Goal: Transaction & Acquisition: Purchase product/service

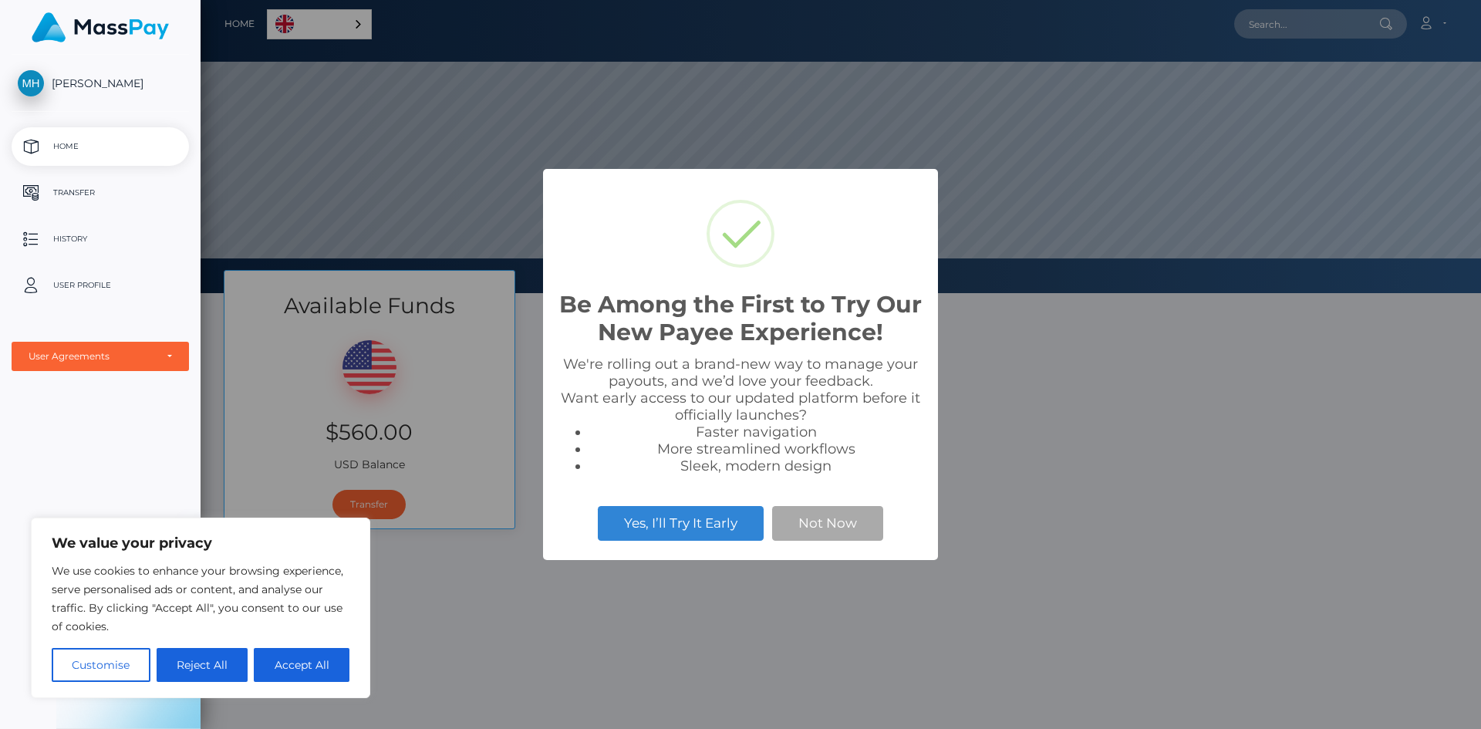
scroll to position [293, 1280]
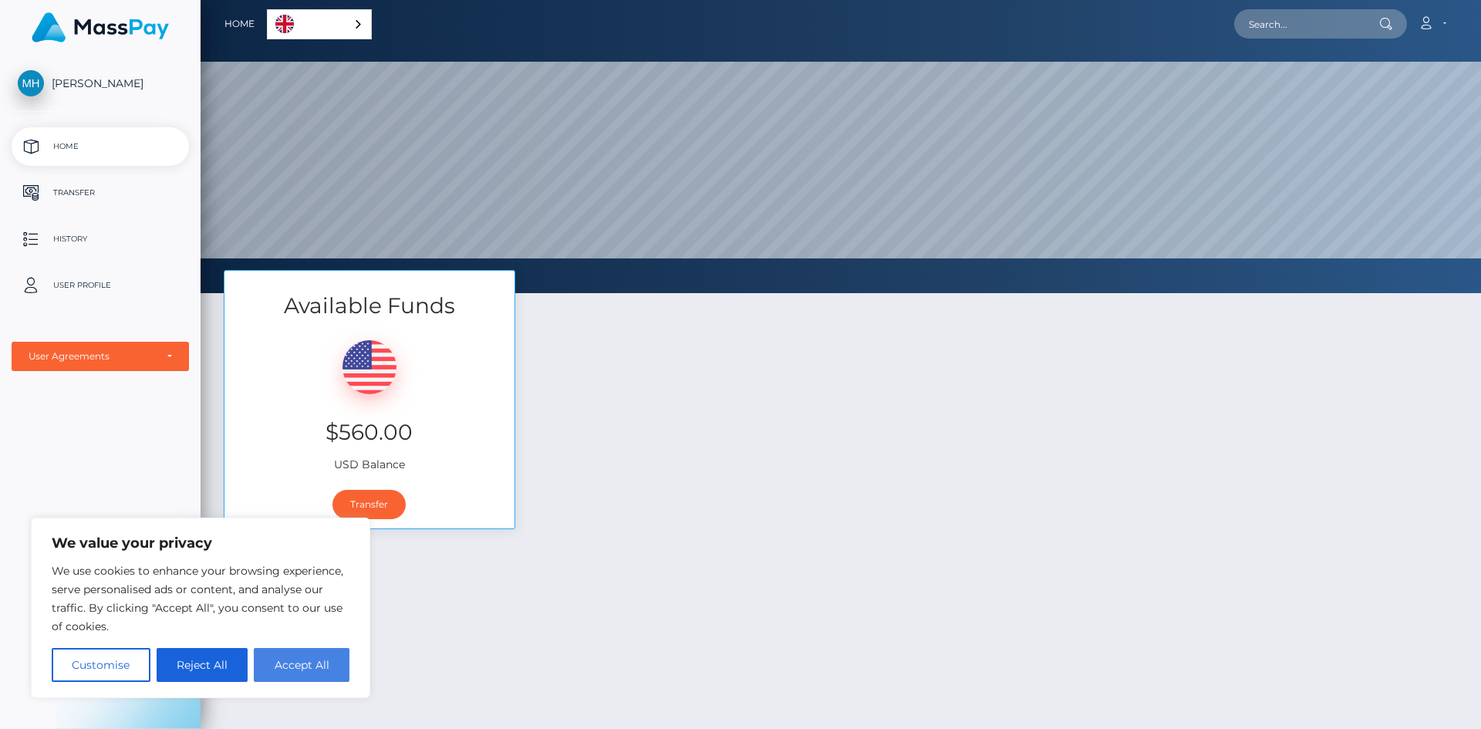
click at [325, 657] on button "Accept All" at bounding box center [302, 665] width 96 height 34
checkbox input "true"
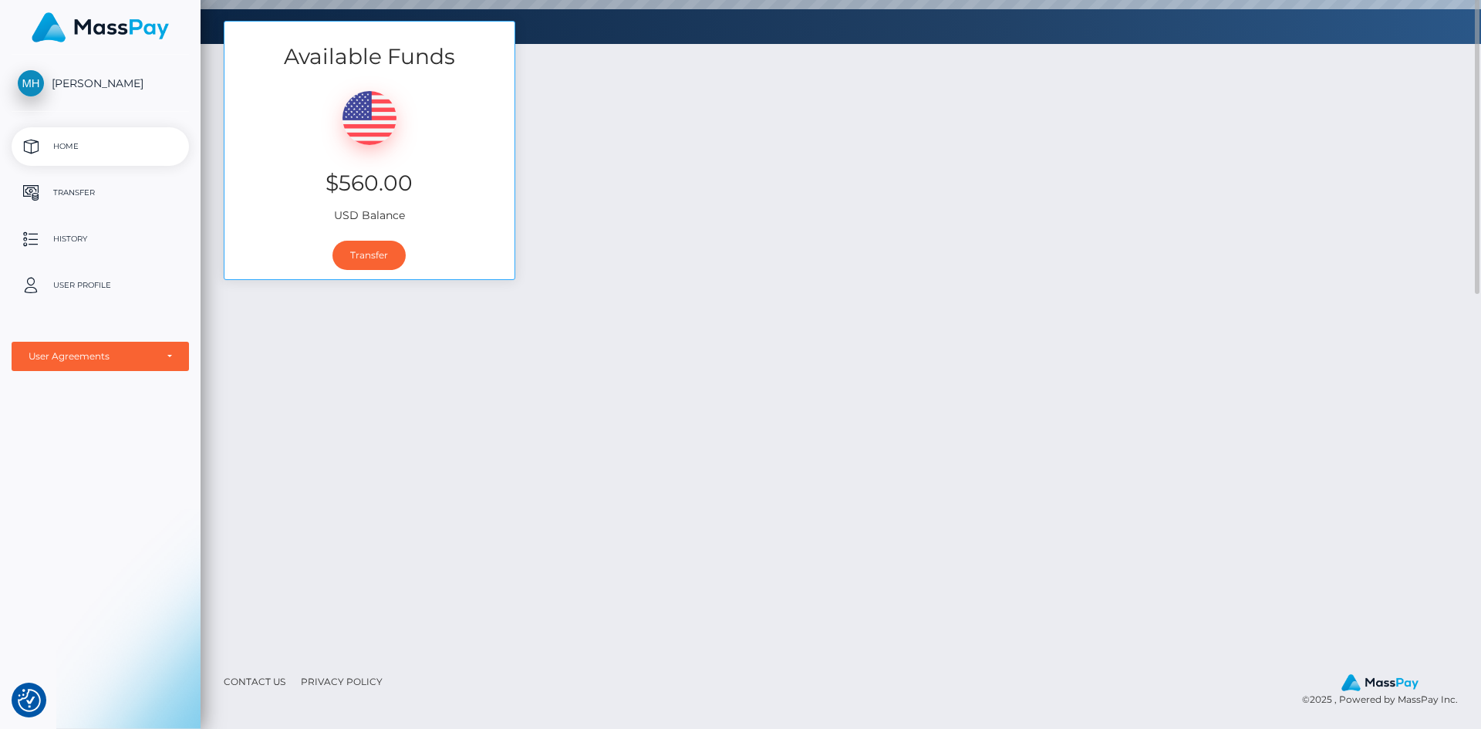
scroll to position [0, 0]
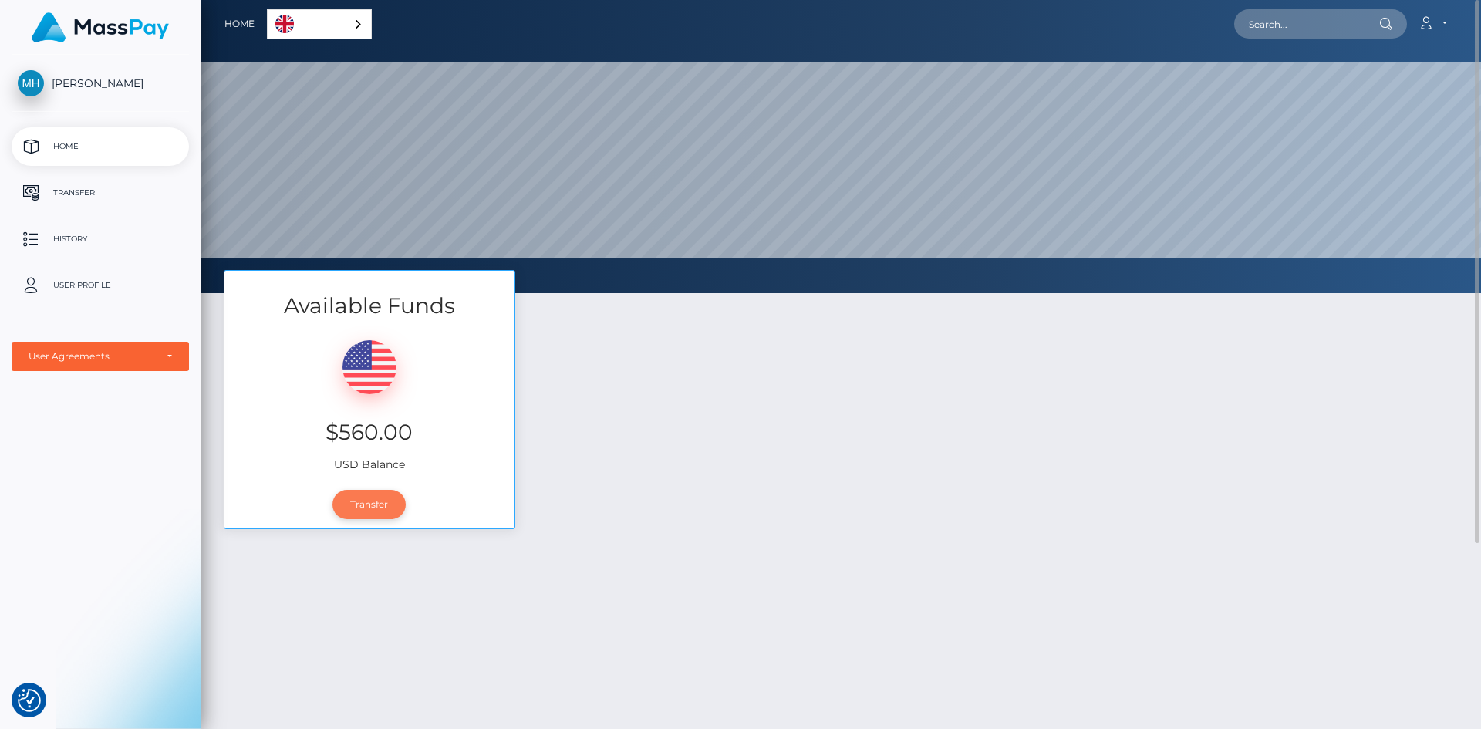
click at [379, 492] on link "Transfer" at bounding box center [368, 504] width 73 height 29
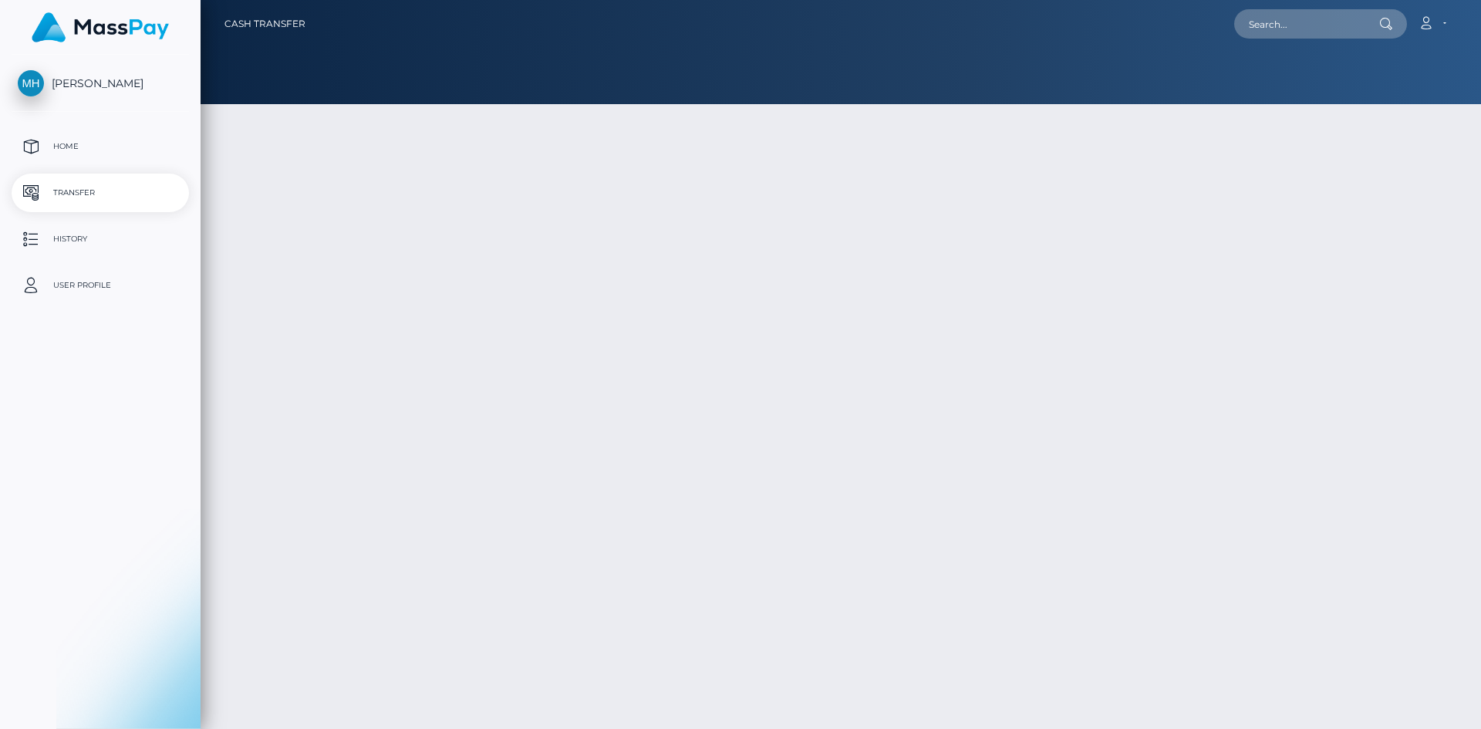
type input "560"
select select
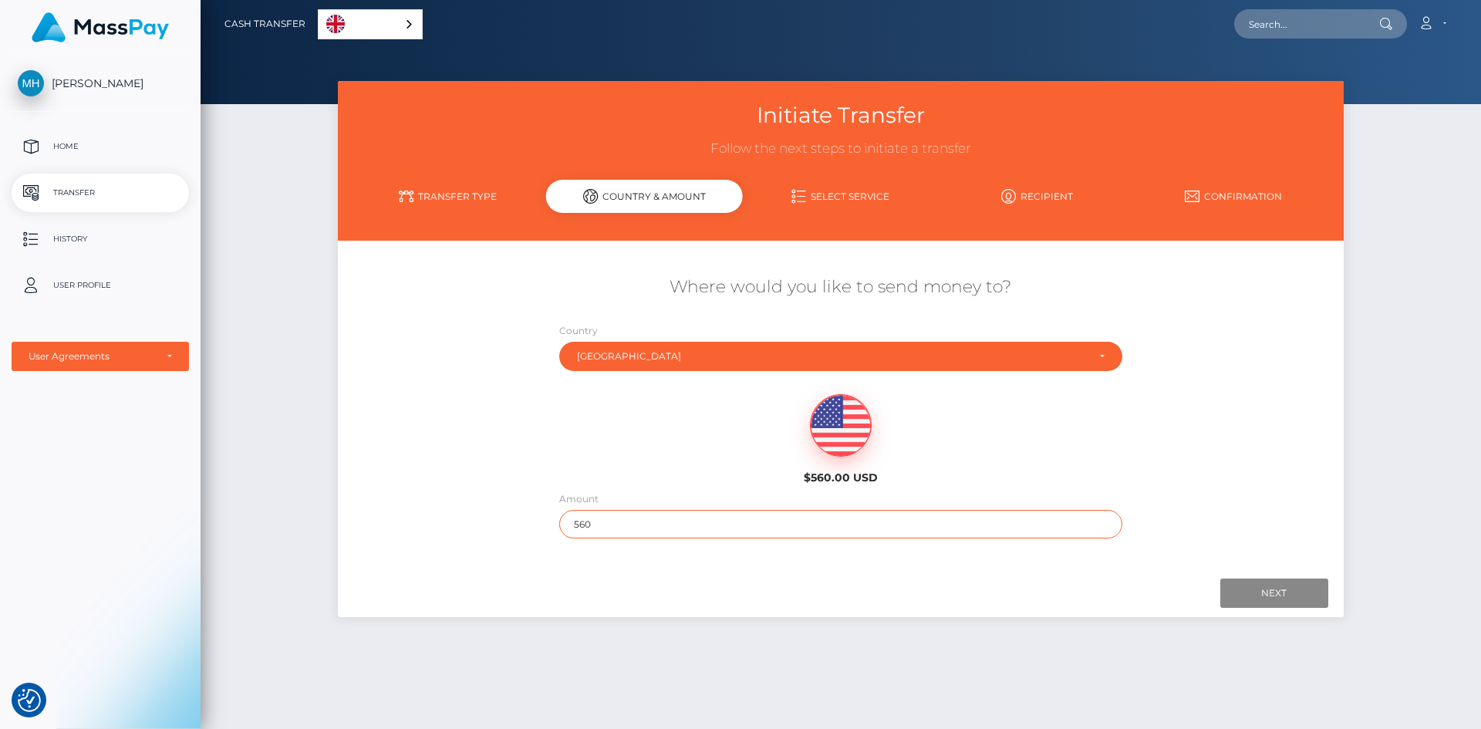
click at [615, 528] on input "560" at bounding box center [840, 524] width 563 height 29
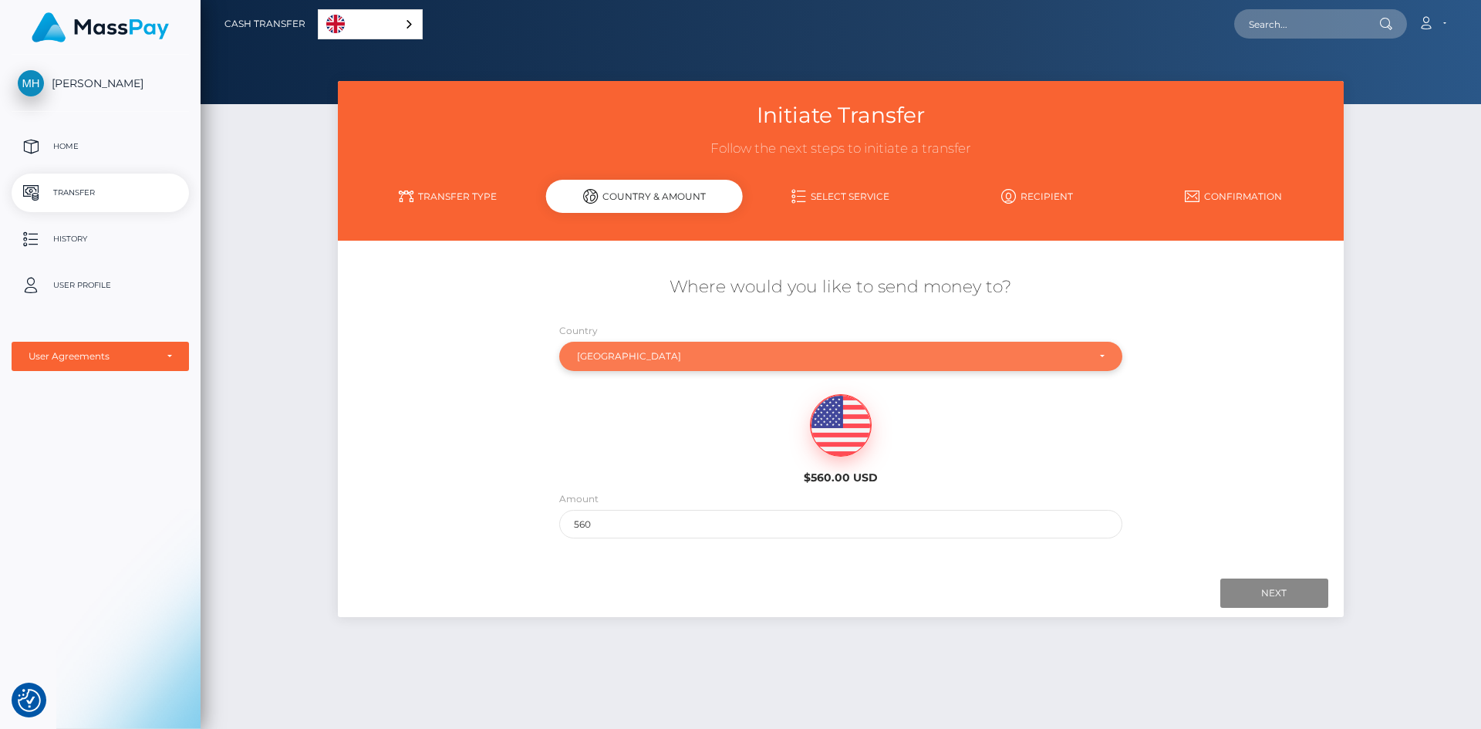
click at [604, 356] on div "Tunisia" at bounding box center [832, 356] width 510 height 12
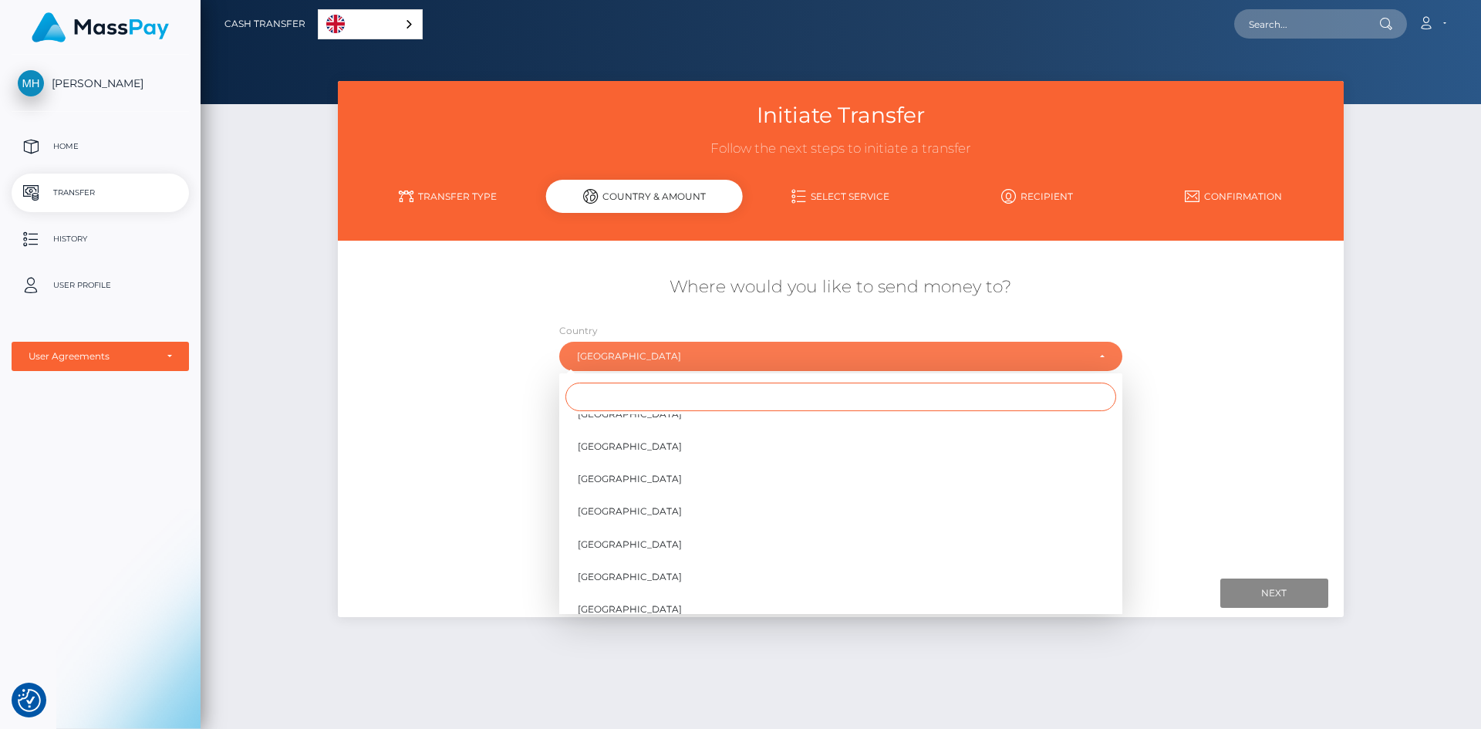
click at [673, 399] on input "Search" at bounding box center [840, 397] width 551 height 29
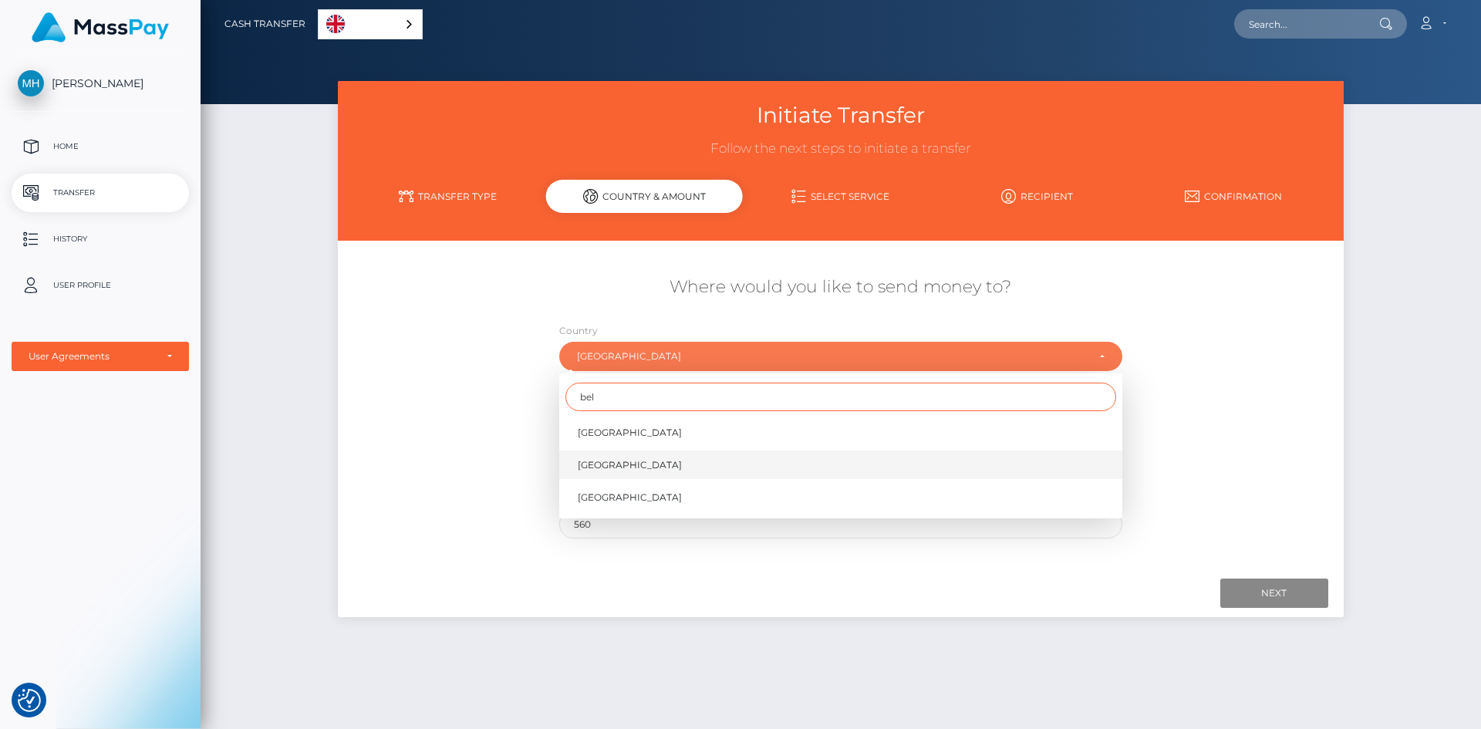
type input "bel"
click at [638, 471] on link "Belgium" at bounding box center [840, 464] width 563 height 29
select select "BEL"
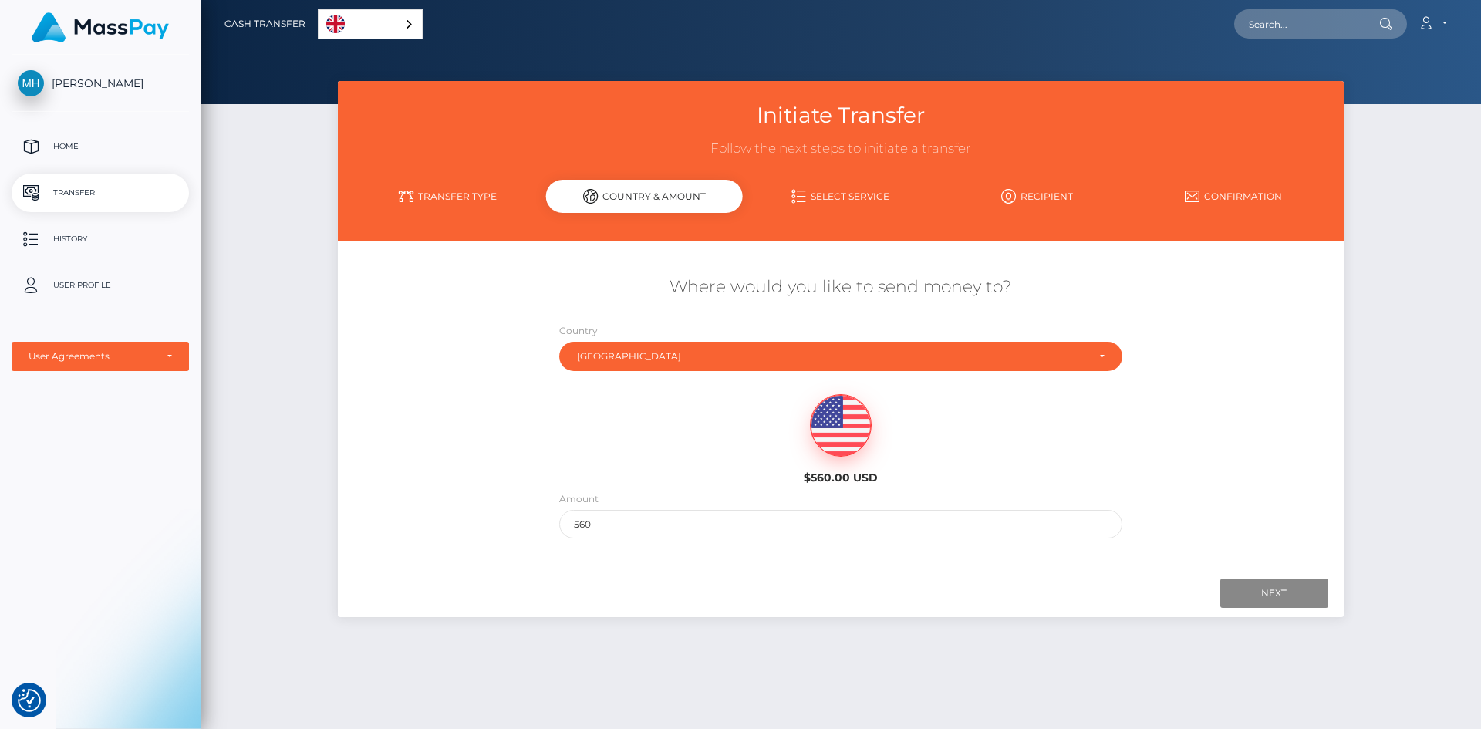
click at [656, 407] on div "$560.00 USD" at bounding box center [841, 435] width 838 height 112
click at [1285, 579] on input "Next" at bounding box center [1274, 592] width 108 height 29
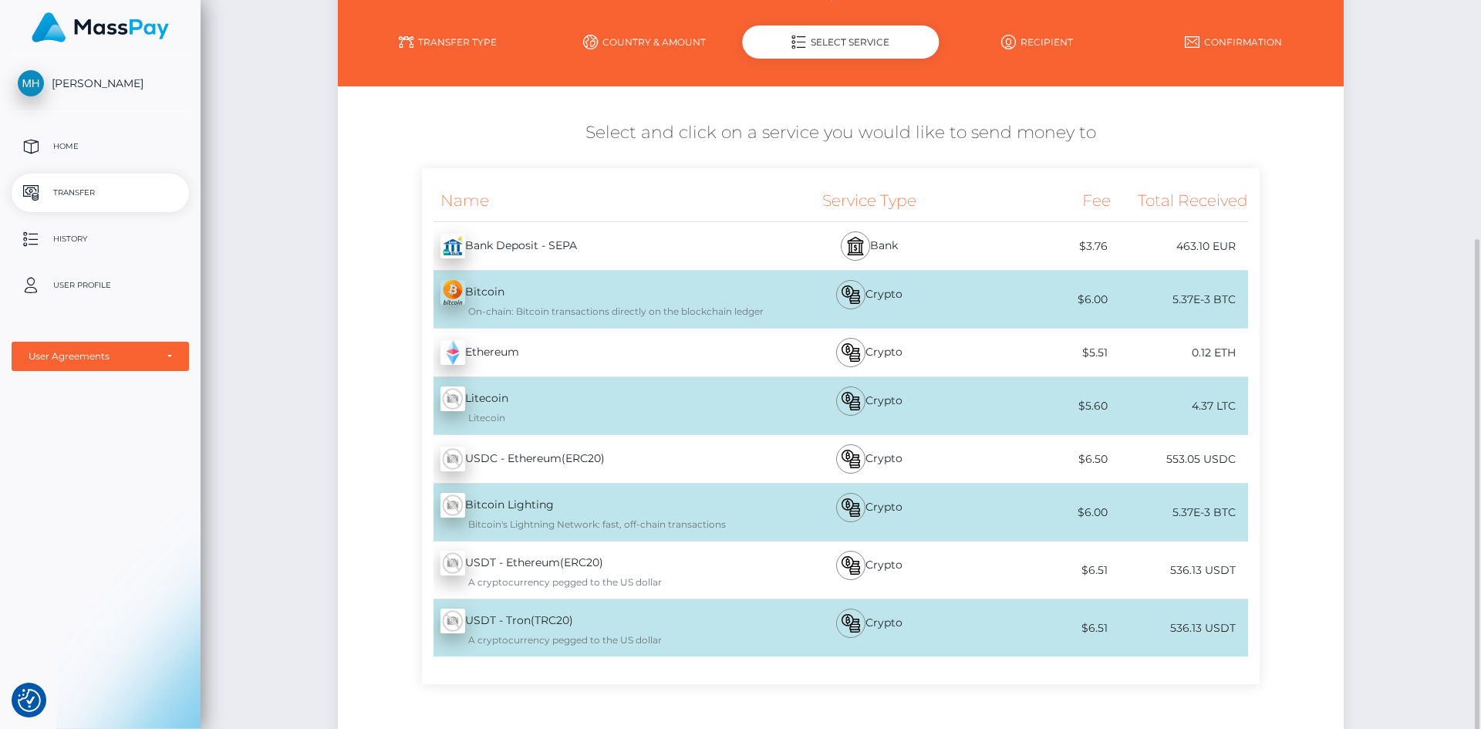
scroll to position [231, 0]
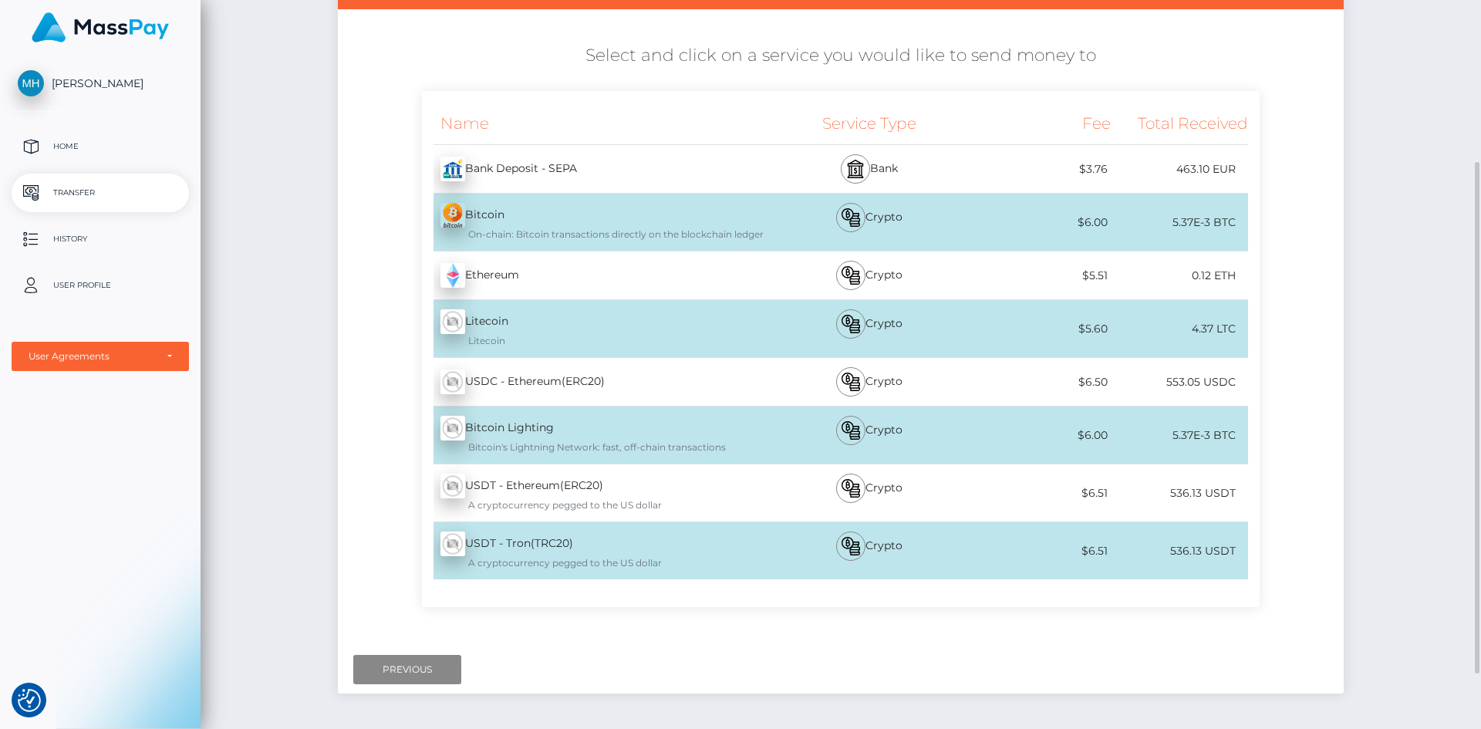
click at [621, 166] on div "Bank Deposit - SEPA - EUR" at bounding box center [594, 168] width 344 height 43
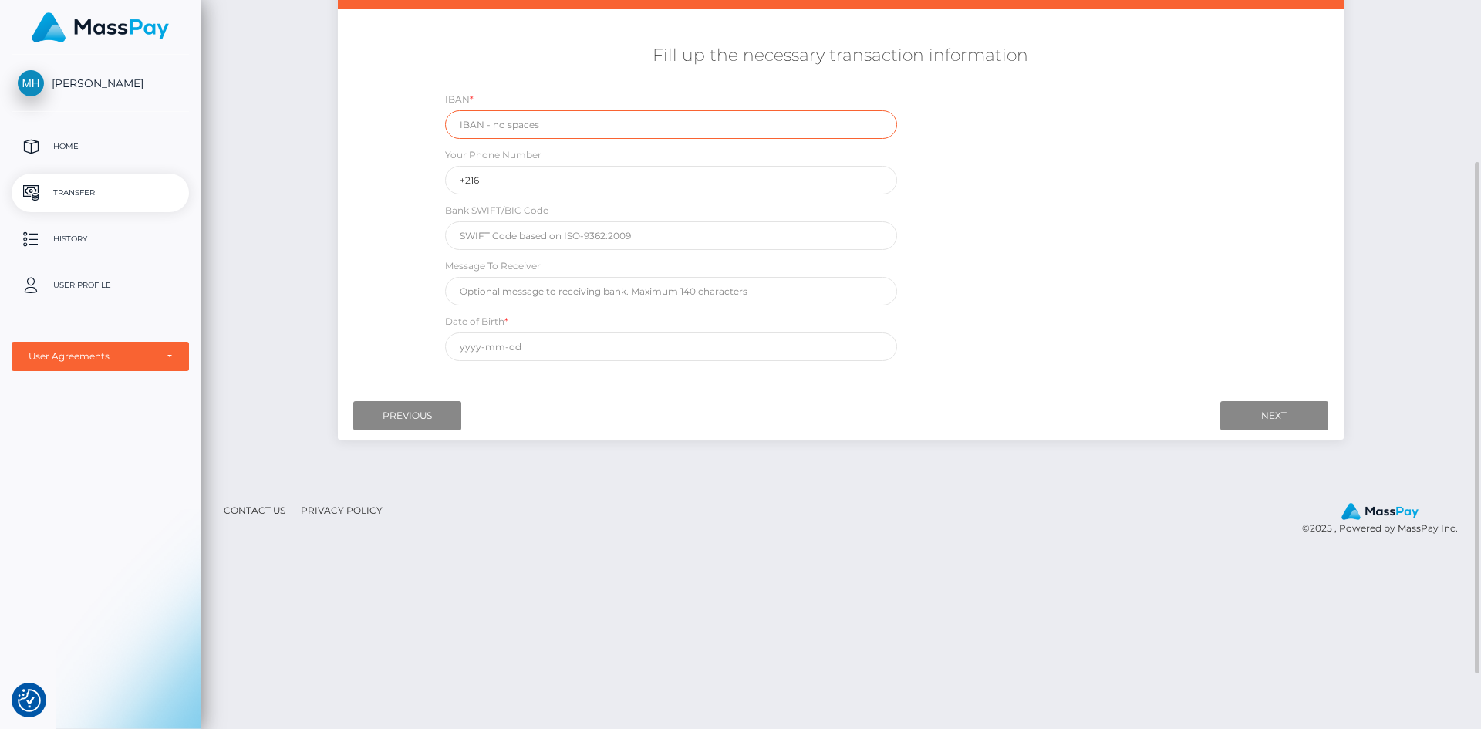
click at [565, 133] on input "text" at bounding box center [671, 124] width 452 height 29
click at [547, 180] on input "+216" at bounding box center [671, 180] width 452 height 29
type input "+"
click at [442, 201] on div "IBAN * Your Phone Number Bank SWIFT/BIC Code Message To Receiver Date of Birth *" at bounding box center [841, 230] width 838 height 278
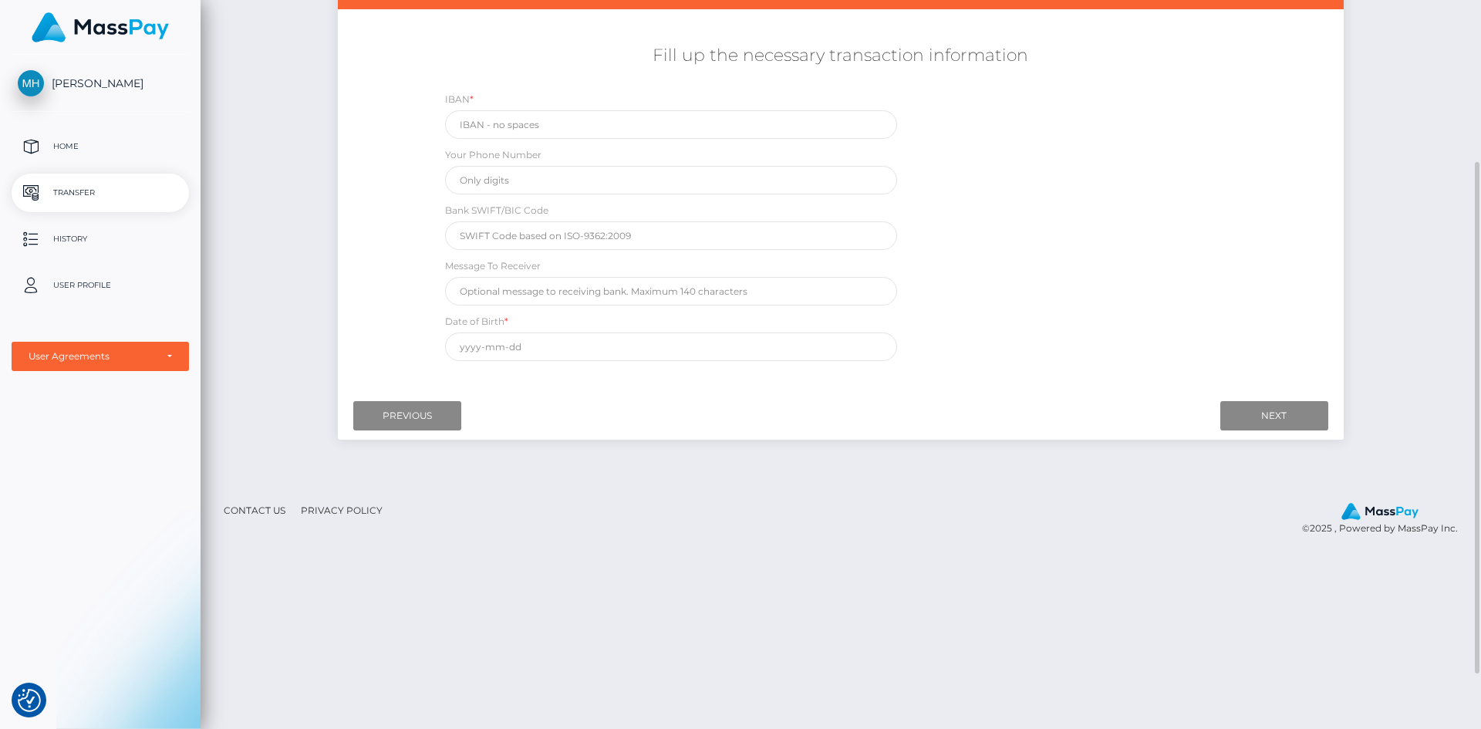
click at [364, 225] on div "Fill up the necessary transaction information IBAN * Your Phone Number Bank SWI…" at bounding box center [840, 202] width 1005 height 332
click at [538, 169] on input "tel" at bounding box center [671, 180] width 452 height 29
click at [538, 131] on input "text" at bounding box center [671, 124] width 452 height 29
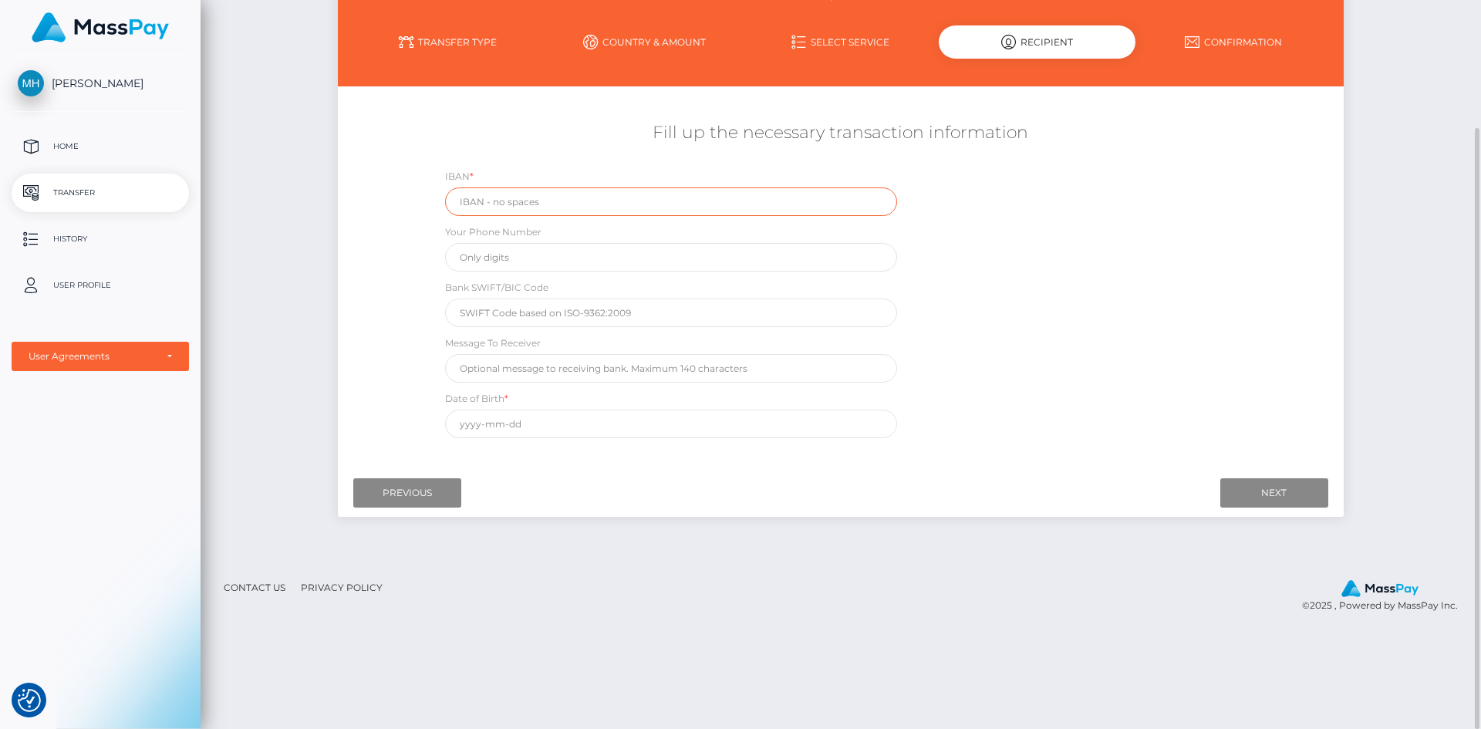
scroll to position [77, 0]
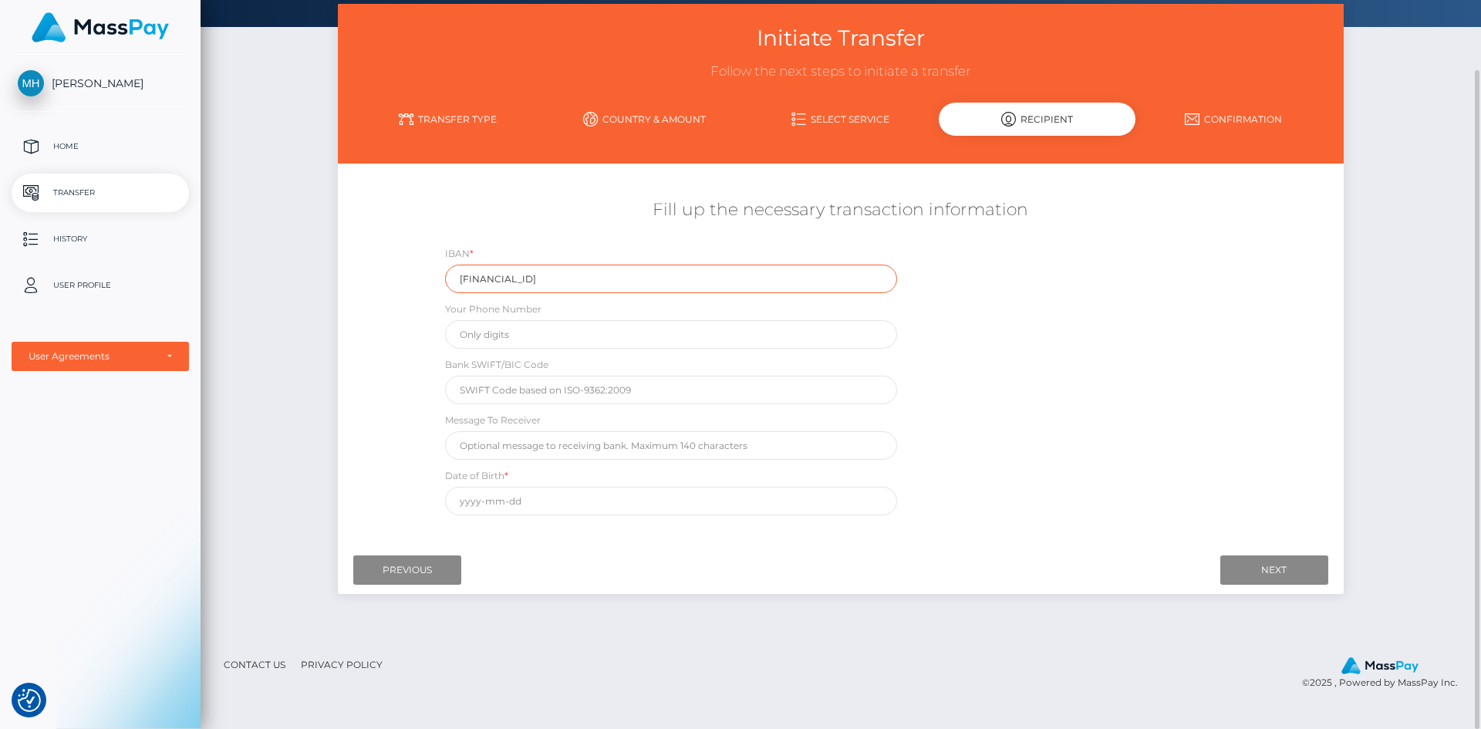
type input "BE02967068402140"
click at [535, 339] on input "tel" at bounding box center [671, 334] width 452 height 29
click at [486, 412] on div "Message To Receiver" at bounding box center [671, 436] width 452 height 48
click at [488, 392] on input "text" at bounding box center [671, 390] width 452 height 29
type input "TRWIBEB1XXX"
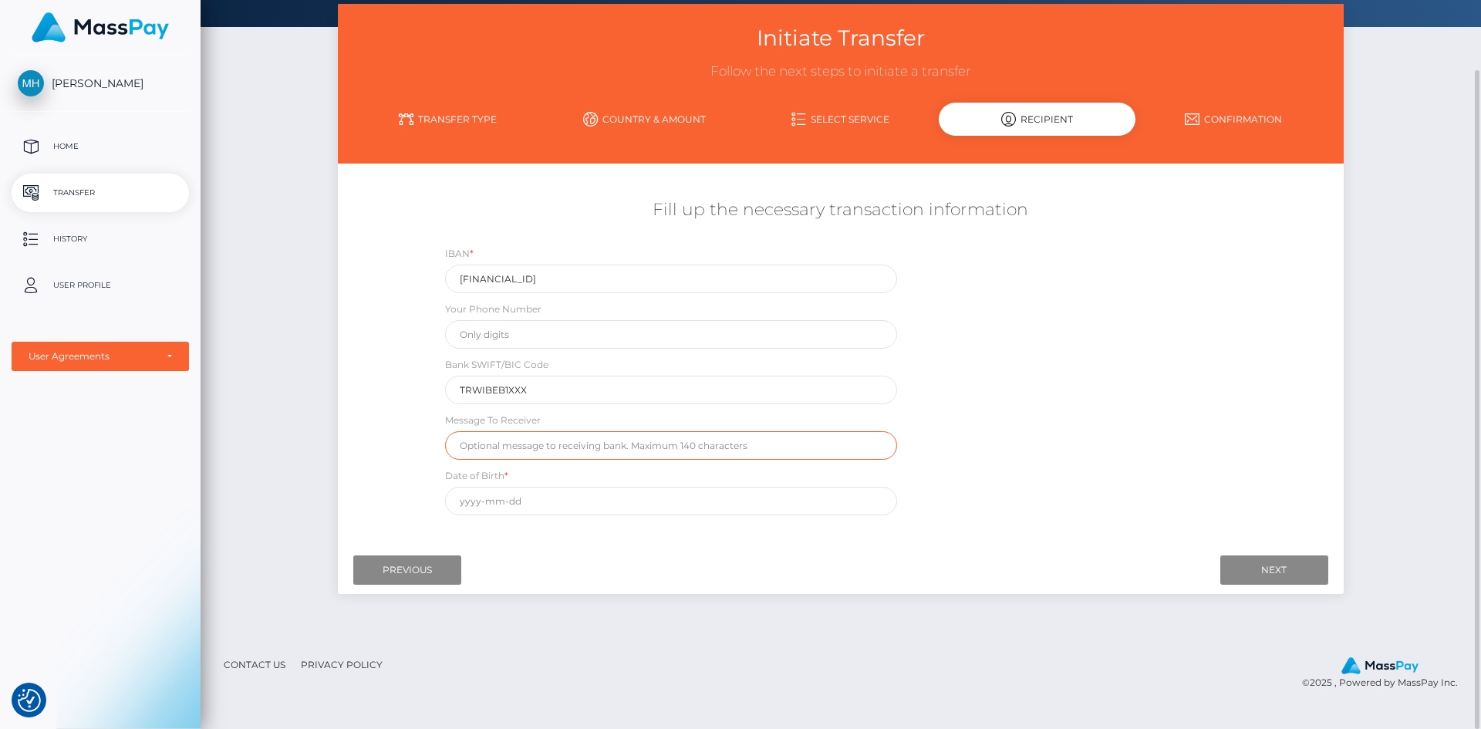
click at [546, 447] on input "text" at bounding box center [671, 445] width 452 height 29
type input "Fanvue Payout"
click at [544, 503] on input "text" at bounding box center [671, 501] width 452 height 29
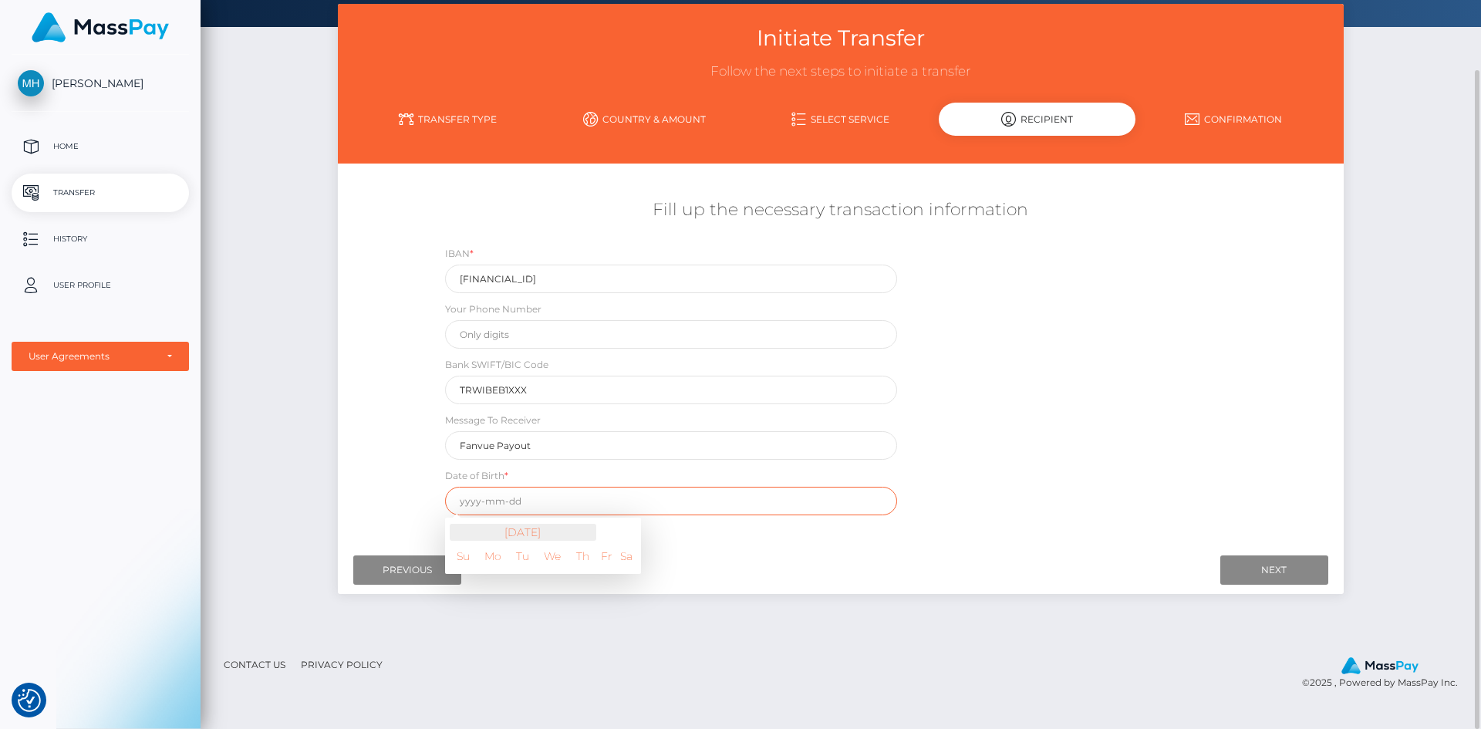
click at [467, 531] on th "August 2025" at bounding box center [523, 532] width 147 height 17
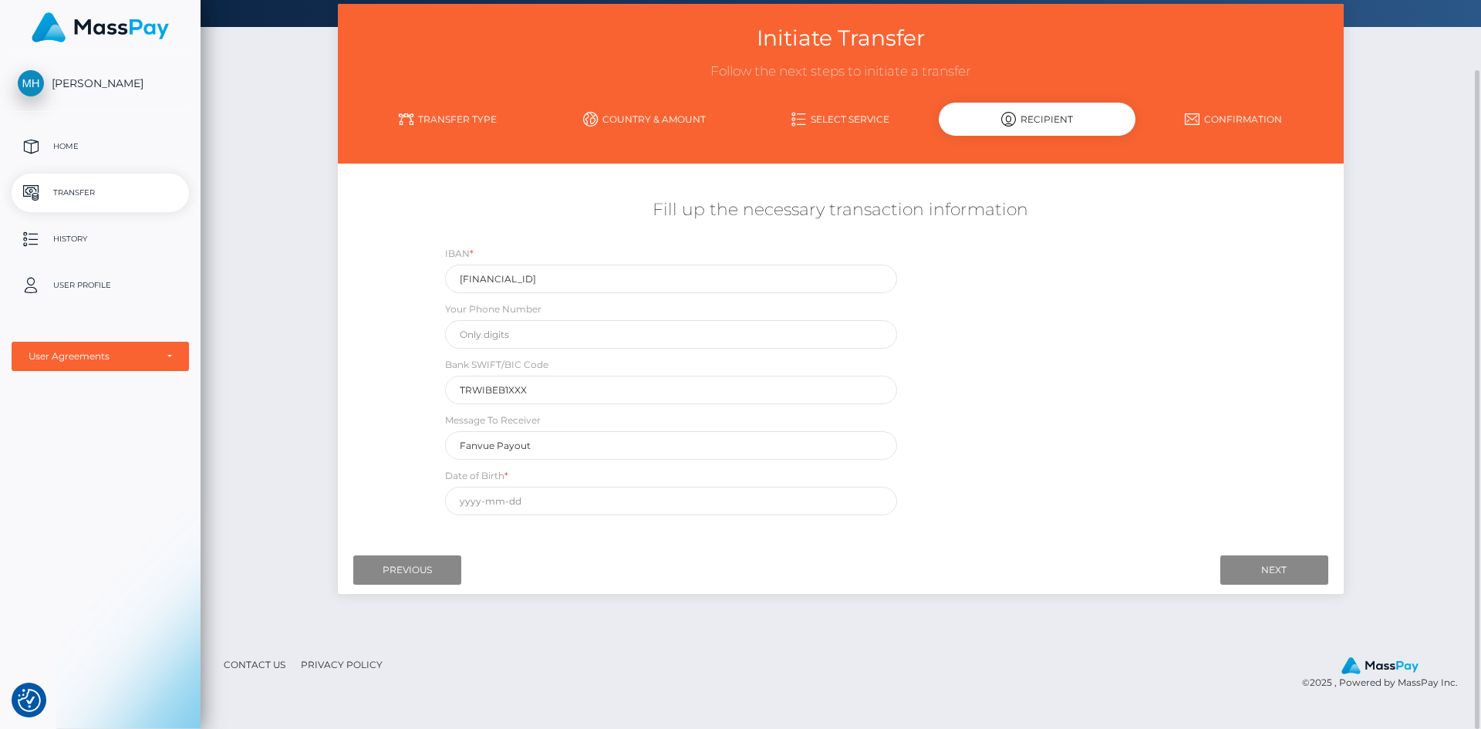
click at [647, 596] on div "Initiate Transfer Follow the next steps to initiate a transfer Transfer Type Co…" at bounding box center [840, 306] width 1005 height 605
click at [594, 508] on input "text" at bounding box center [671, 501] width 452 height 29
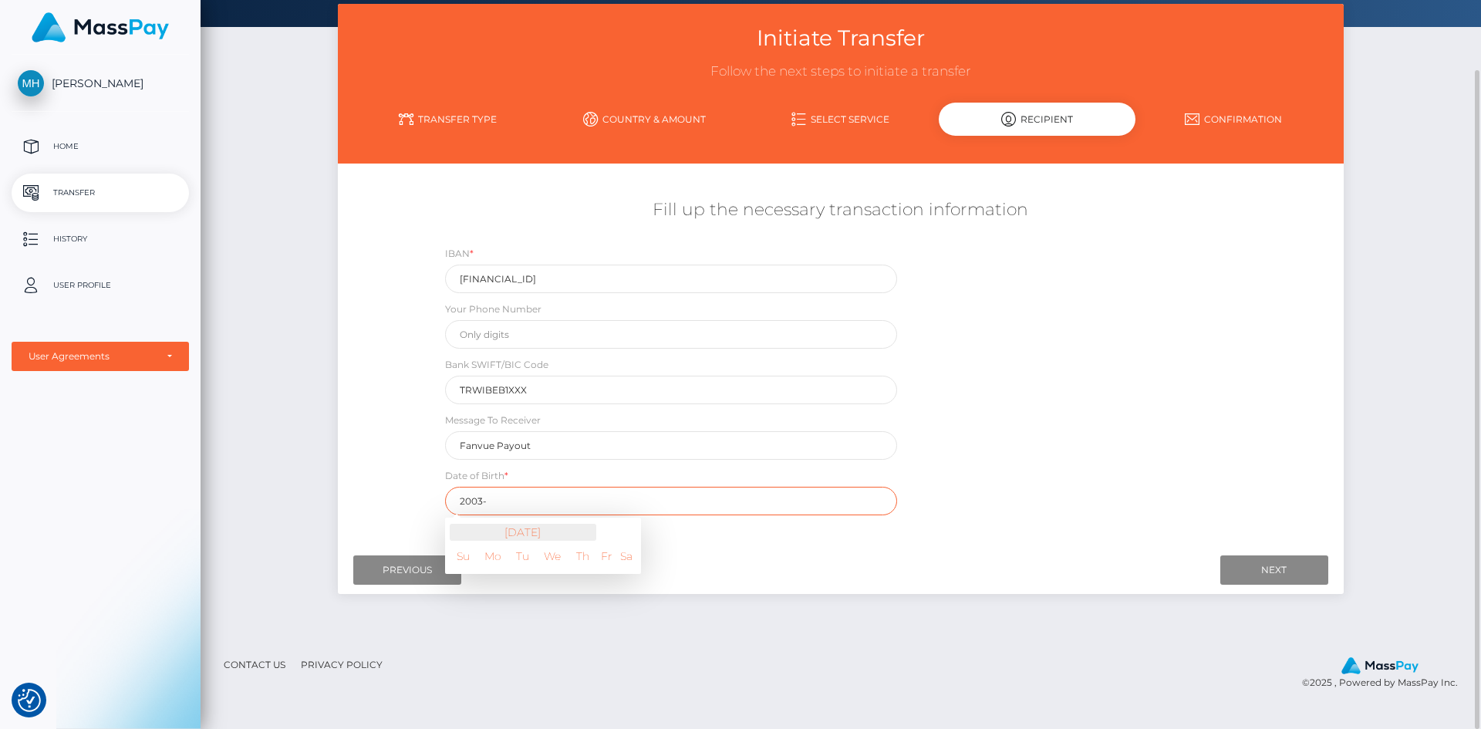
click at [546, 534] on th "August 2025" at bounding box center [523, 532] width 147 height 17
click at [546, 533] on th "2025" at bounding box center [543, 532] width 187 height 17
click at [523, 535] on th "2020-2031" at bounding box center [558, 533] width 157 height 19
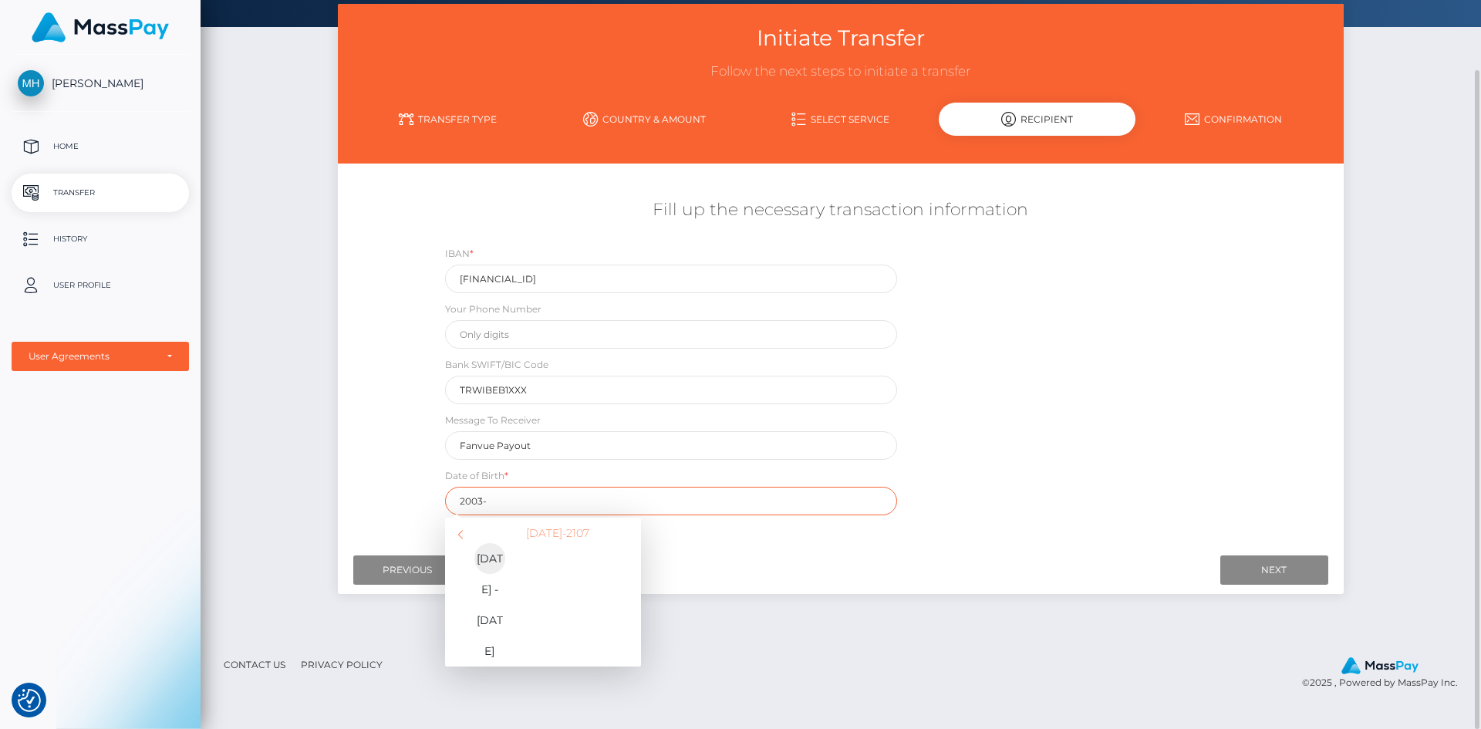
click at [486, 558] on span "2000 - 2011" at bounding box center [489, 558] width 31 height 31
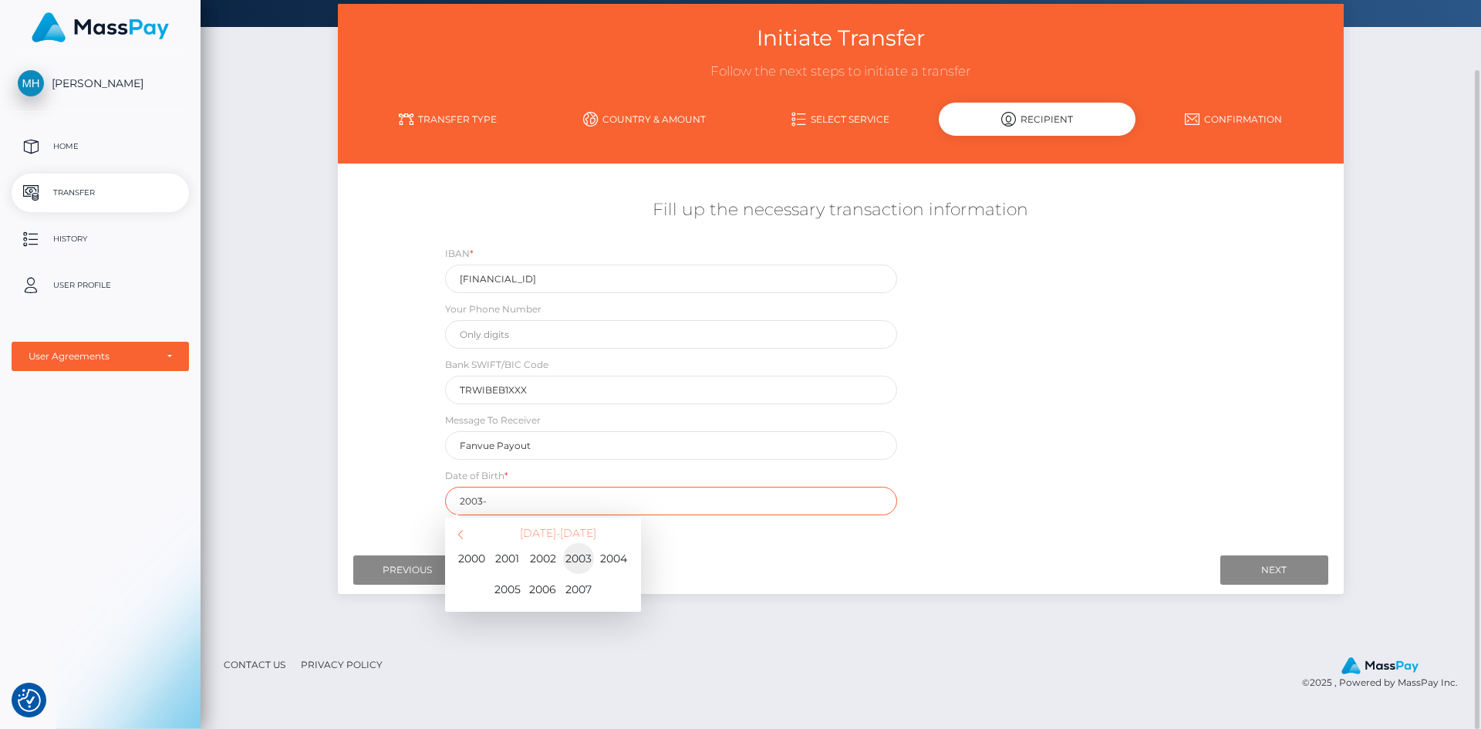
click at [582, 555] on span "2003" at bounding box center [578, 558] width 31 height 31
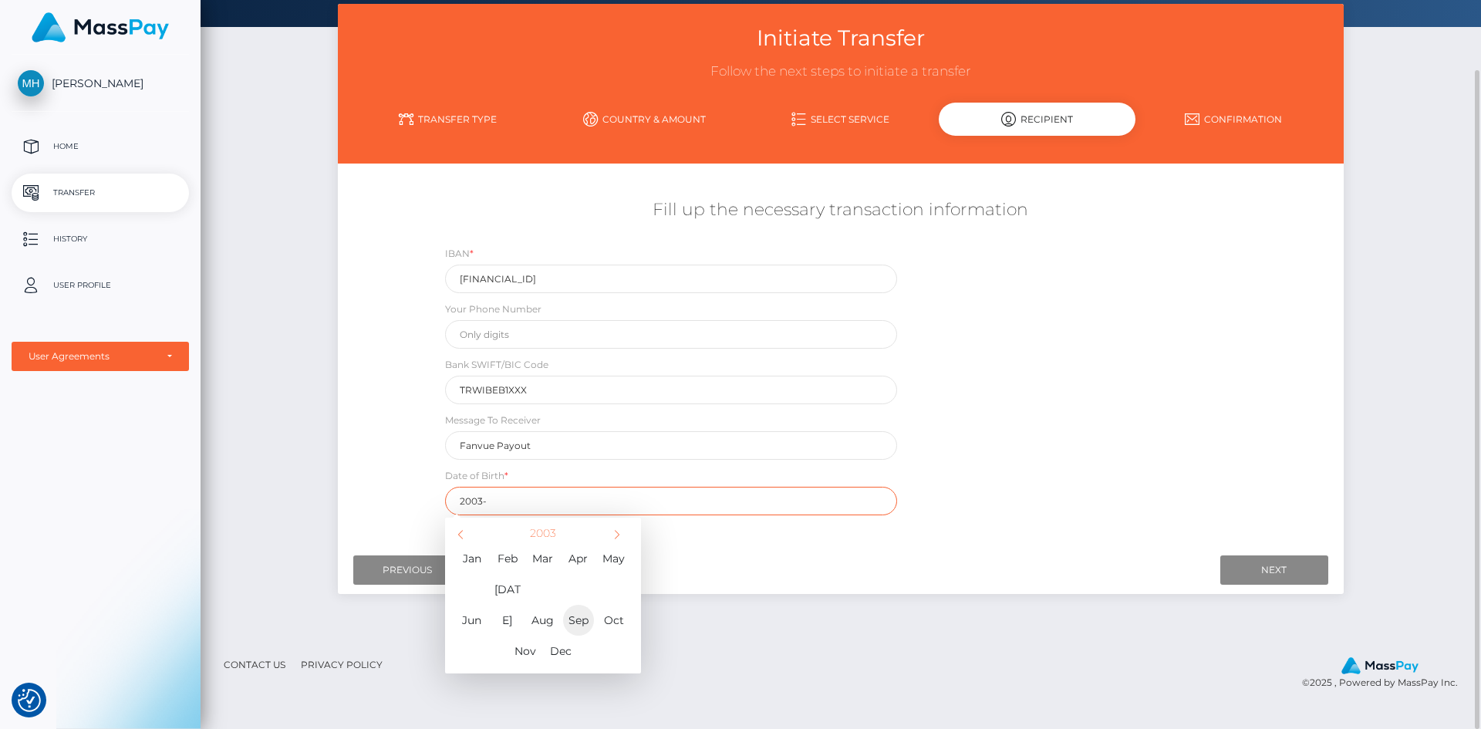
click at [575, 605] on span "Sep" at bounding box center [578, 620] width 31 height 31
click at [469, 608] on td "7" at bounding box center [465, 606] width 31 height 25
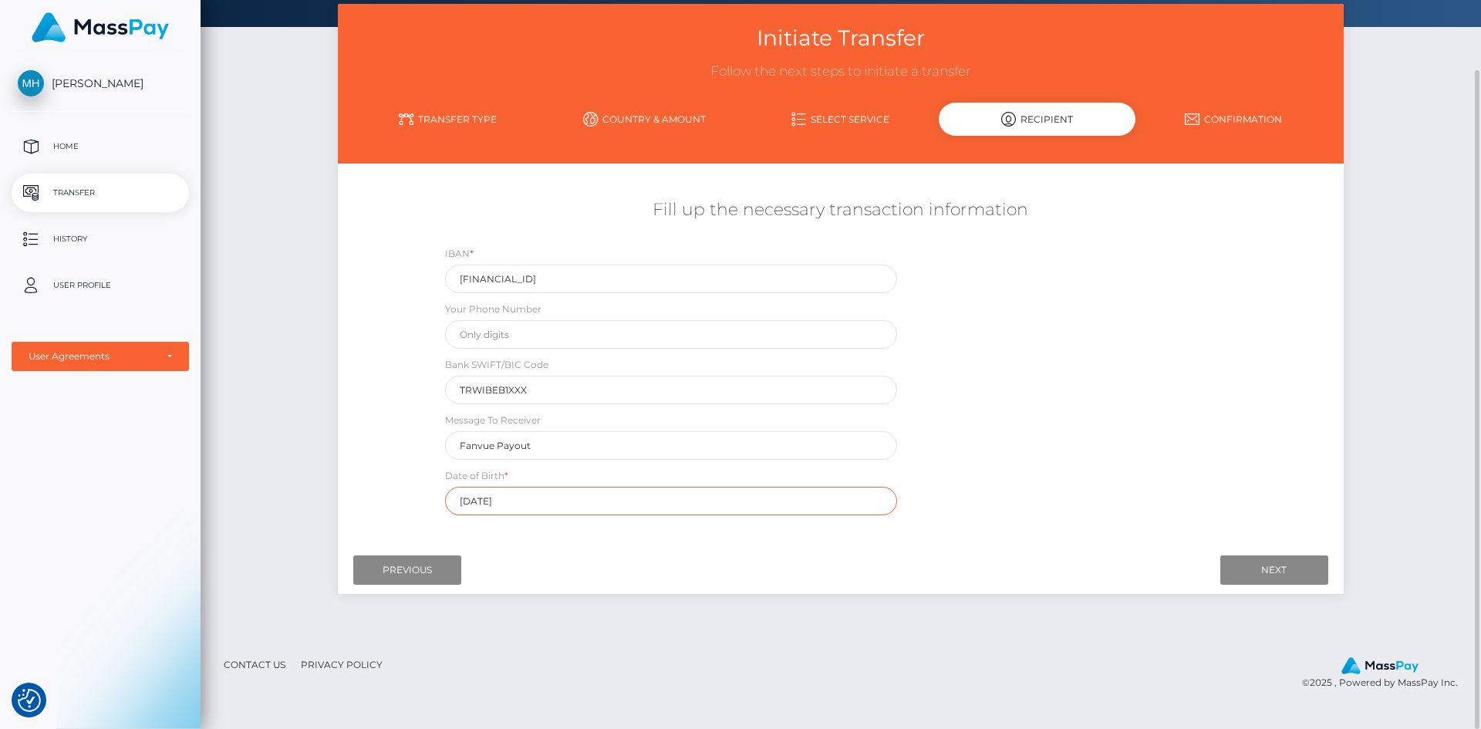
type input "2003-09-07"
click at [582, 623] on div "Initiate Transfer Follow the next steps to initiate a transfer Transfer Type Co…" at bounding box center [841, 321] width 1280 height 634
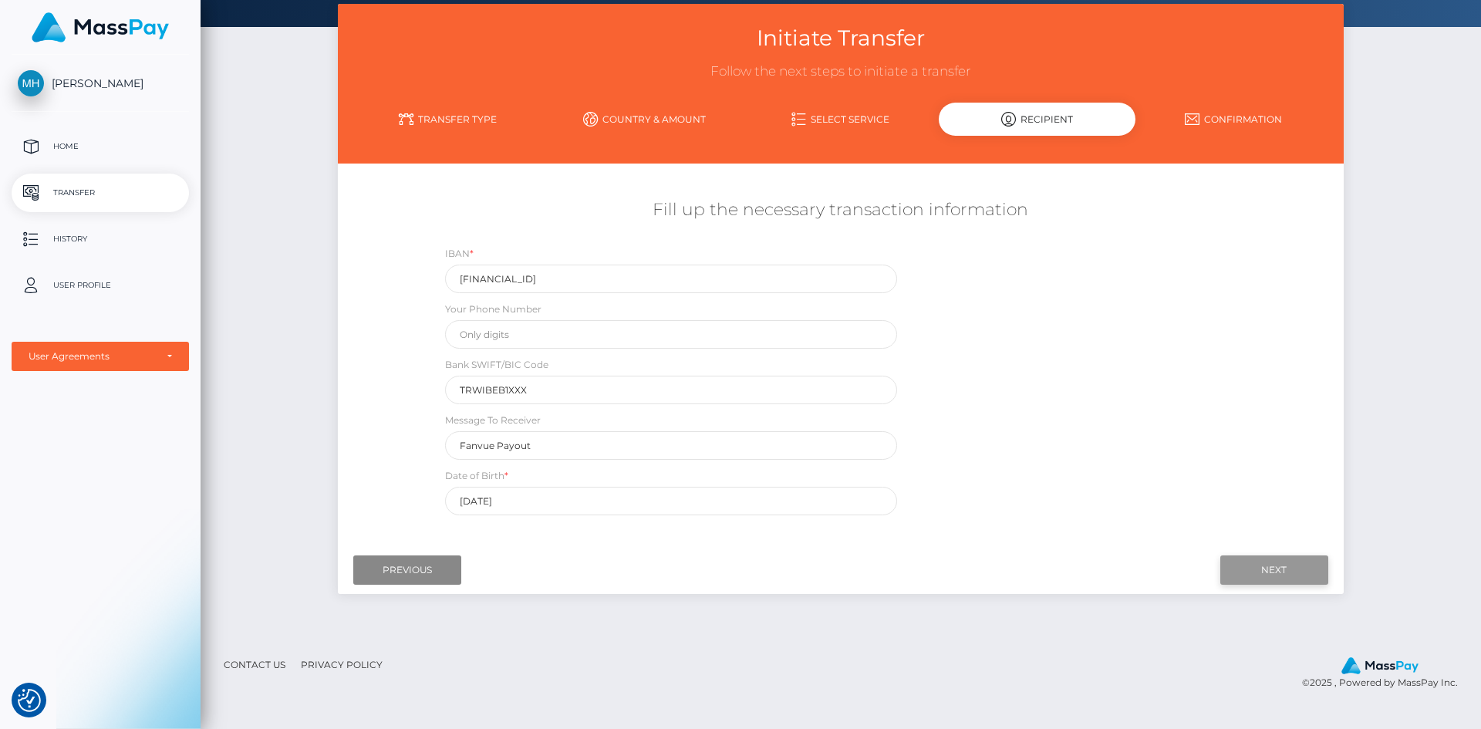
click at [1225, 565] on input "Next" at bounding box center [1274, 569] width 108 height 29
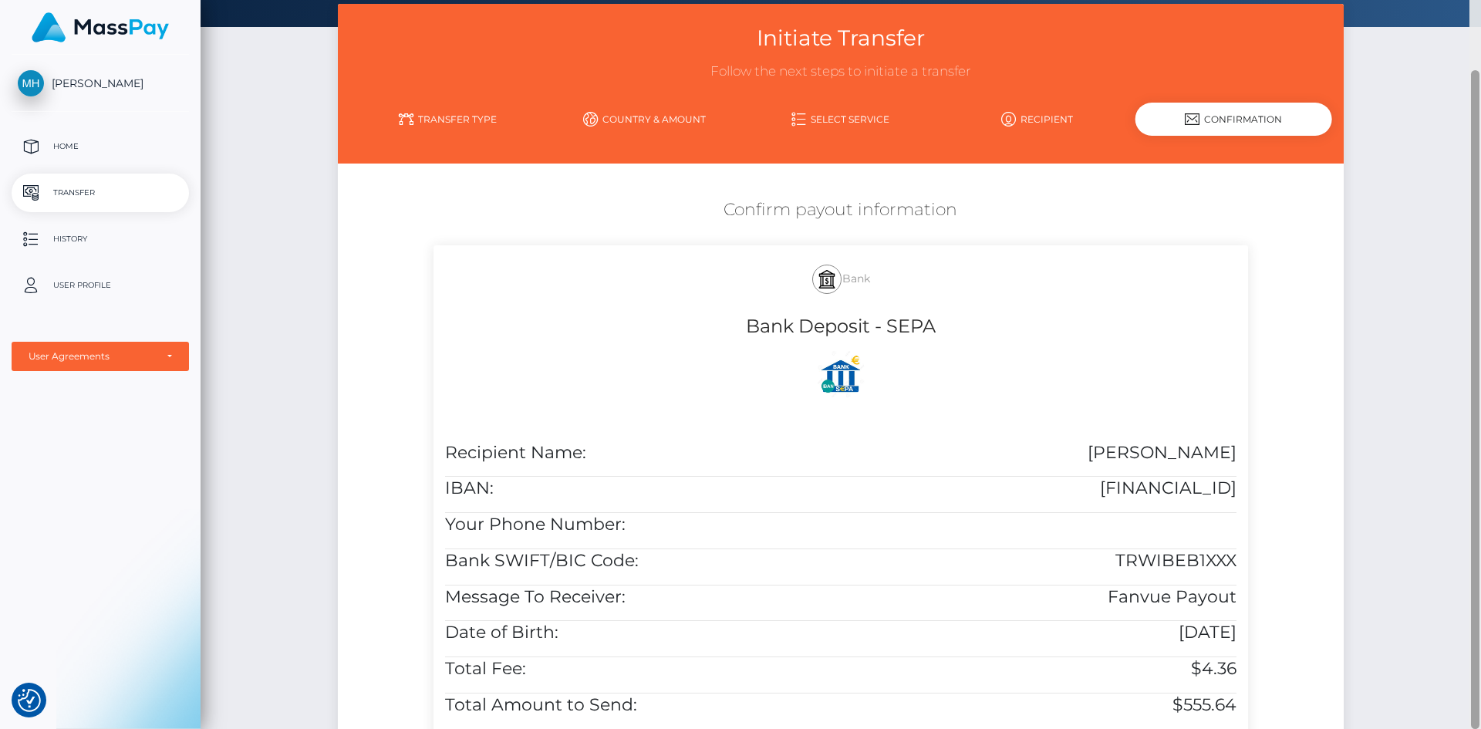
scroll to position [436, 0]
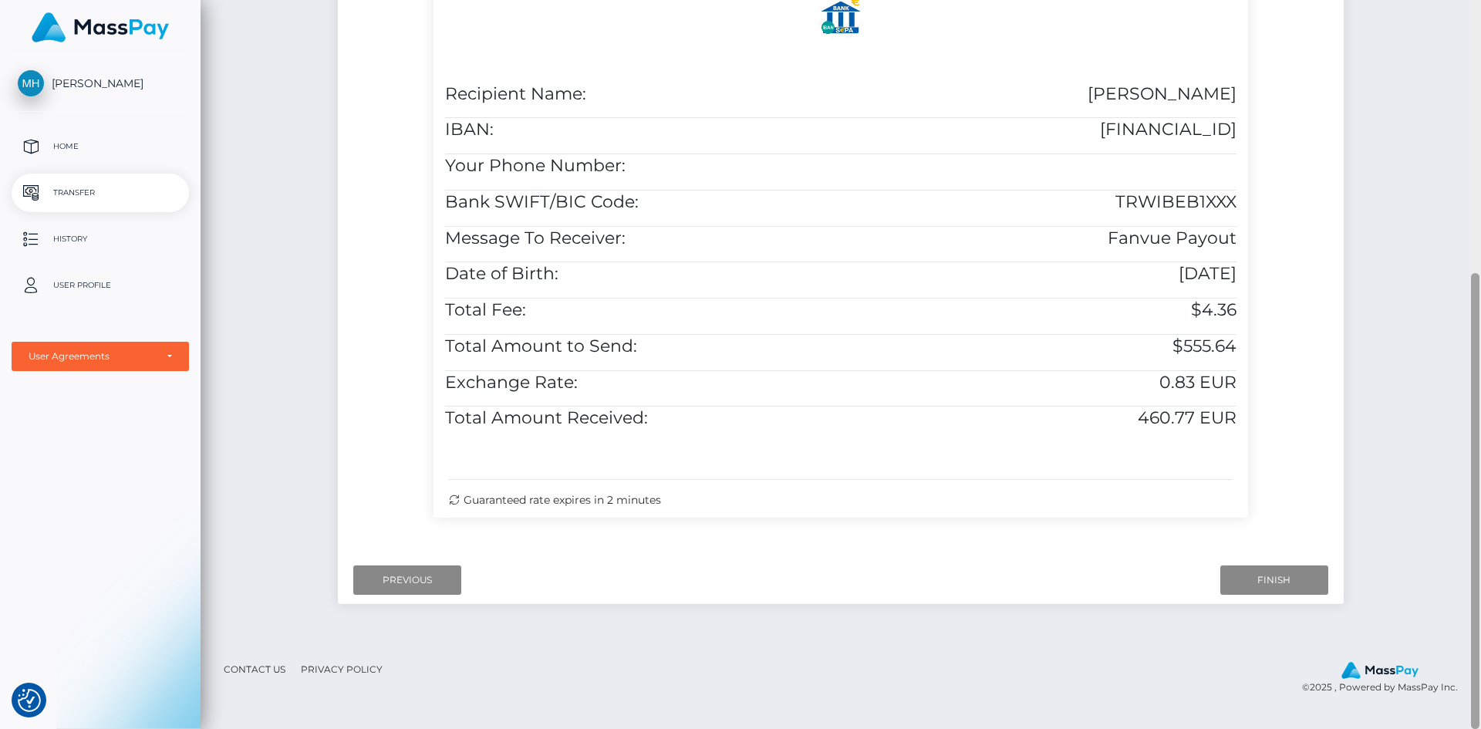
drag, startPoint x: 1480, startPoint y: 416, endPoint x: 1480, endPoint y: 397, distance: 18.5
click at [1480, 397] on div at bounding box center [1475, 364] width 12 height 729
drag, startPoint x: 1480, startPoint y: 435, endPoint x: 1480, endPoint y: 412, distance: 23.1
click at [1480, 414] on div at bounding box center [1475, 364] width 12 height 729
drag, startPoint x: 1480, startPoint y: 413, endPoint x: 1474, endPoint y: 362, distance: 50.5
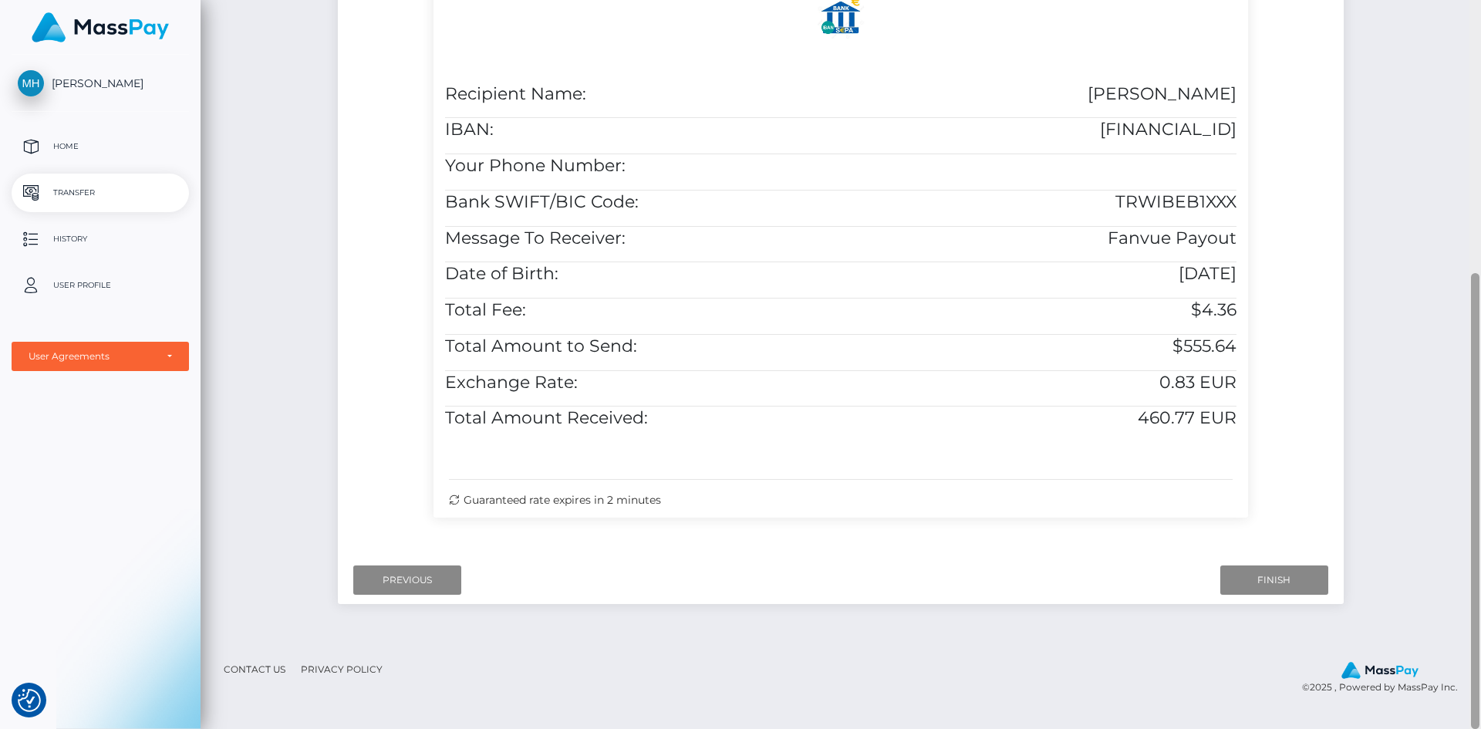
click at [1474, 362] on div at bounding box center [1475, 364] width 12 height 729
drag, startPoint x: 1470, startPoint y: 375, endPoint x: 1470, endPoint y: 304, distance: 71.0
click at [1470, 304] on div at bounding box center [1475, 364] width 12 height 729
click at [447, 584] on input "Previous" at bounding box center [407, 579] width 108 height 29
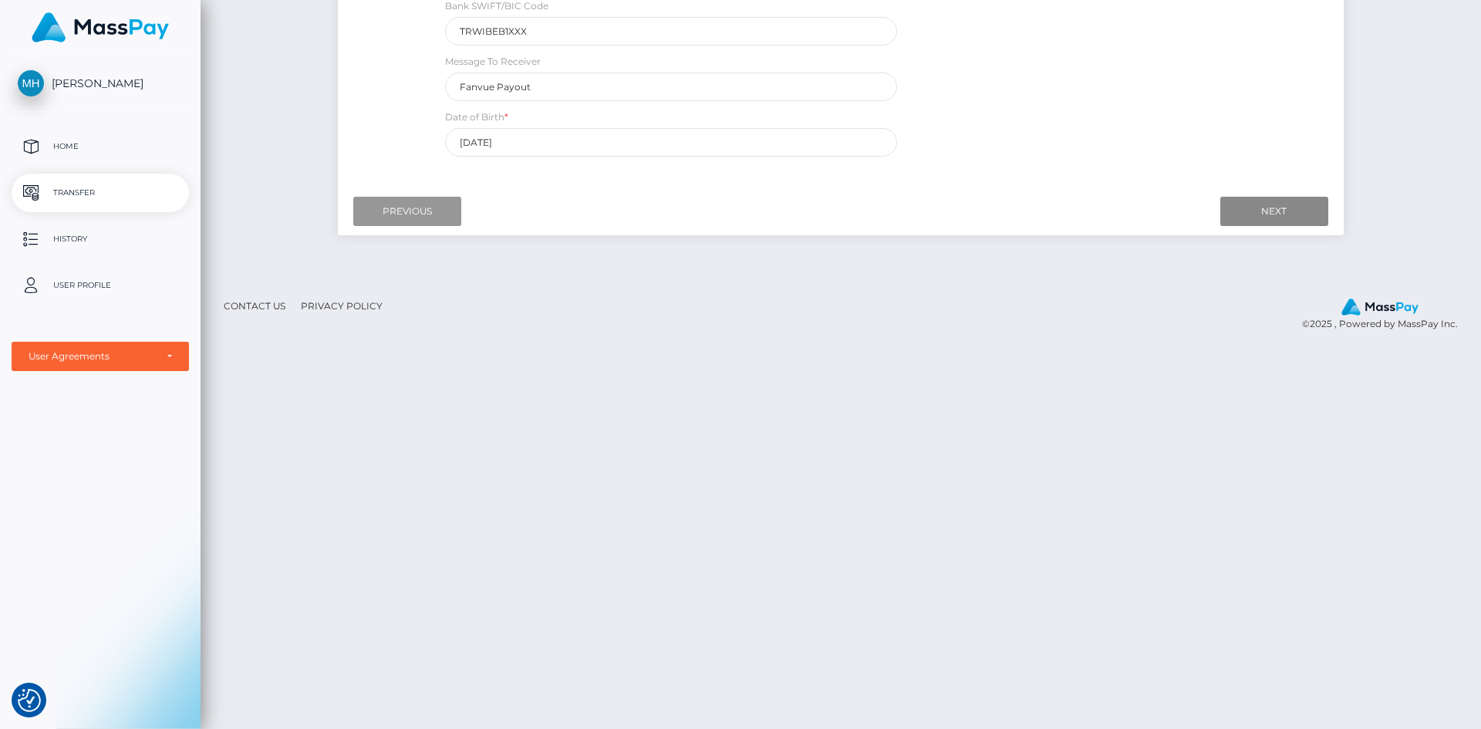
scroll to position [127, 0]
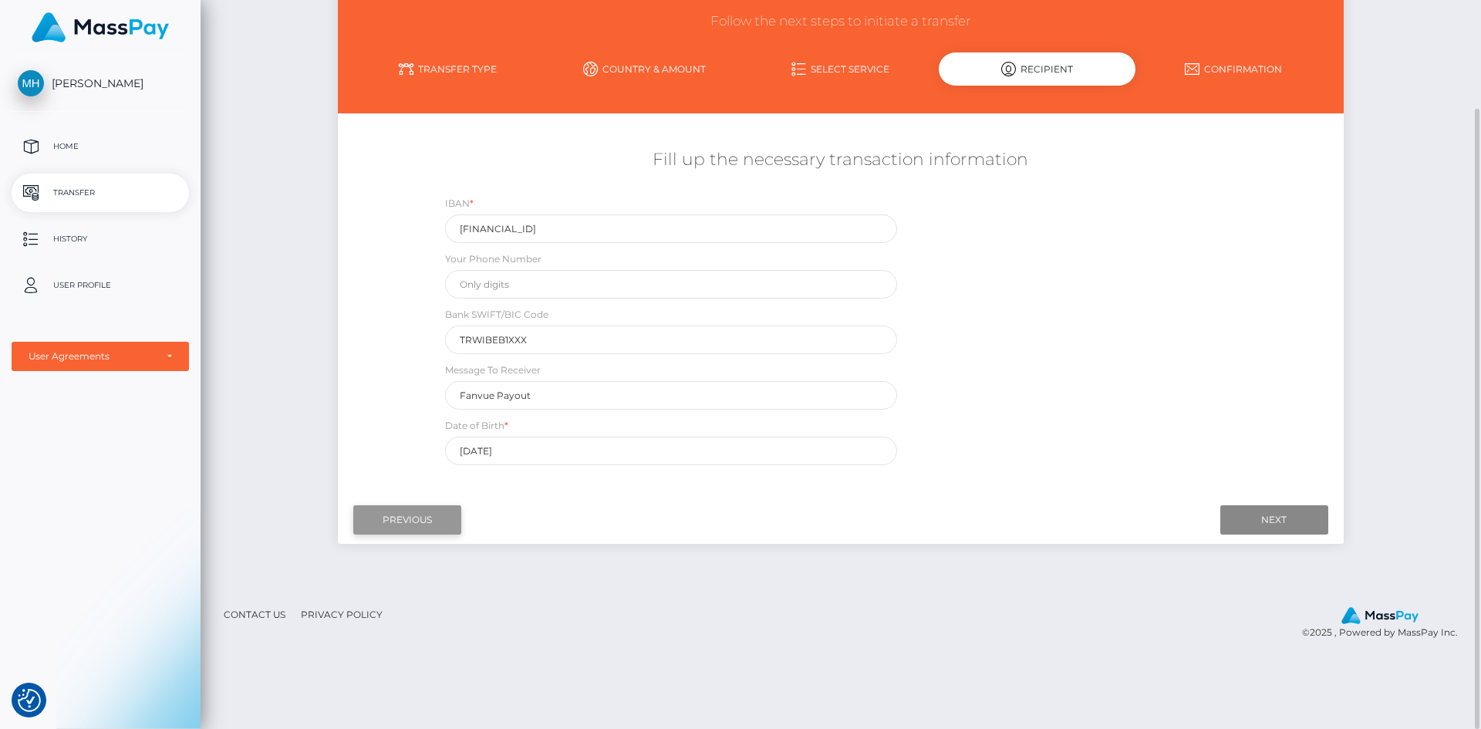
click at [451, 524] on input "Previous" at bounding box center [407, 519] width 108 height 29
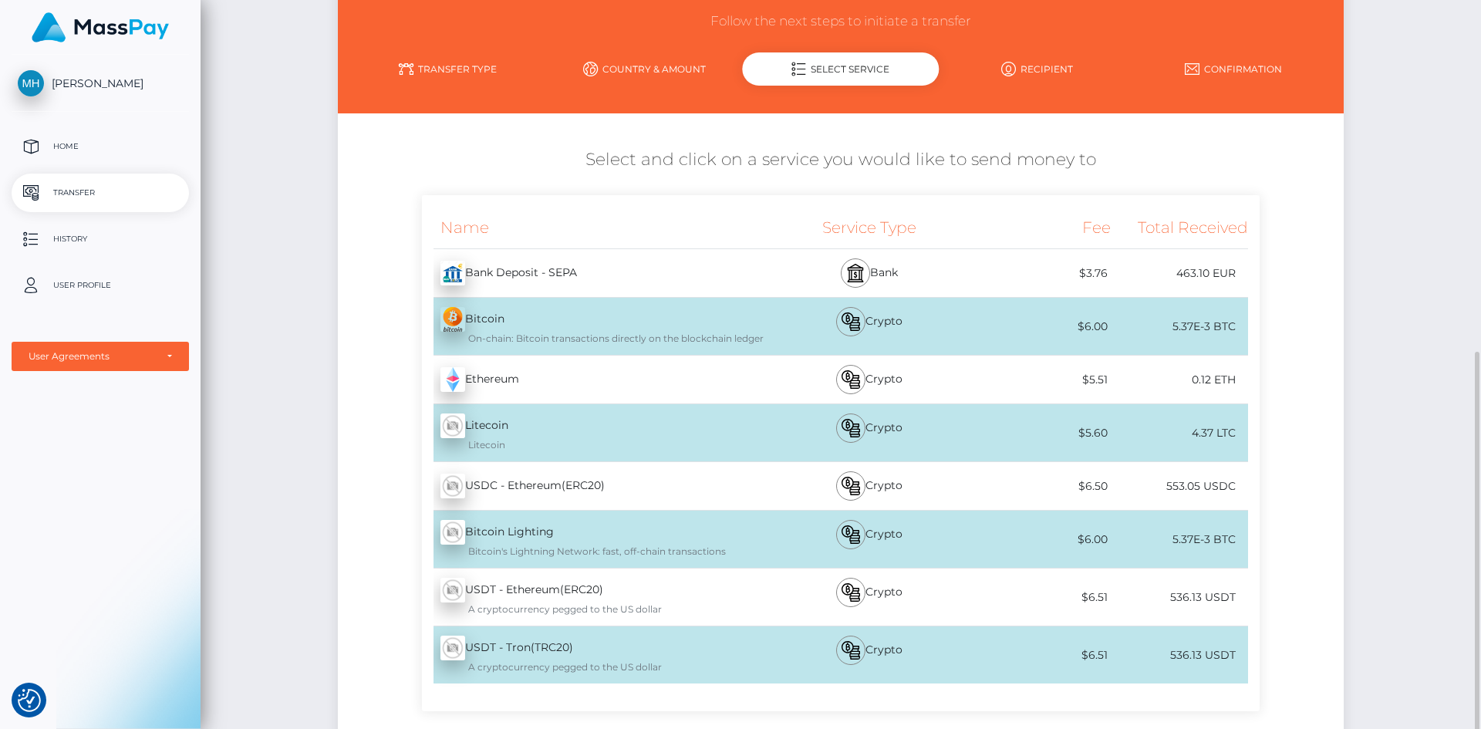
scroll to position [309, 0]
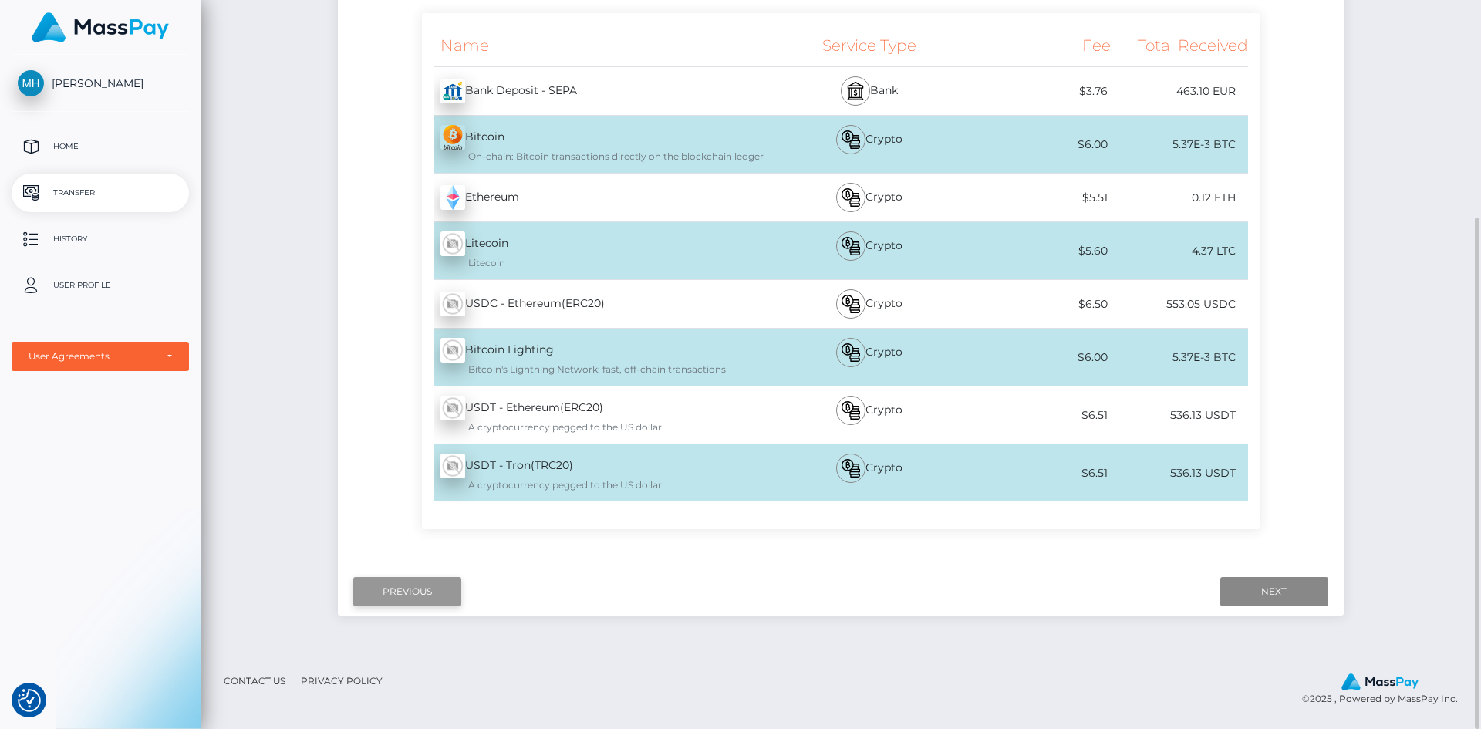
click at [406, 595] on input "Previous" at bounding box center [407, 591] width 108 height 29
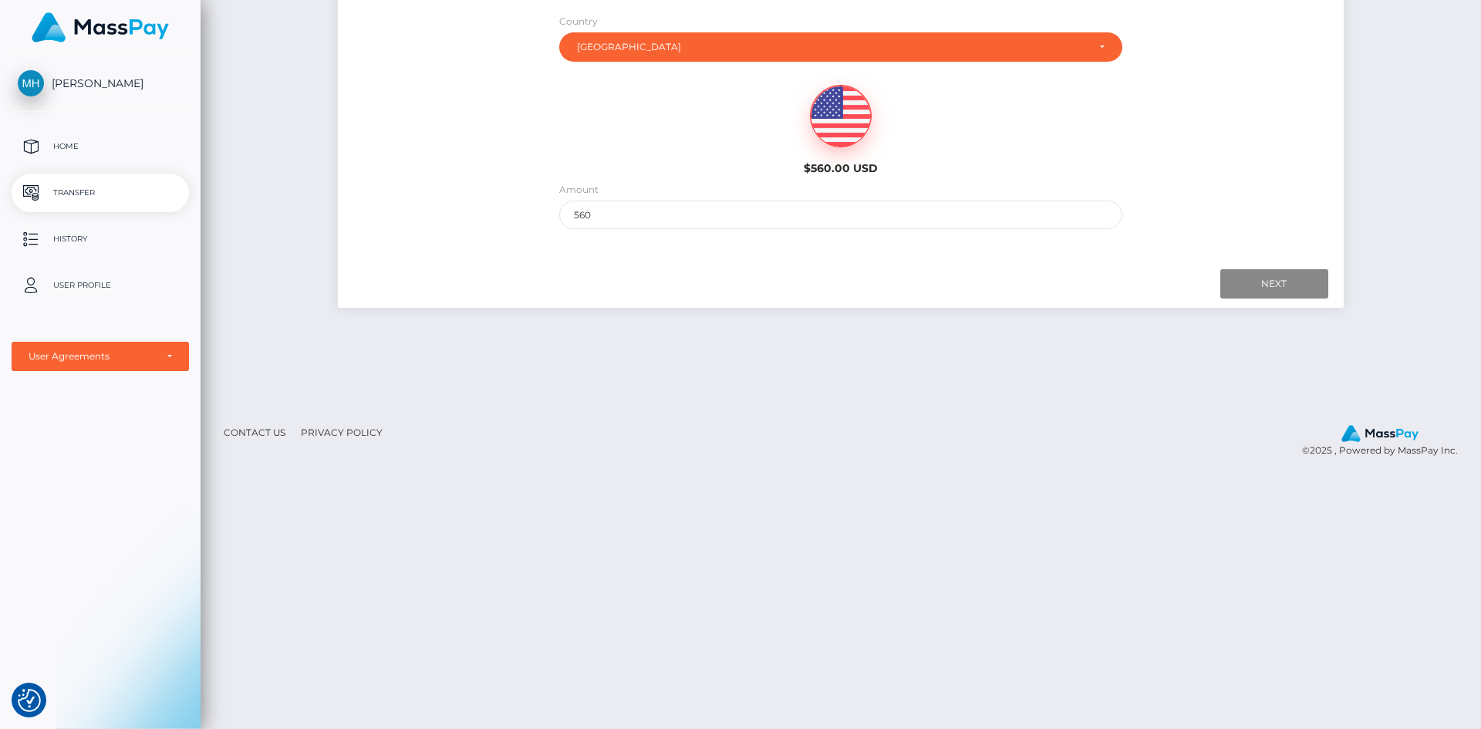
scroll to position [78, 0]
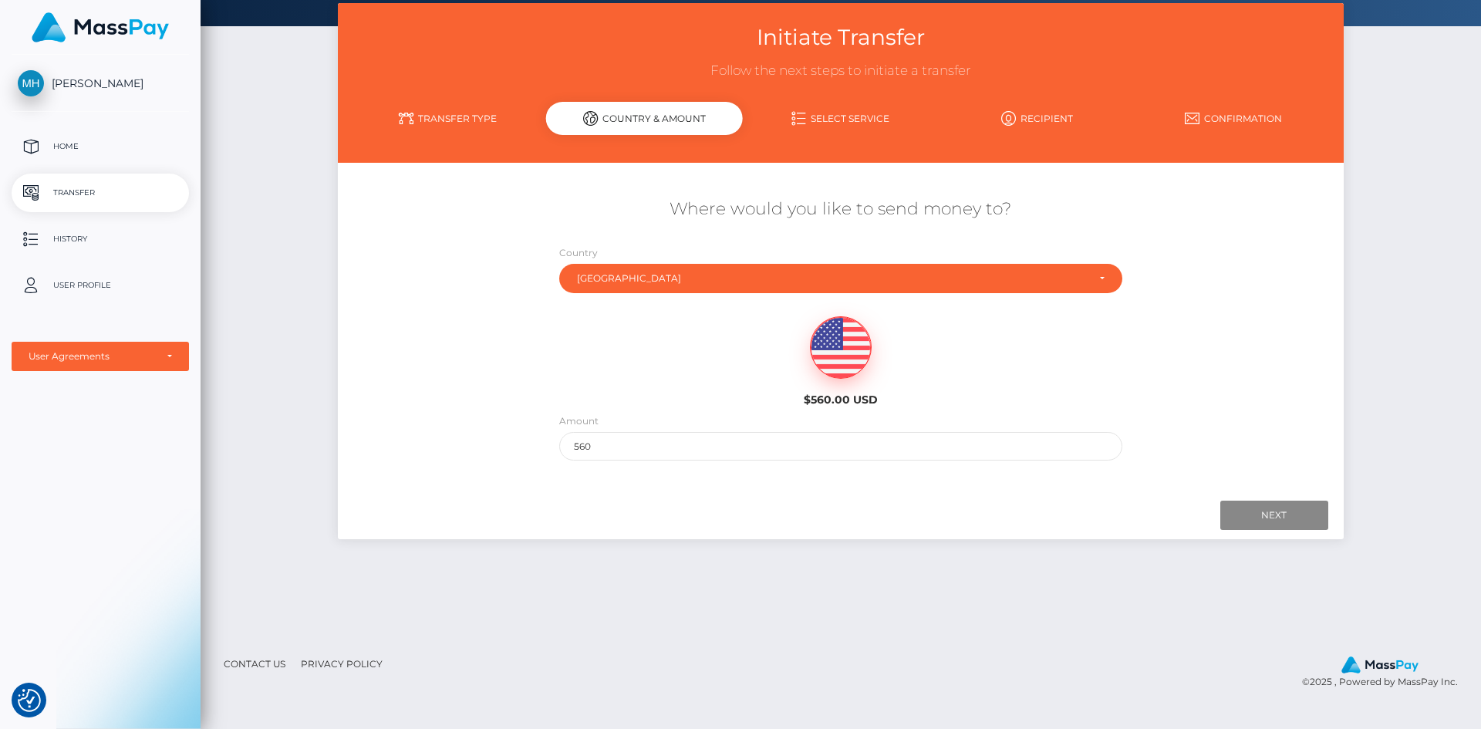
click at [480, 110] on link "Transfer Type" at bounding box center [447, 118] width 197 height 27
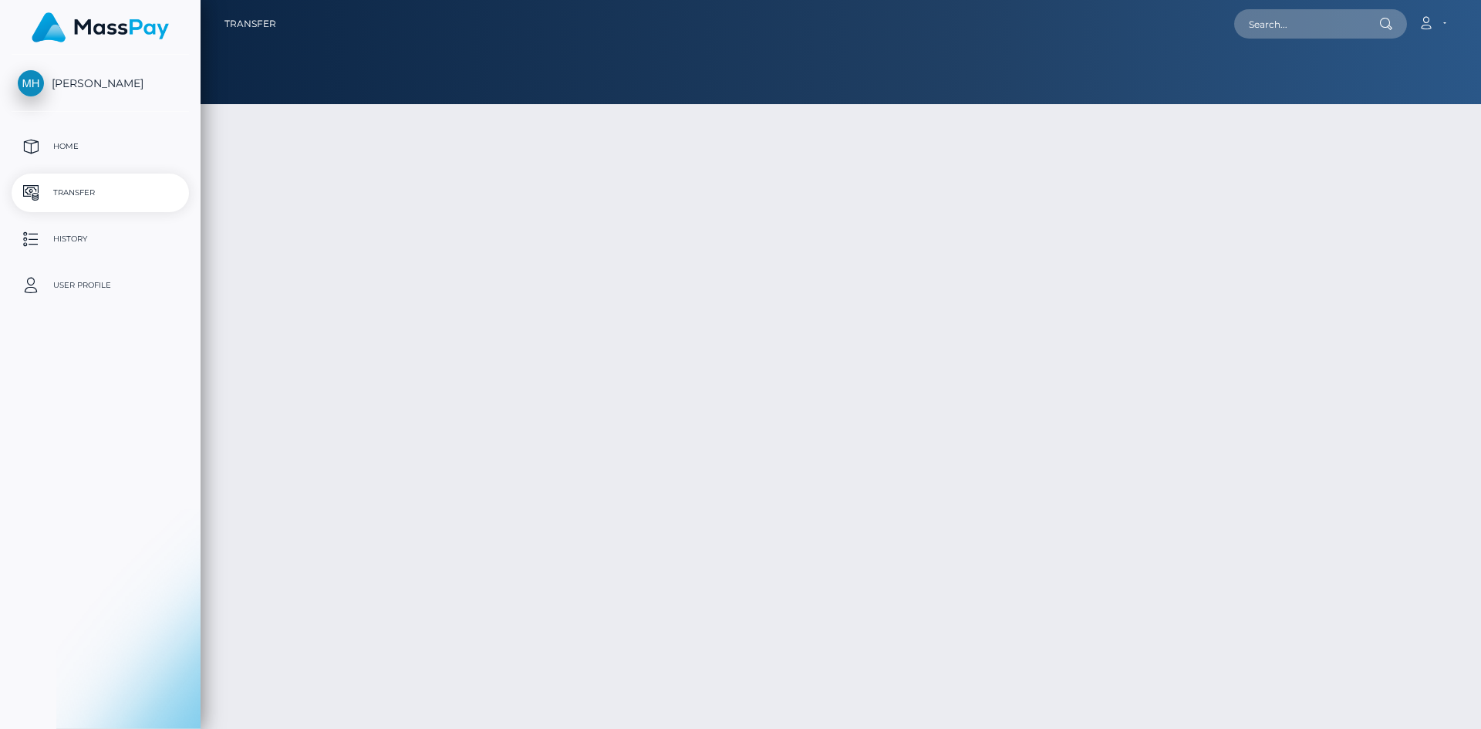
select select
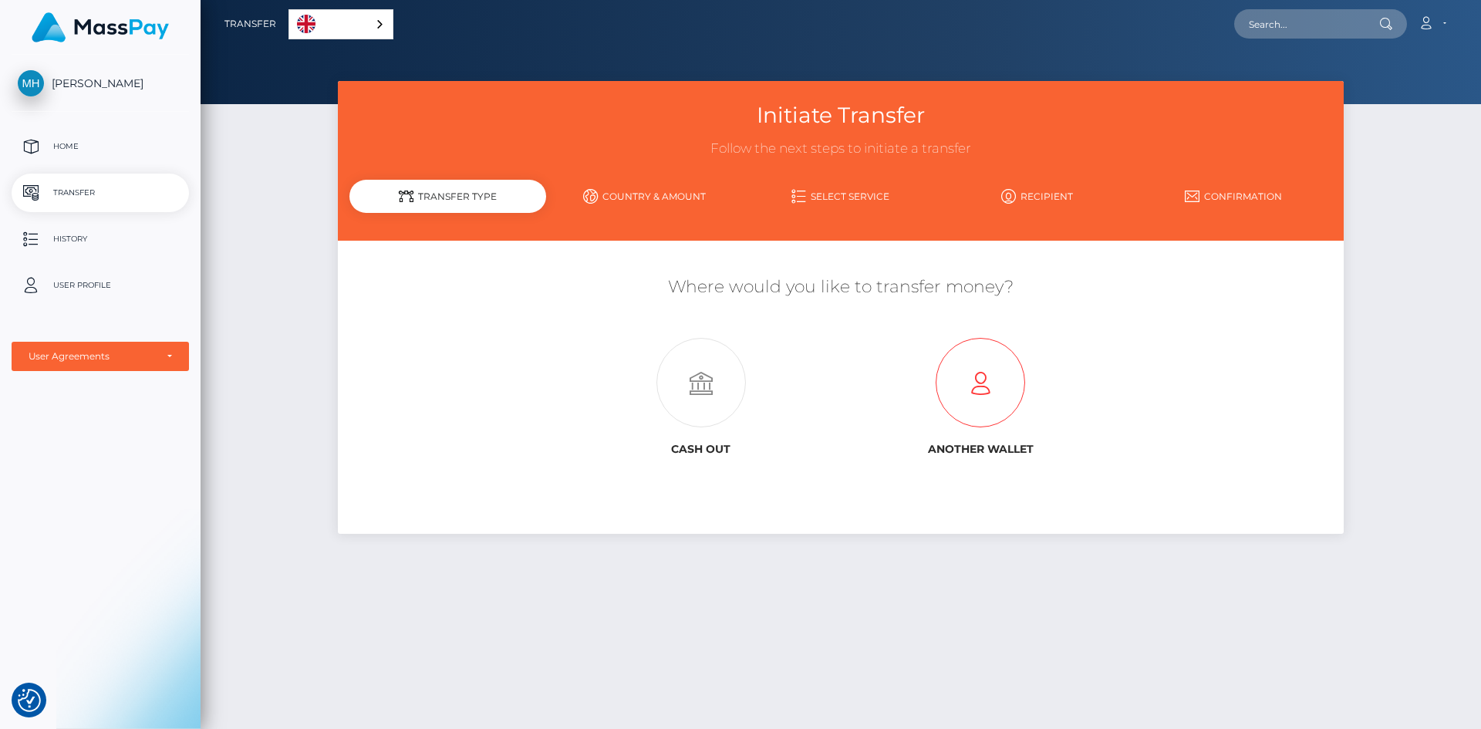
click at [1003, 389] on icon at bounding box center [980, 383] width 279 height 89
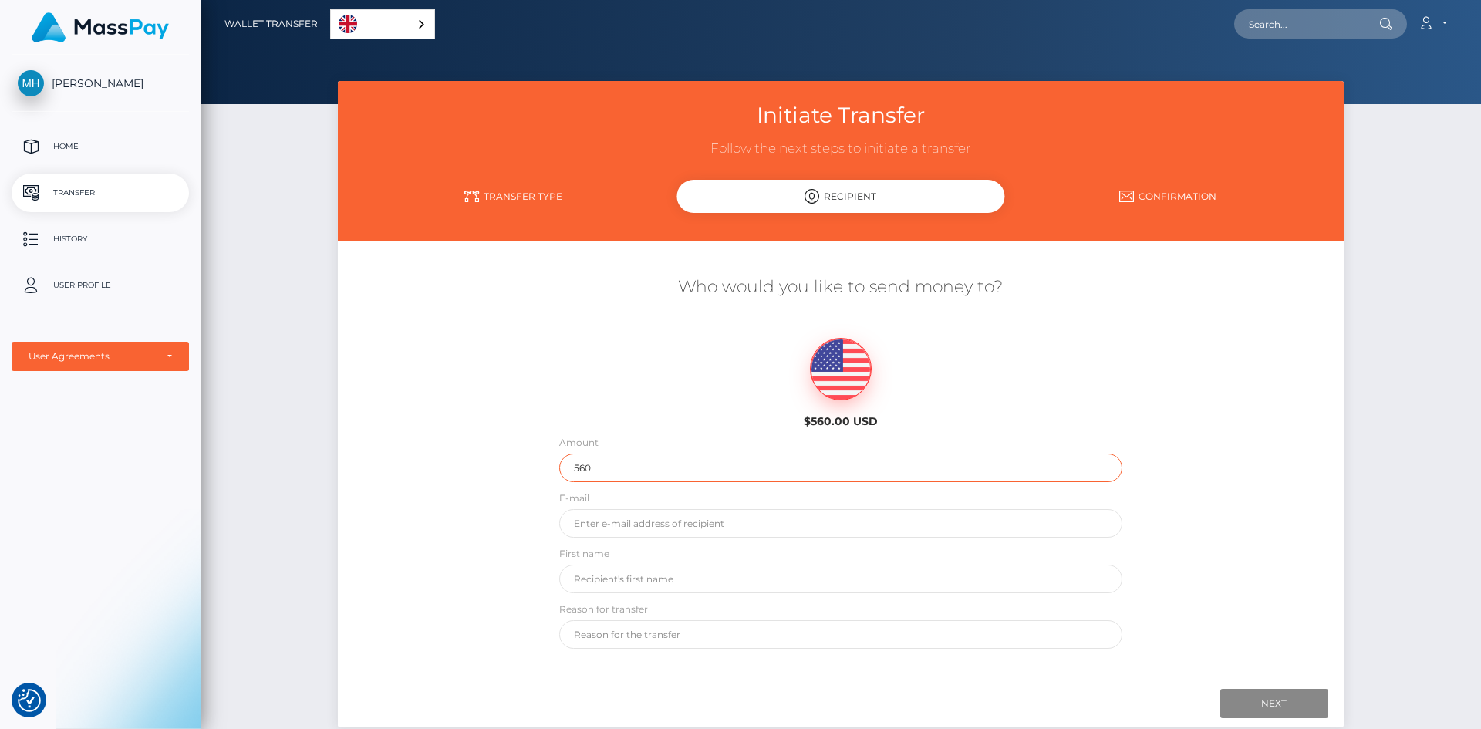
click at [858, 468] on input "560" at bounding box center [840, 467] width 563 height 29
click at [825, 538] on div "E-mail" at bounding box center [841, 518] width 586 height 56
click at [830, 525] on input "email" at bounding box center [840, 523] width 563 height 29
type input "hb26405@gmail.com"
click at [680, 568] on input "Mohamed" at bounding box center [840, 579] width 563 height 29
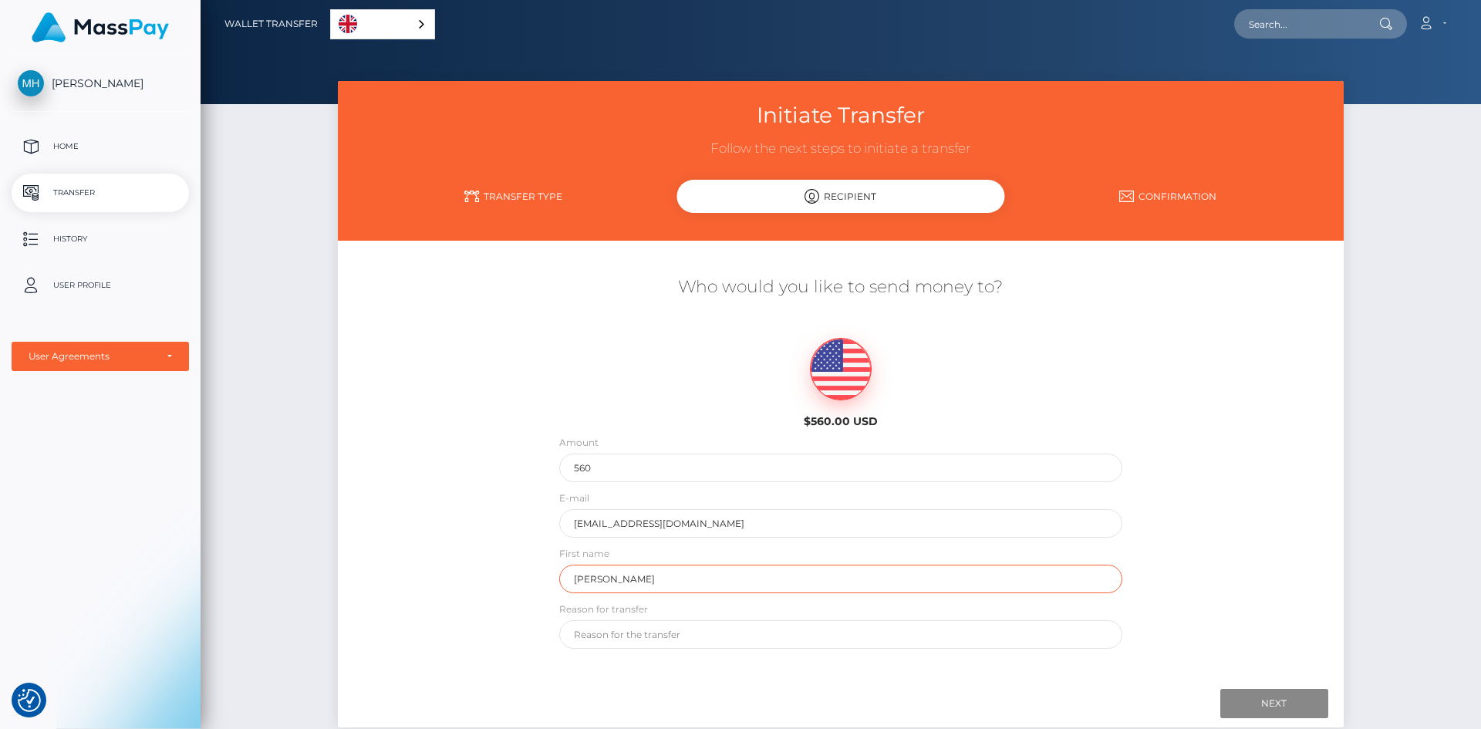
click at [680, 568] on input "Mohamed" at bounding box center [840, 579] width 563 height 29
type input "Rustem"
click at [646, 646] on input "text" at bounding box center [840, 634] width 563 height 29
type input "Payout"
click at [683, 682] on div "Next Finish Previous" at bounding box center [840, 703] width 1005 height 48
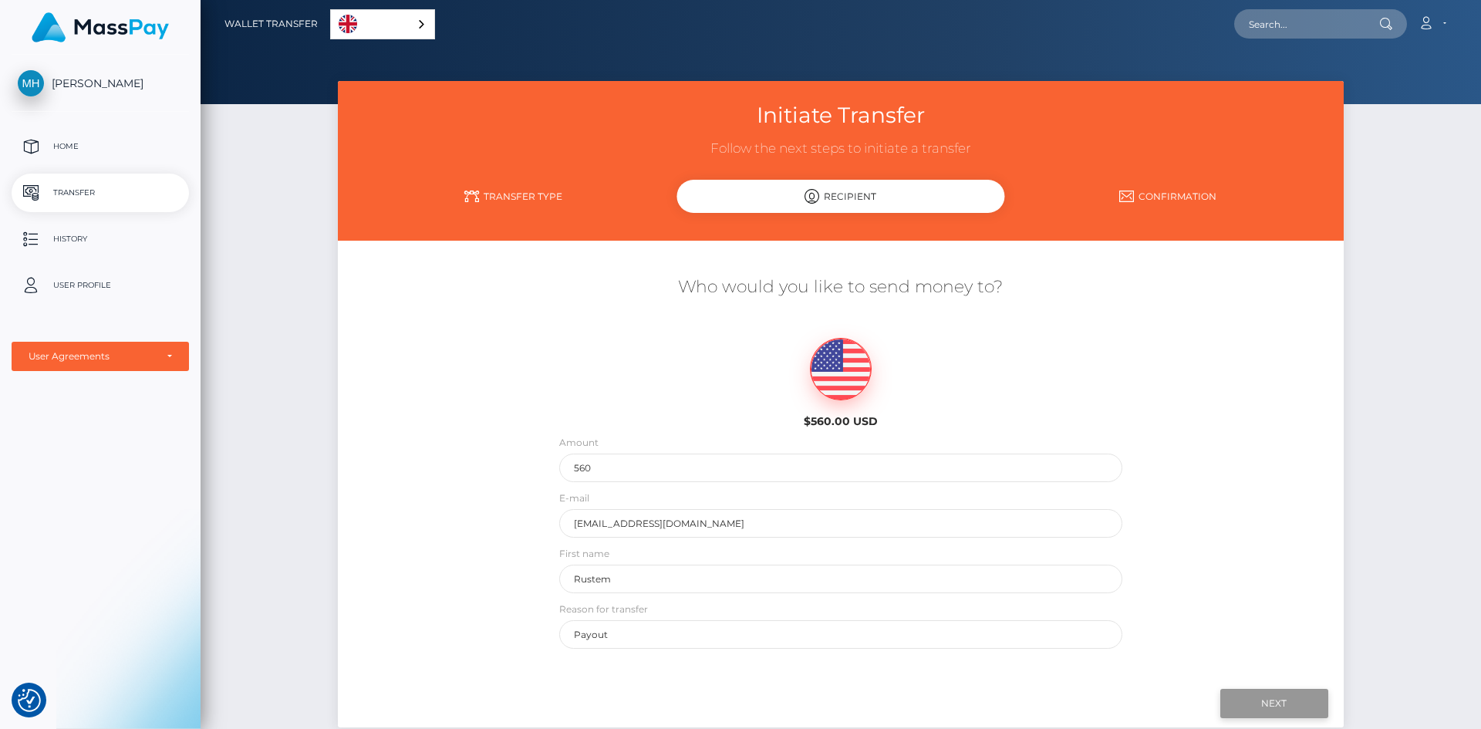
click at [1272, 710] on input "Next" at bounding box center [1274, 703] width 108 height 29
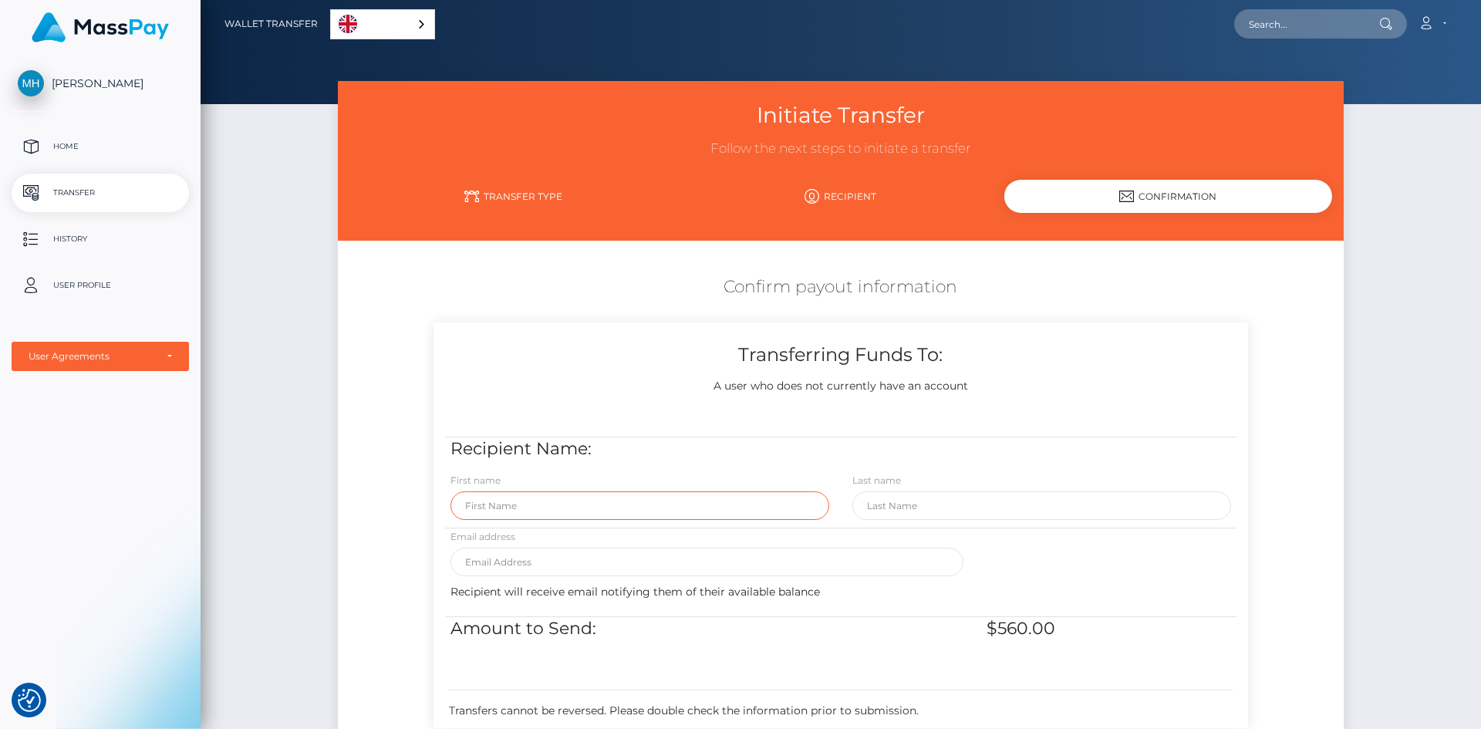
click at [660, 506] on input "text" at bounding box center [639, 505] width 379 height 29
type input "Rustem"
type input "Saidani"
click at [515, 567] on input "email" at bounding box center [706, 562] width 513 height 29
click at [427, 565] on div "Confirm payout information Transferring Funds To: A user who does not currently…" at bounding box center [841, 506] width 838 height 476
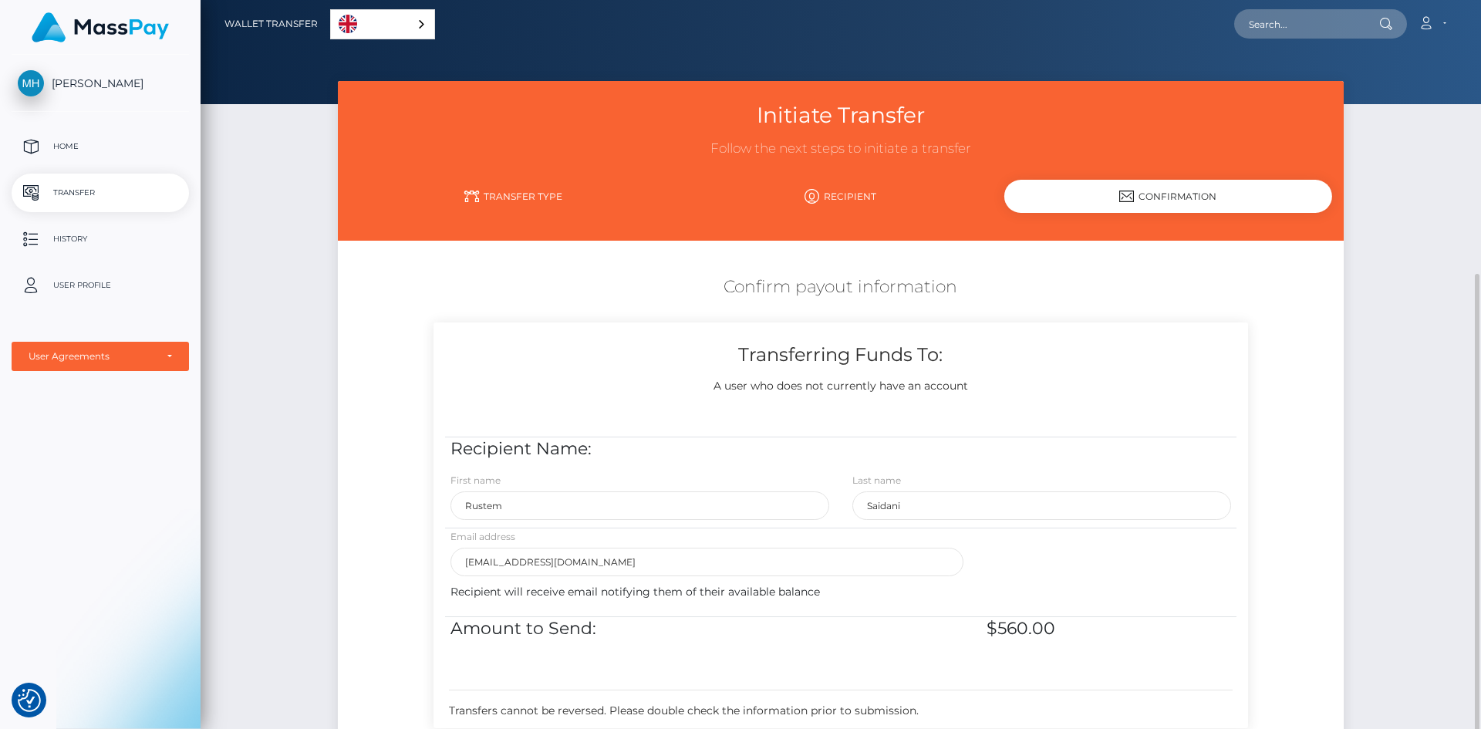
scroll to position [211, 0]
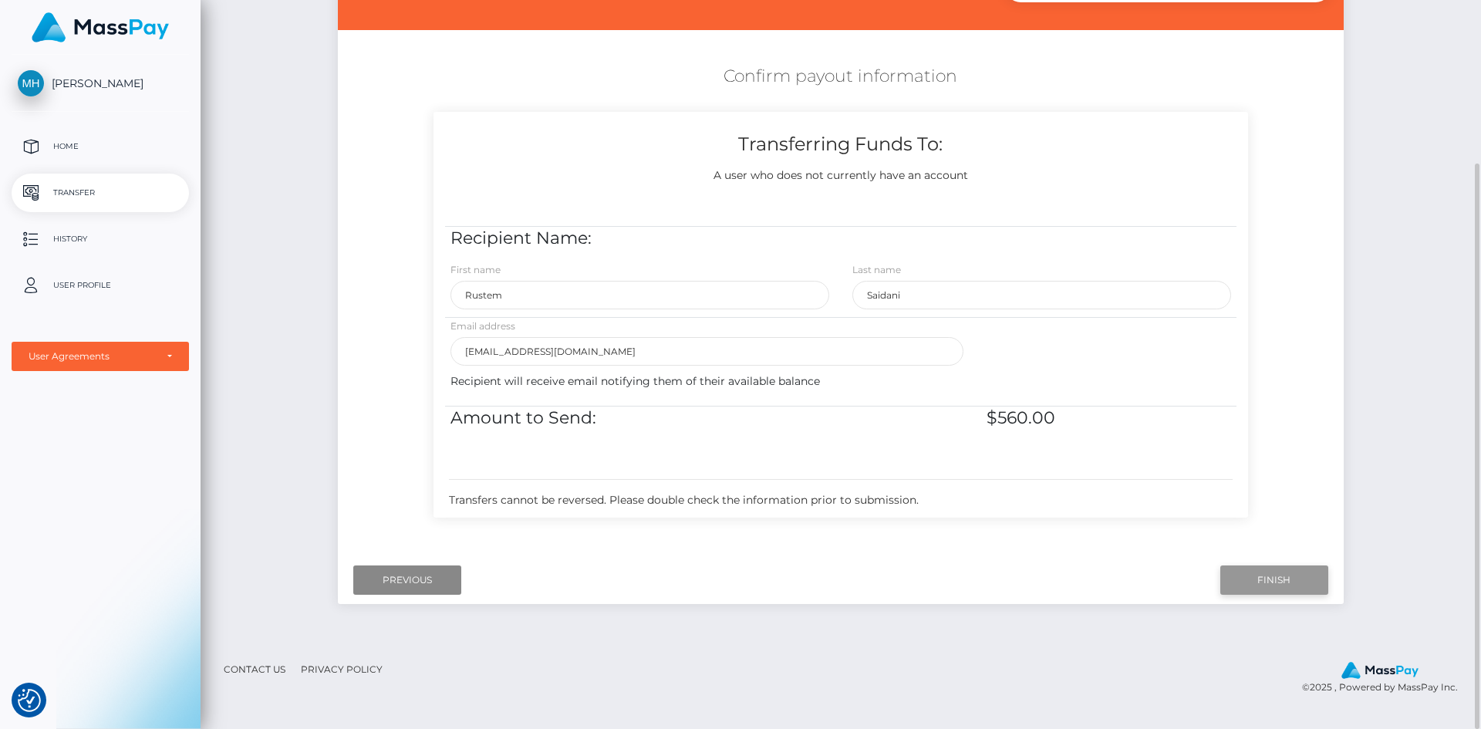
click at [1270, 589] on input "Finish" at bounding box center [1274, 579] width 108 height 29
click at [1266, 591] on input "Finish" at bounding box center [1274, 579] width 108 height 29
click at [743, 345] on input "hb26405@gmail.com" at bounding box center [706, 351] width 513 height 29
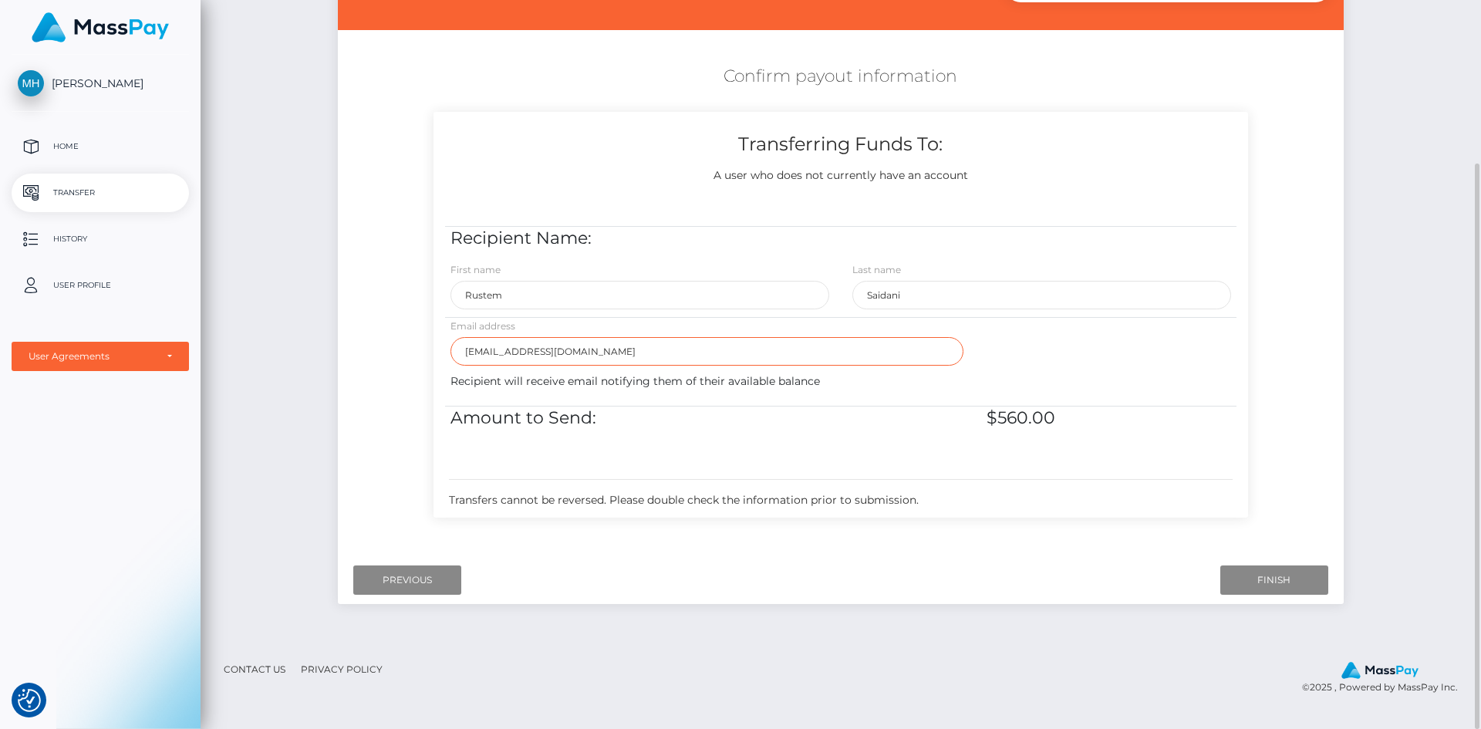
type input "ofinsk58@gmail.com"
click at [1236, 594] on input "Finish" at bounding box center [1274, 579] width 108 height 29
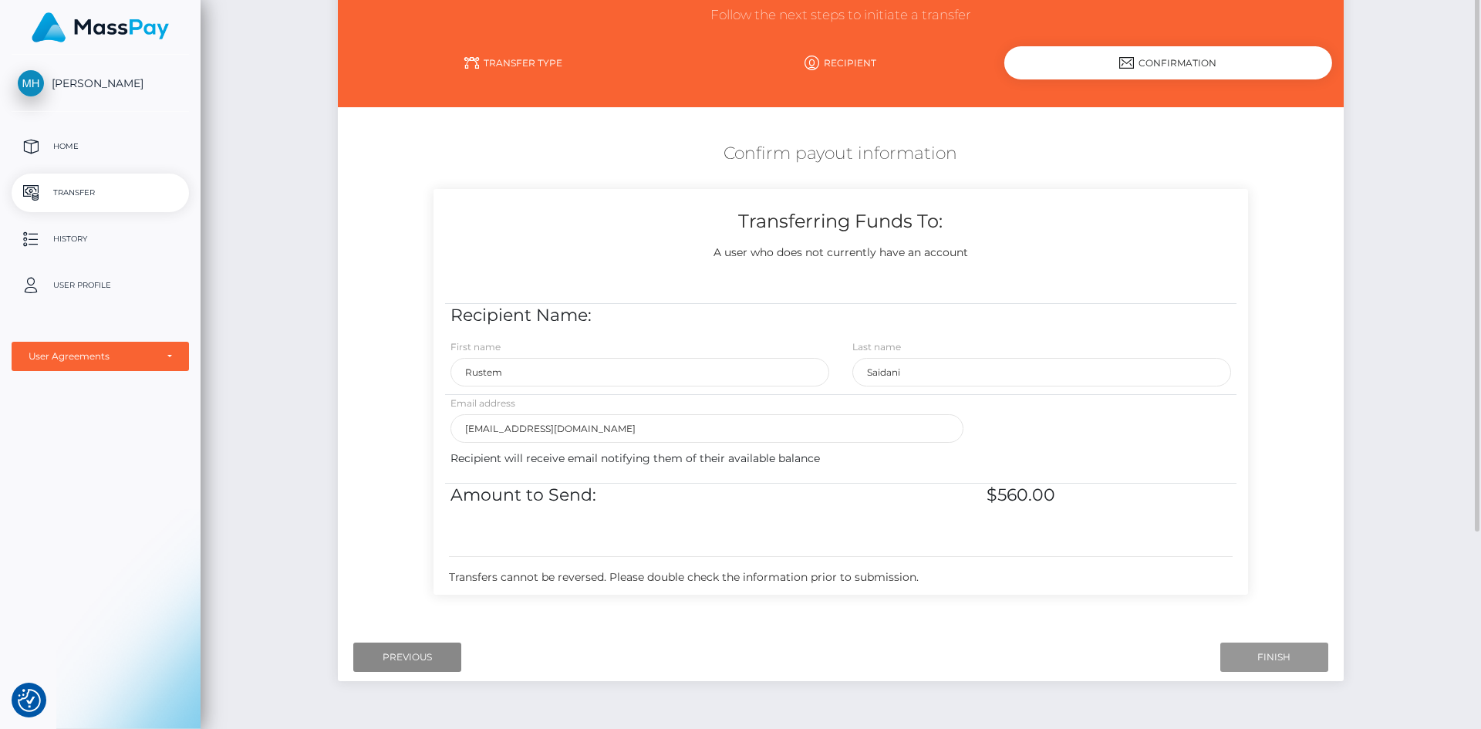
scroll to position [56, 0]
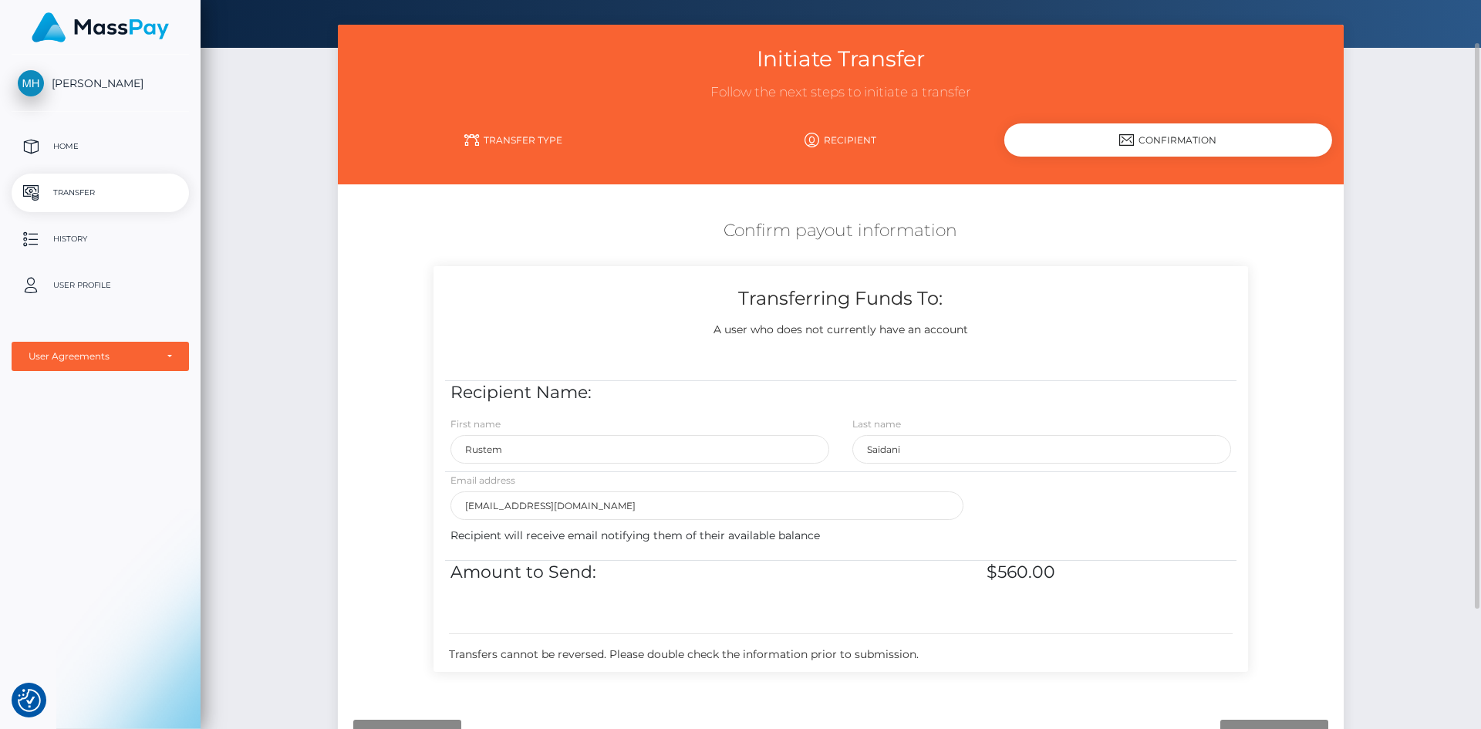
click at [905, 325] on div "A user who does not currently have an account" at bounding box center [840, 330] width 791 height 16
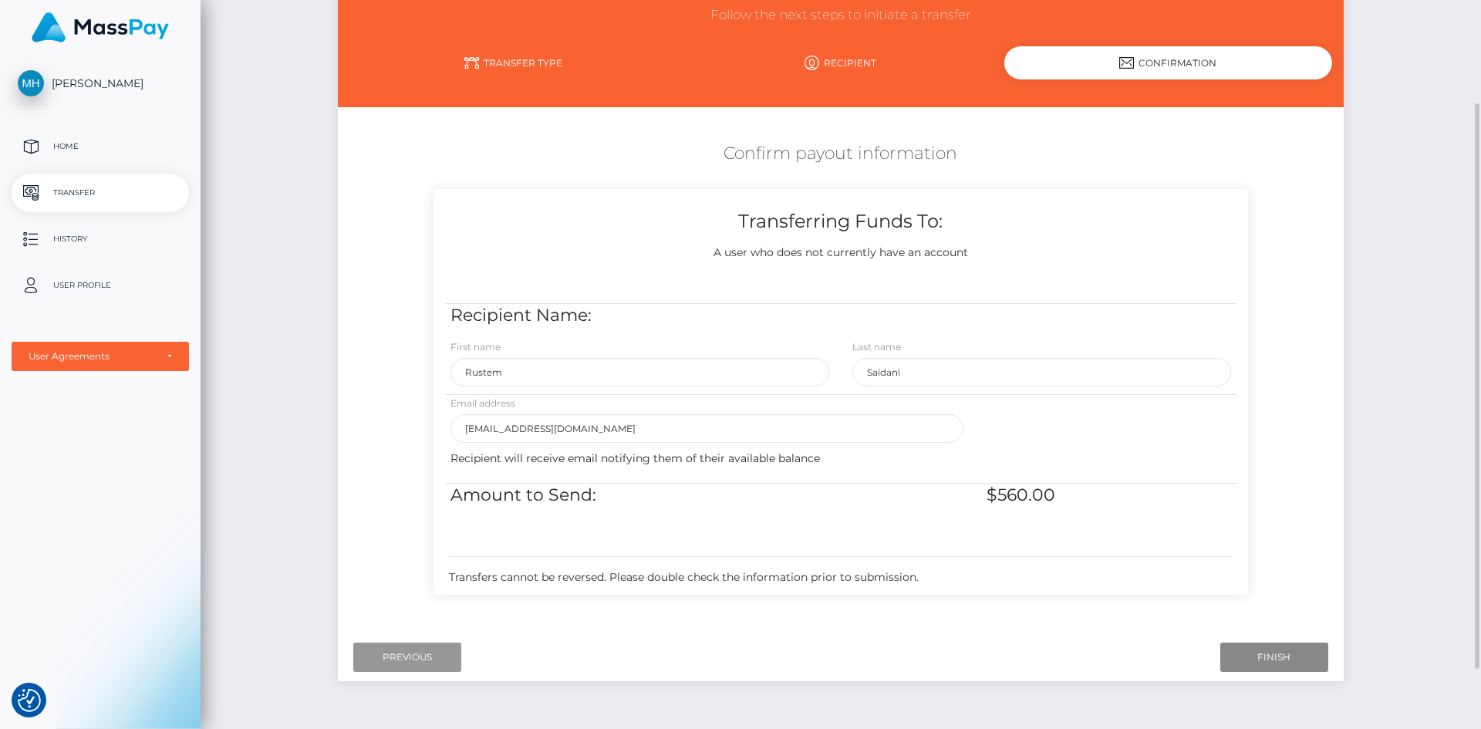
click at [437, 672] on input "Previous" at bounding box center [407, 656] width 108 height 29
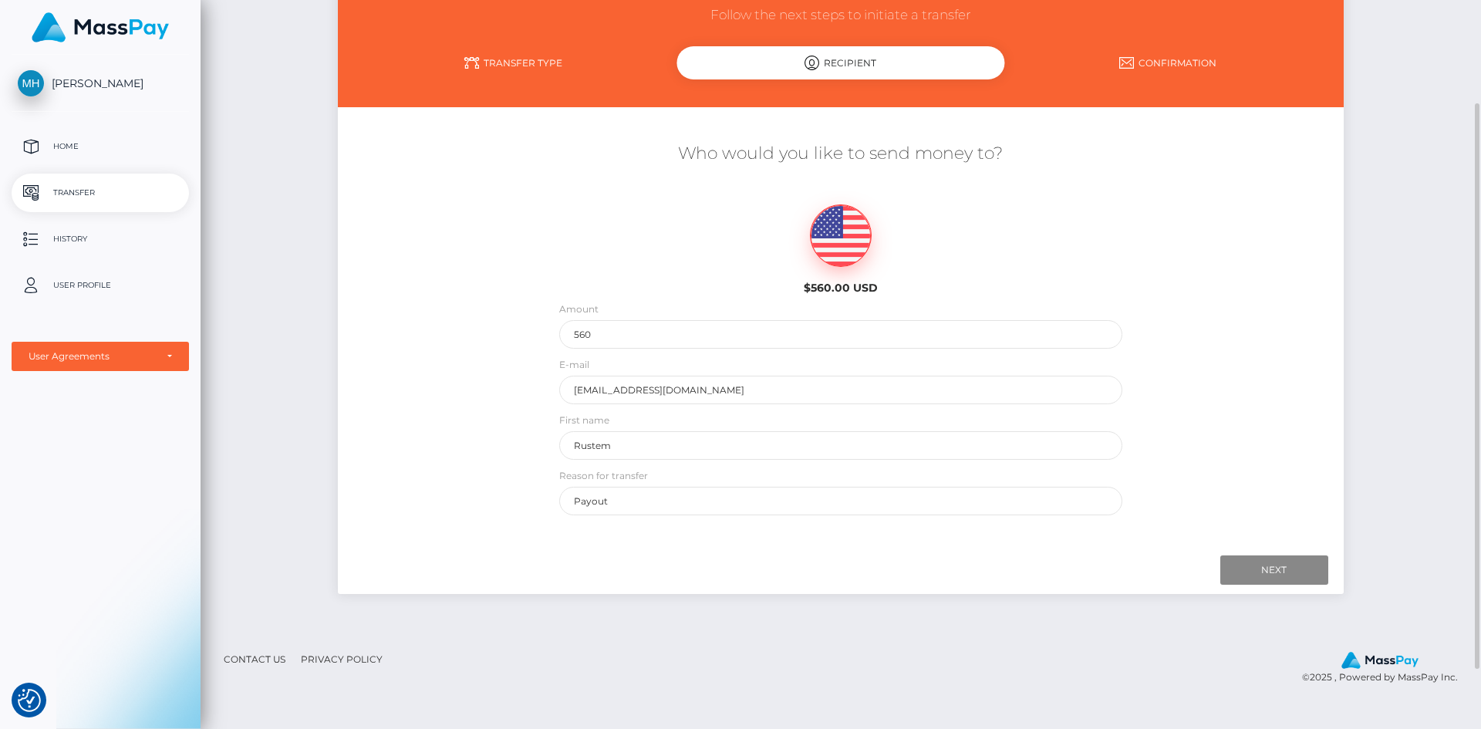
click at [521, 80] on div "Initiate Transfer Follow the next steps to initiate a transfer Transfer Type Re…" at bounding box center [840, 28] width 1005 height 160
click at [518, 59] on link "Transfer Type" at bounding box center [512, 62] width 327 height 27
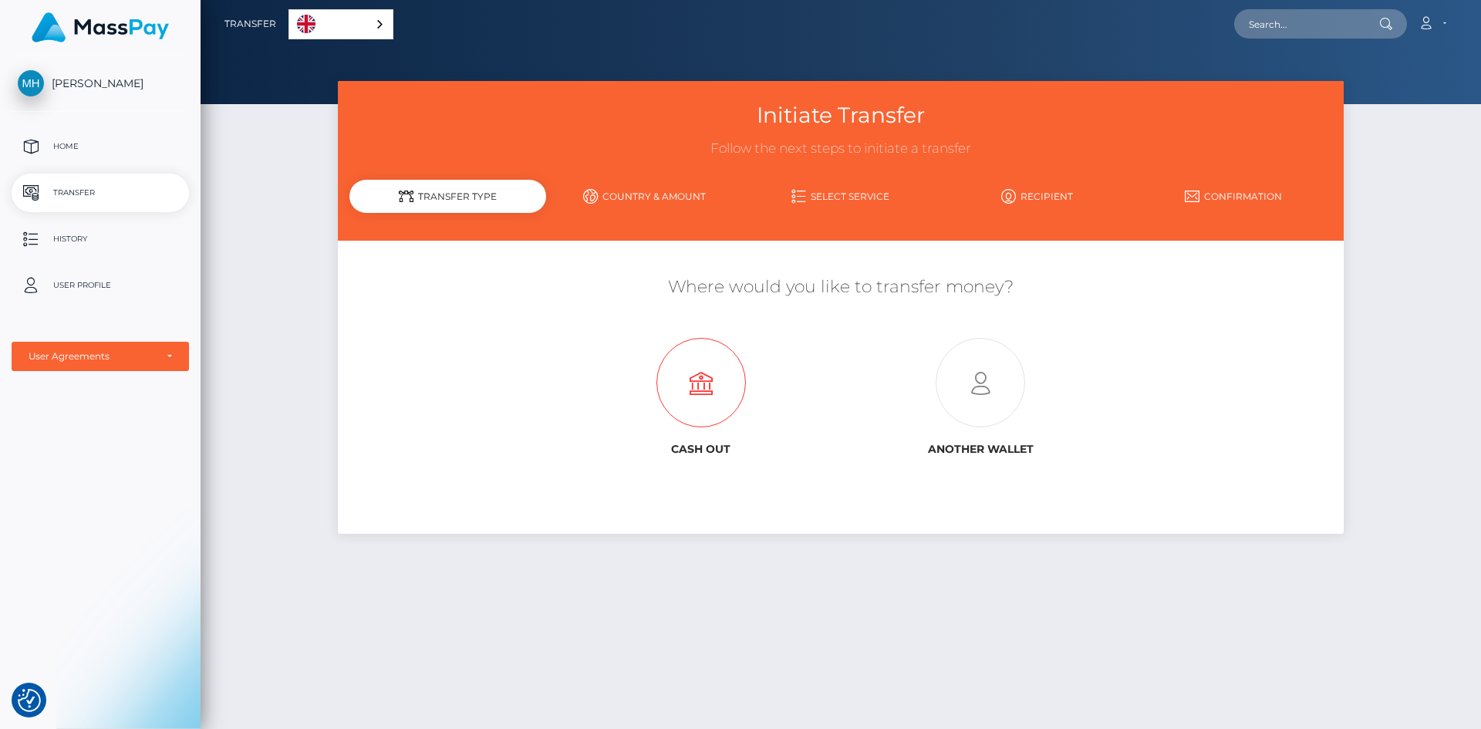
click at [740, 368] on icon at bounding box center [700, 383] width 279 height 89
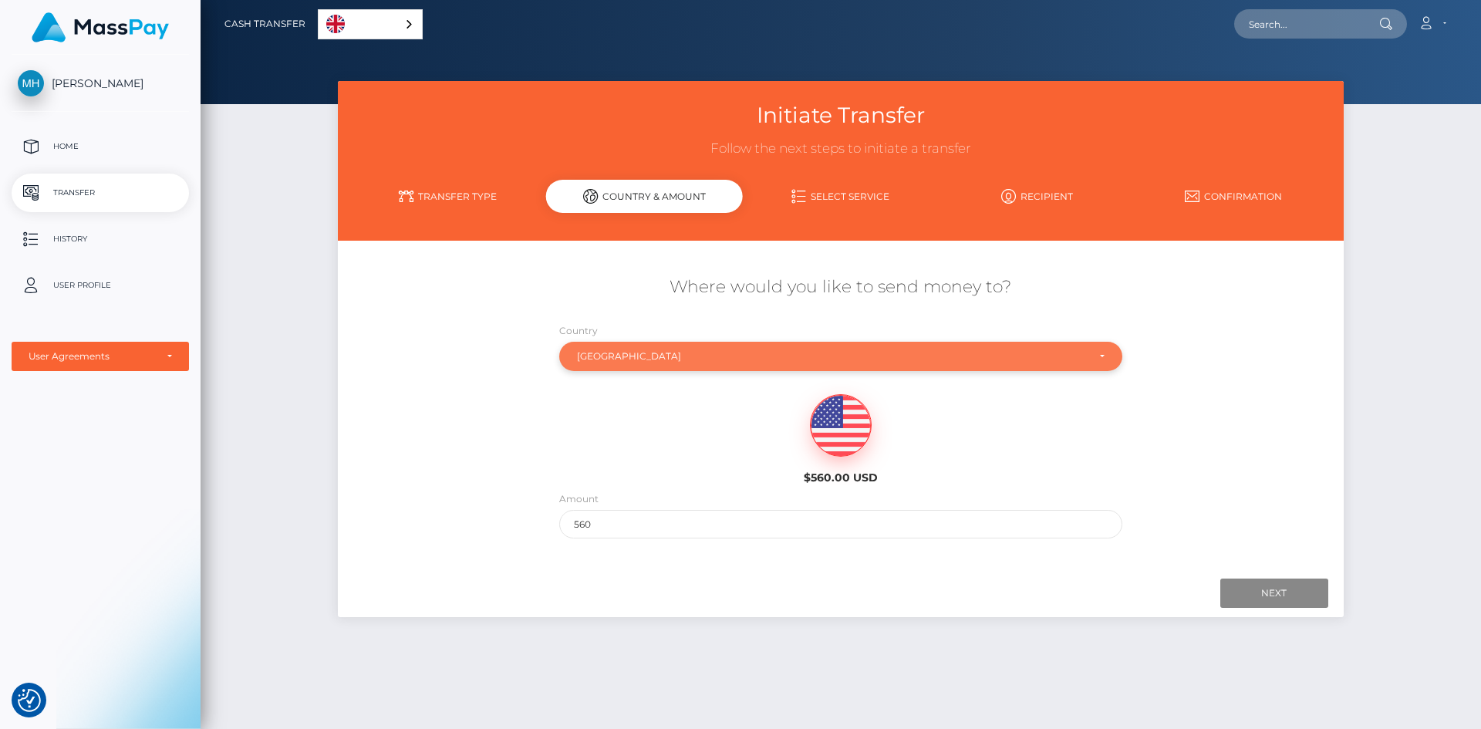
click at [726, 363] on div "[GEOGRAPHIC_DATA]" at bounding box center [840, 356] width 563 height 29
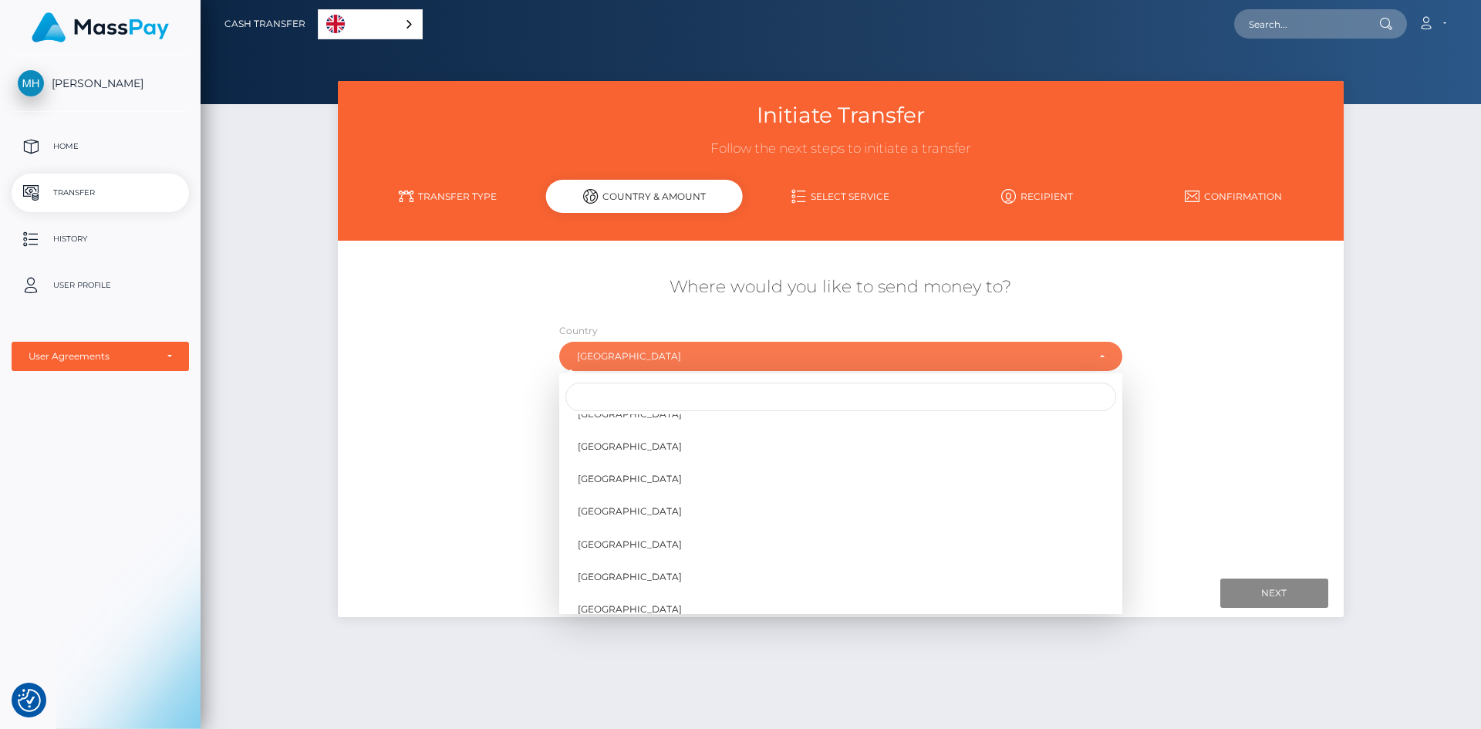
click at [689, 413] on div at bounding box center [840, 396] width 563 height 35
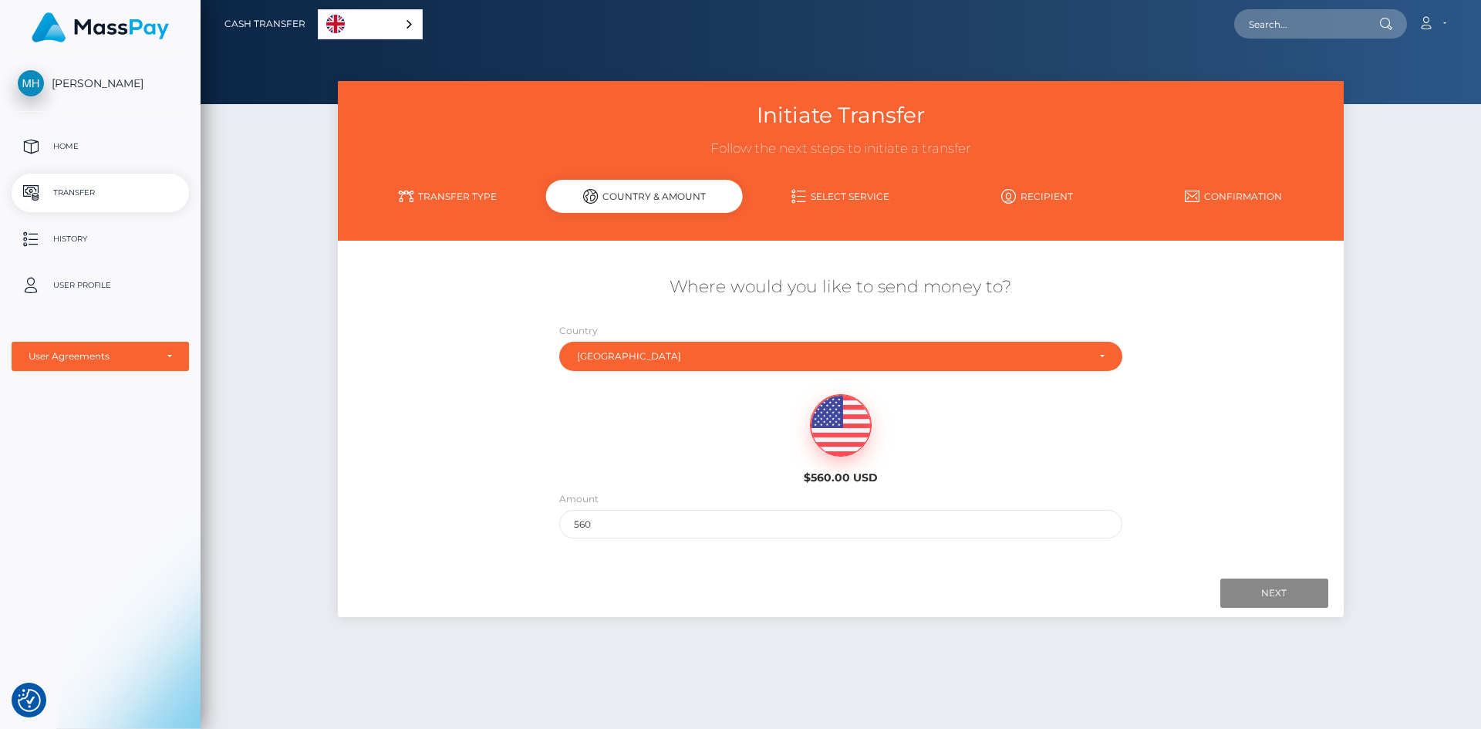
click at [689, 402] on link "Saudi Arabia" at bounding box center [840, 397] width 563 height 29
select select "SAU"
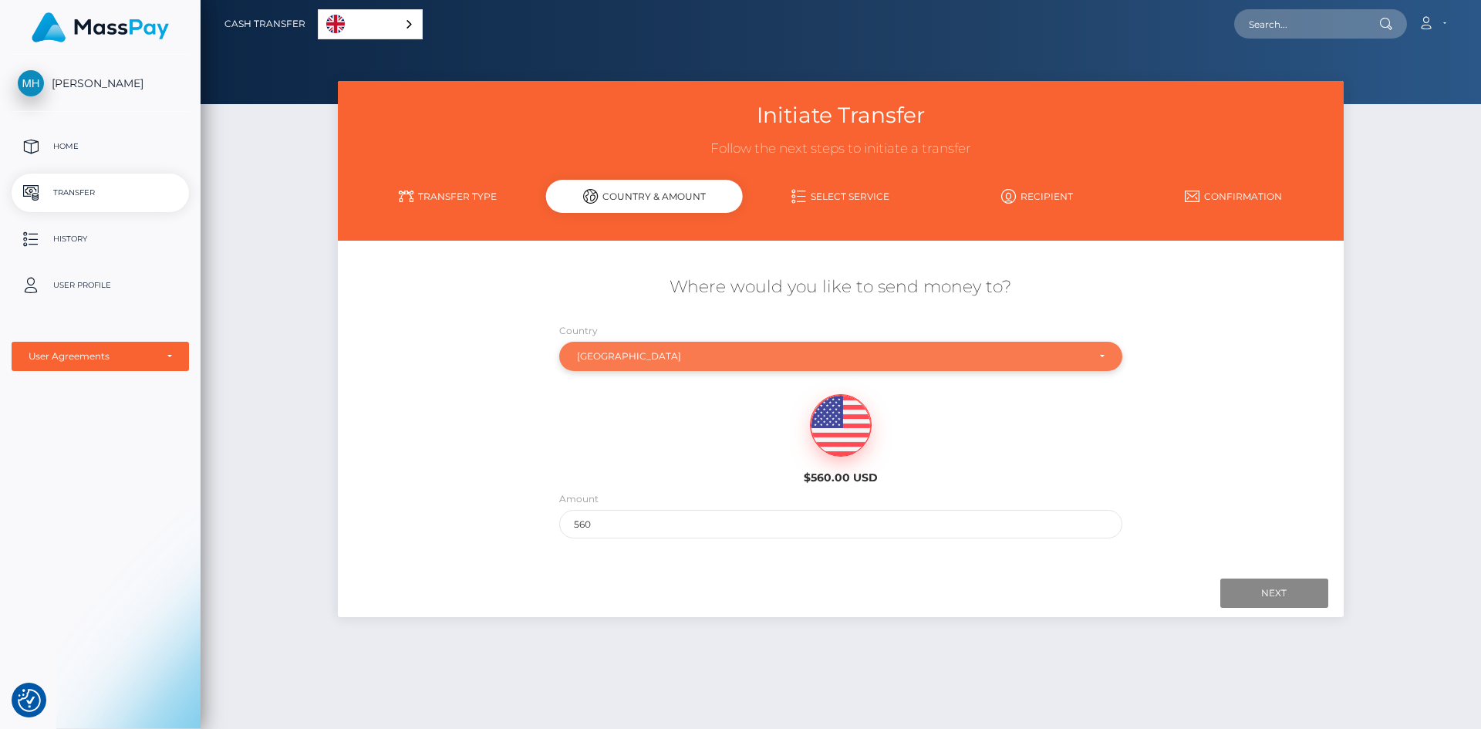
click at [688, 361] on div "Saudi Arabia" at bounding box center [832, 356] width 510 height 12
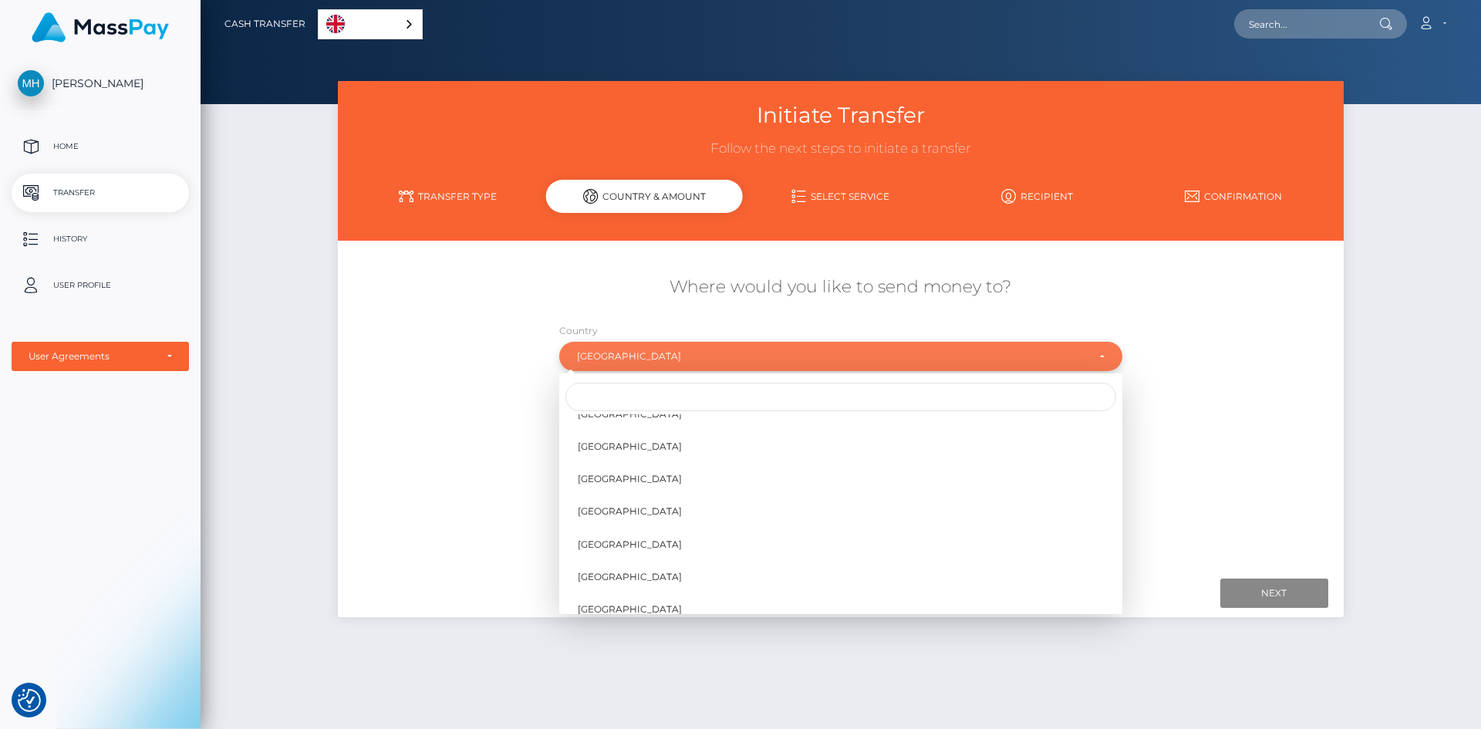
scroll to position [5279, 0]
click at [676, 399] on input "Search" at bounding box center [840, 397] width 551 height 29
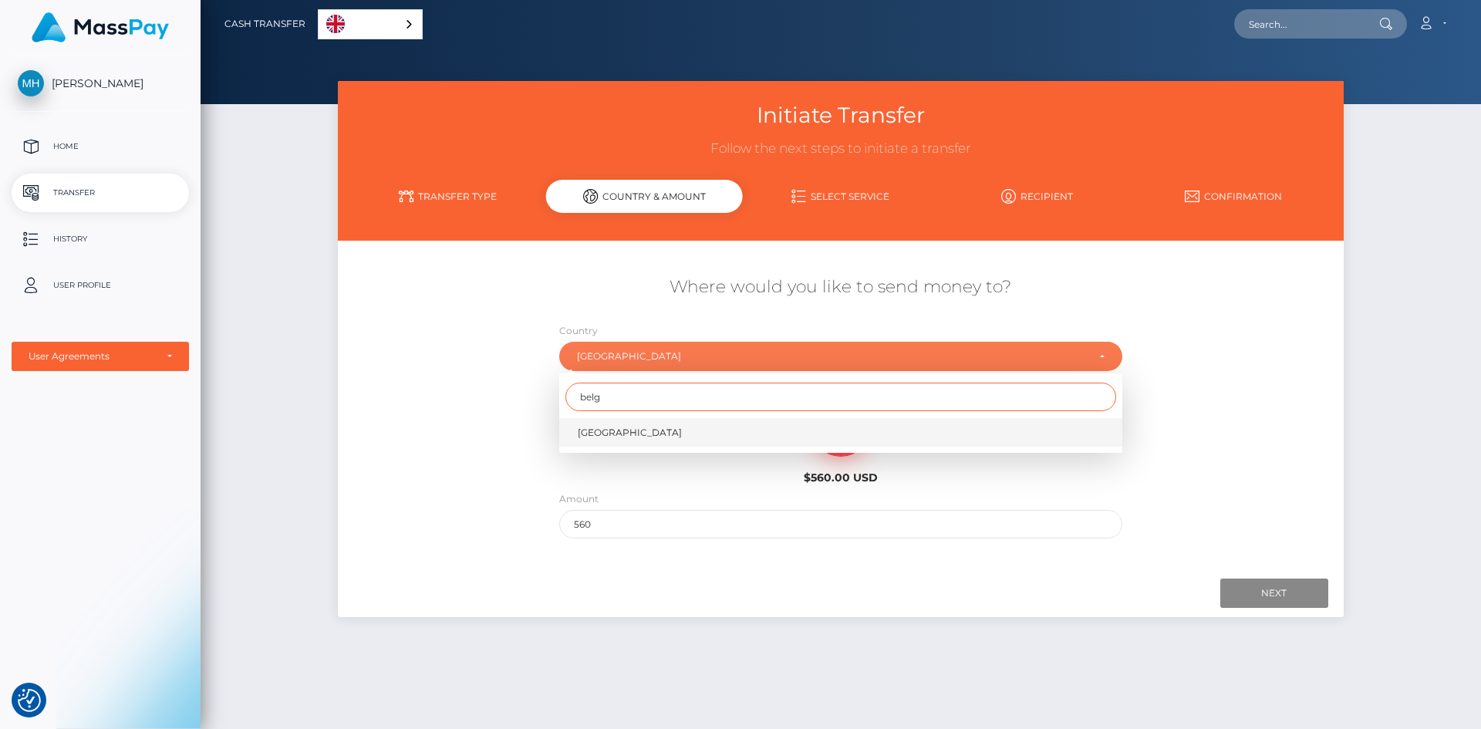
type input "belg"
click at [706, 430] on link "Belgium" at bounding box center [840, 432] width 563 height 29
select select "BEL"
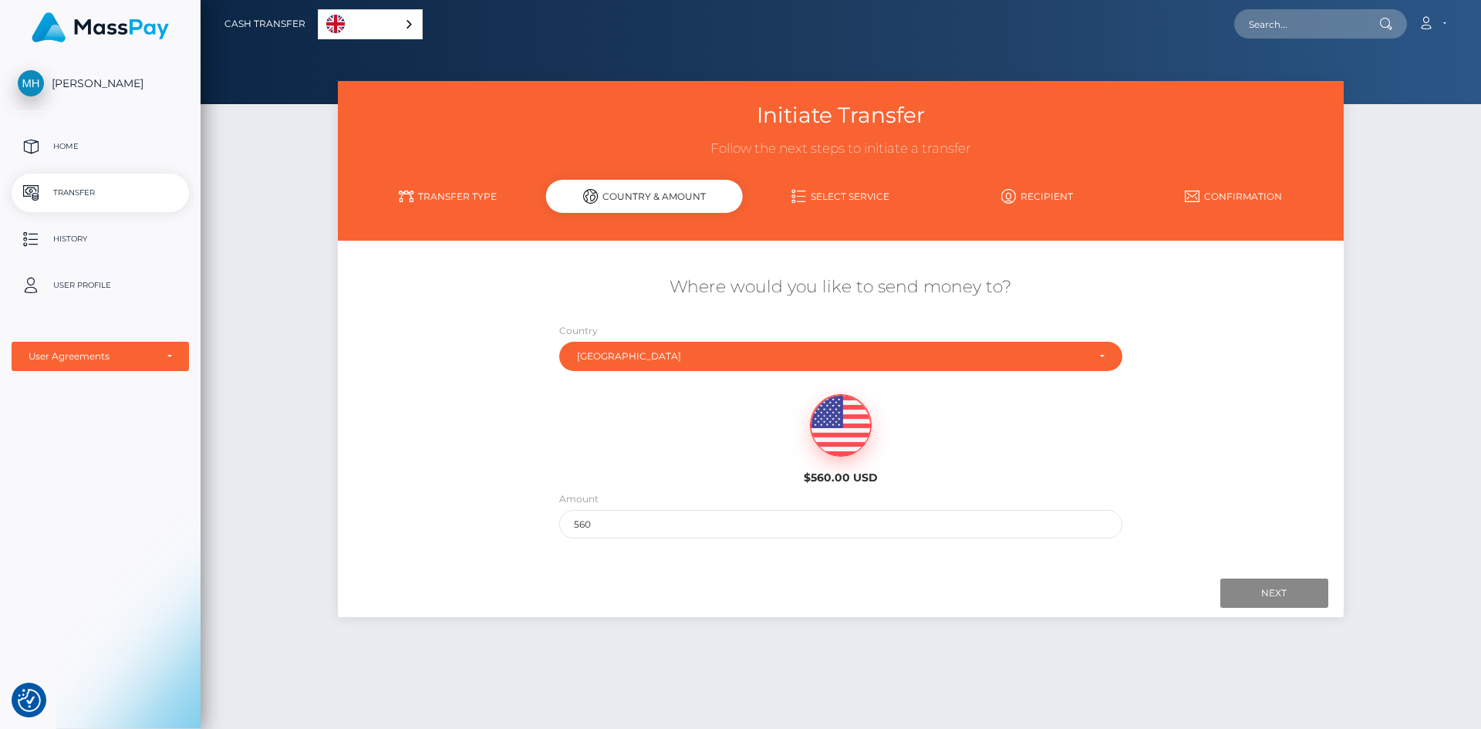
click at [1250, 572] on div "Next Finish Previous" at bounding box center [840, 593] width 1005 height 48
click at [1259, 584] on input "Next" at bounding box center [1274, 592] width 108 height 29
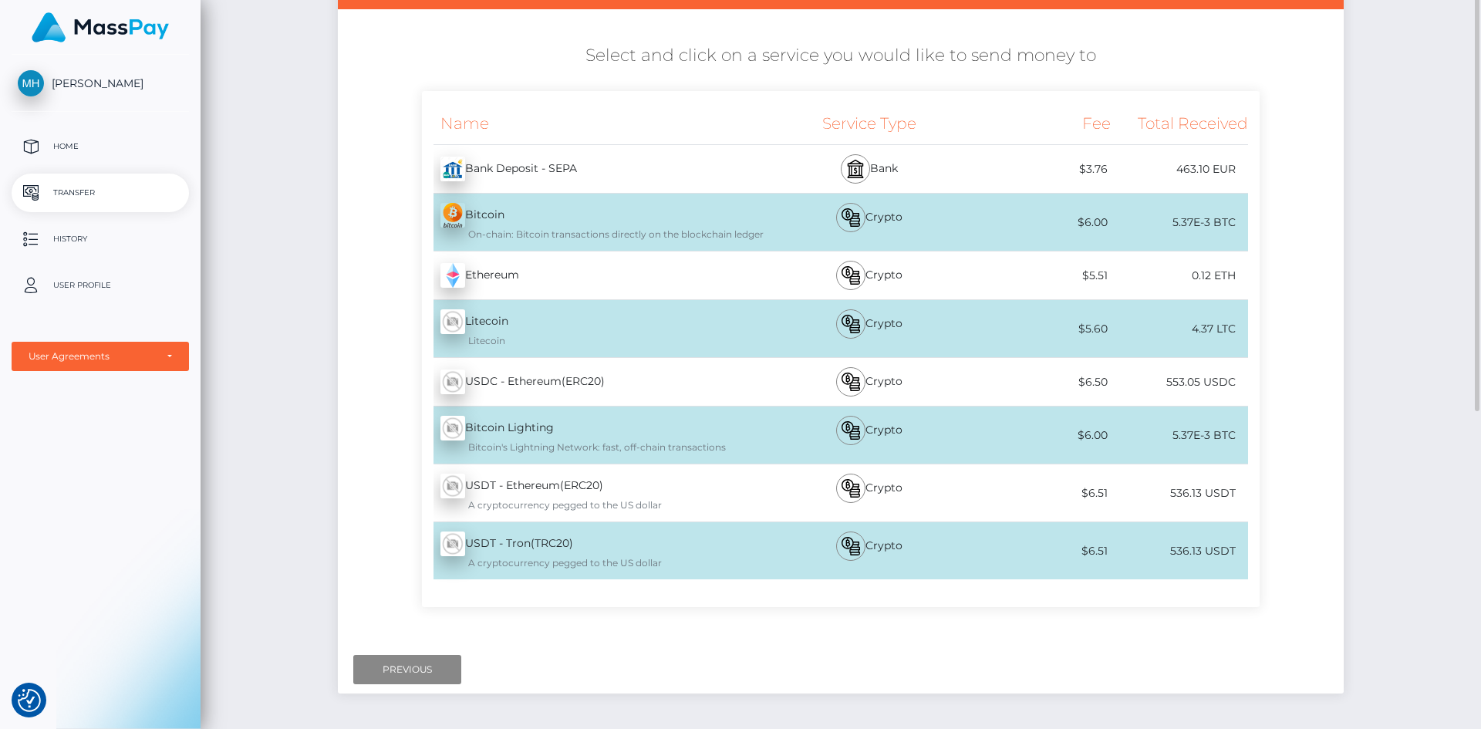
scroll to position [308, 0]
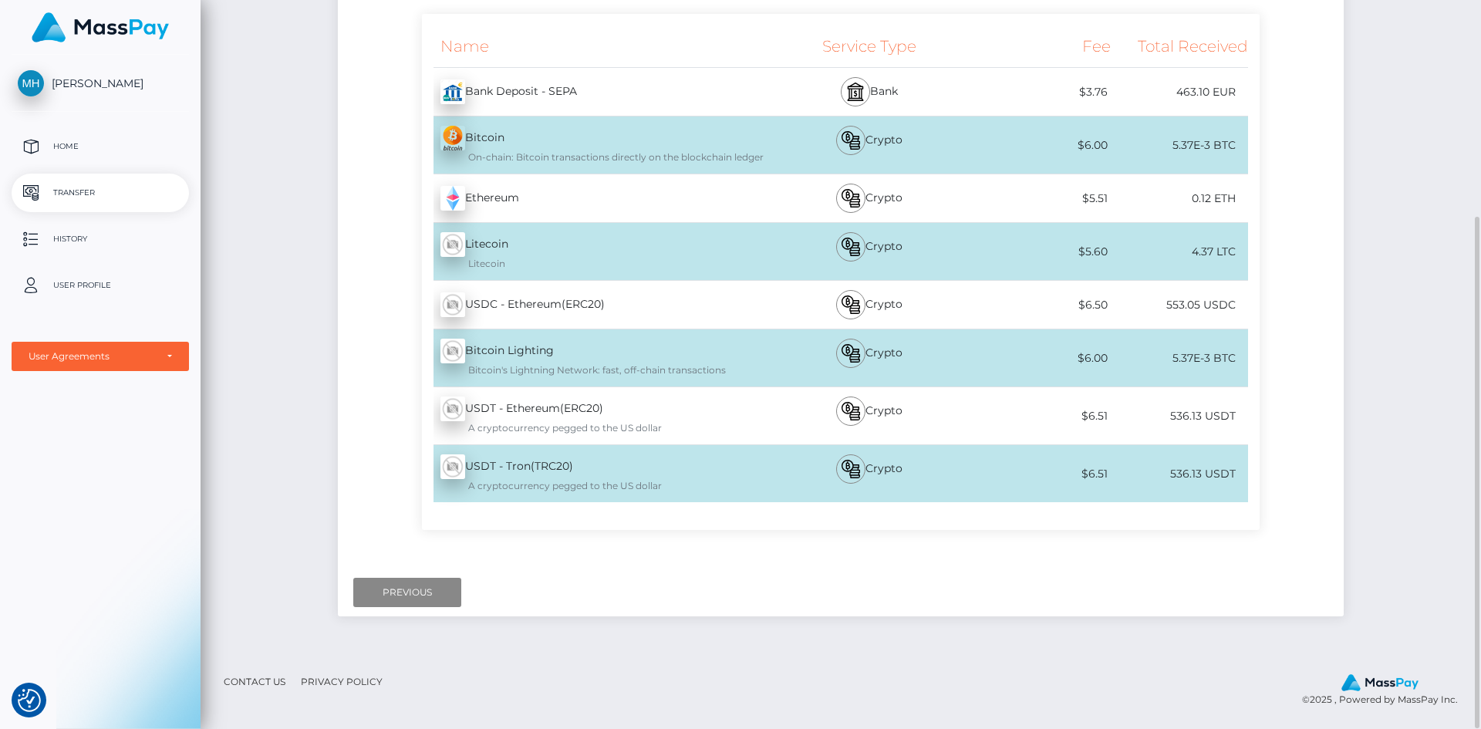
click at [619, 89] on div "Bank Deposit - SEPA - EUR" at bounding box center [594, 91] width 344 height 43
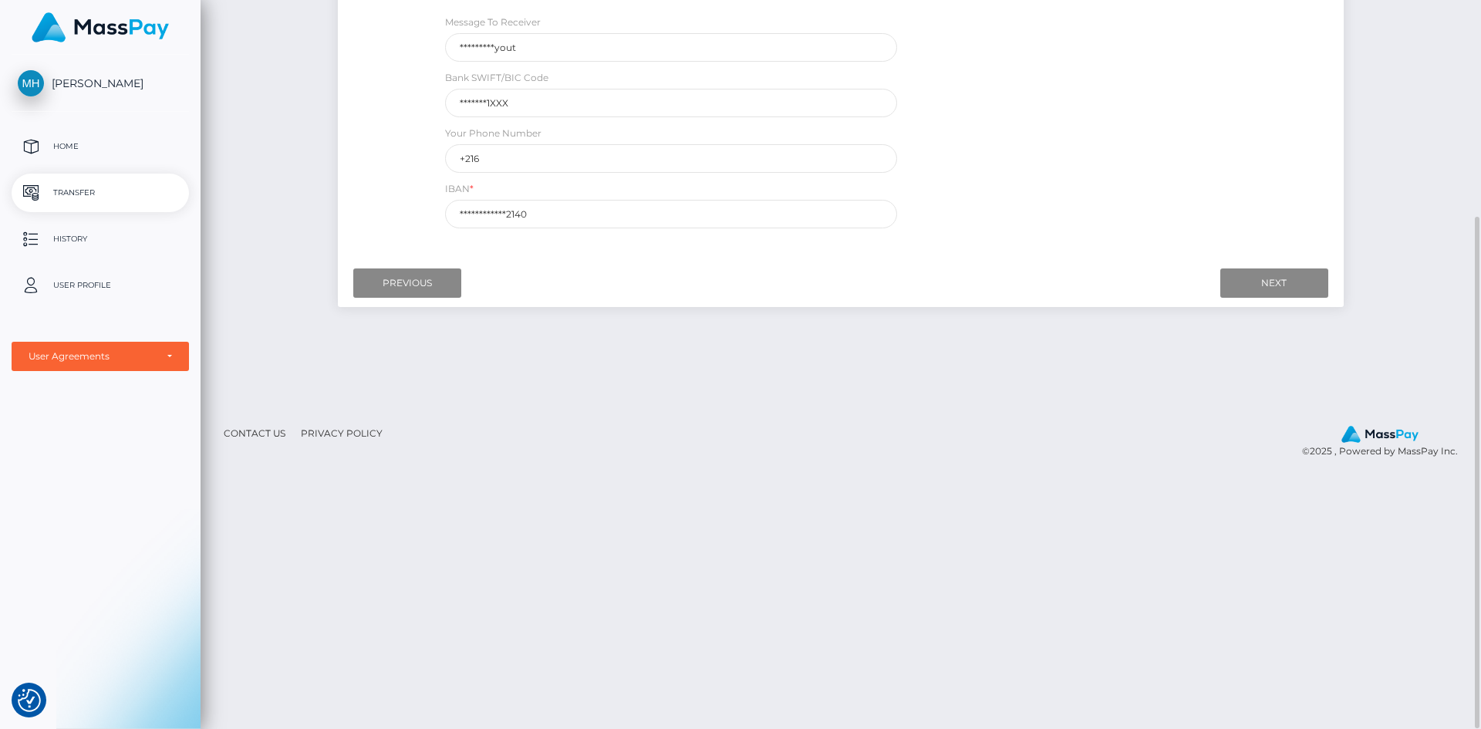
scroll to position [154, 0]
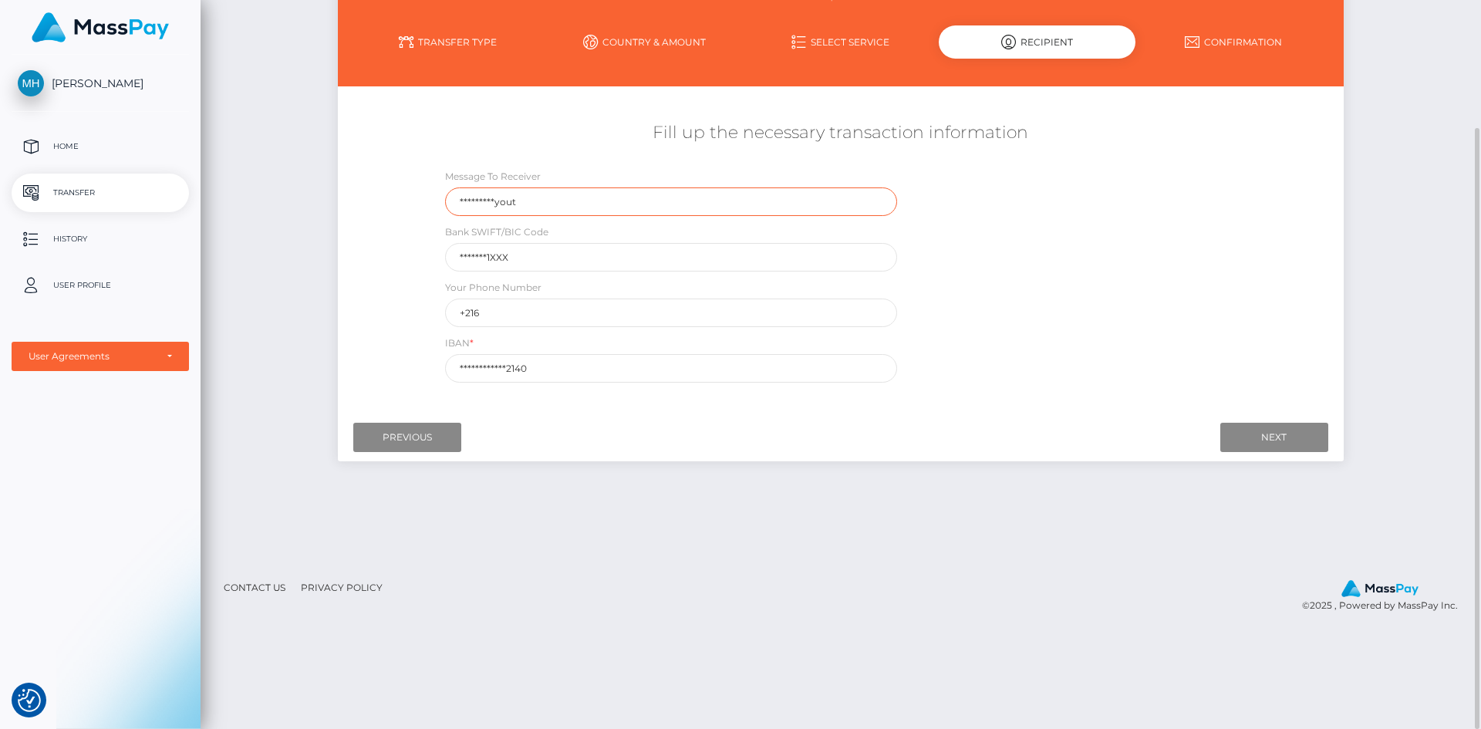
click at [719, 204] on input "*********yout" at bounding box center [671, 201] width 452 height 29
type input "Fanvue Payout"
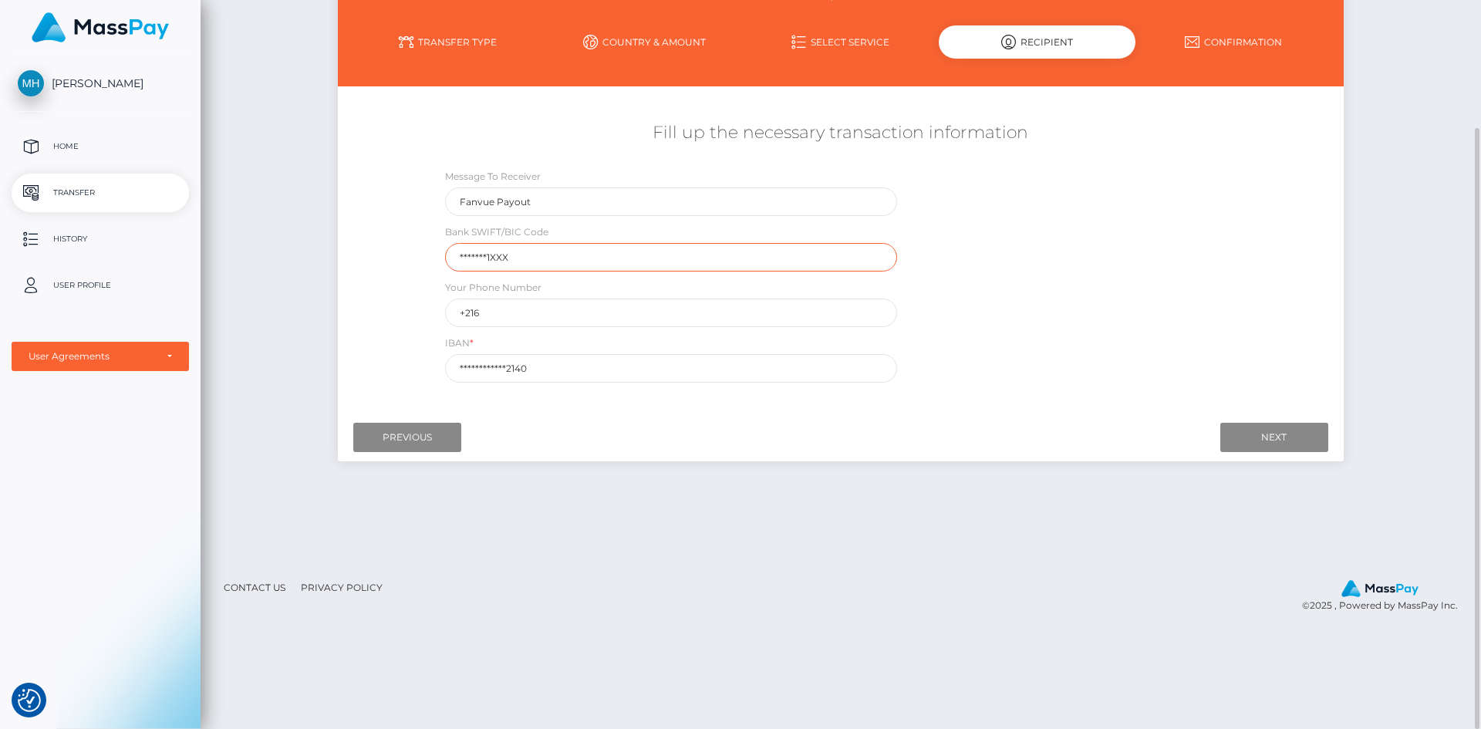
click at [610, 244] on input "*******1XXX" at bounding box center [671, 257] width 452 height 29
type input "TRWIBEB1XXX"
click at [579, 305] on input "+216" at bounding box center [671, 312] width 452 height 29
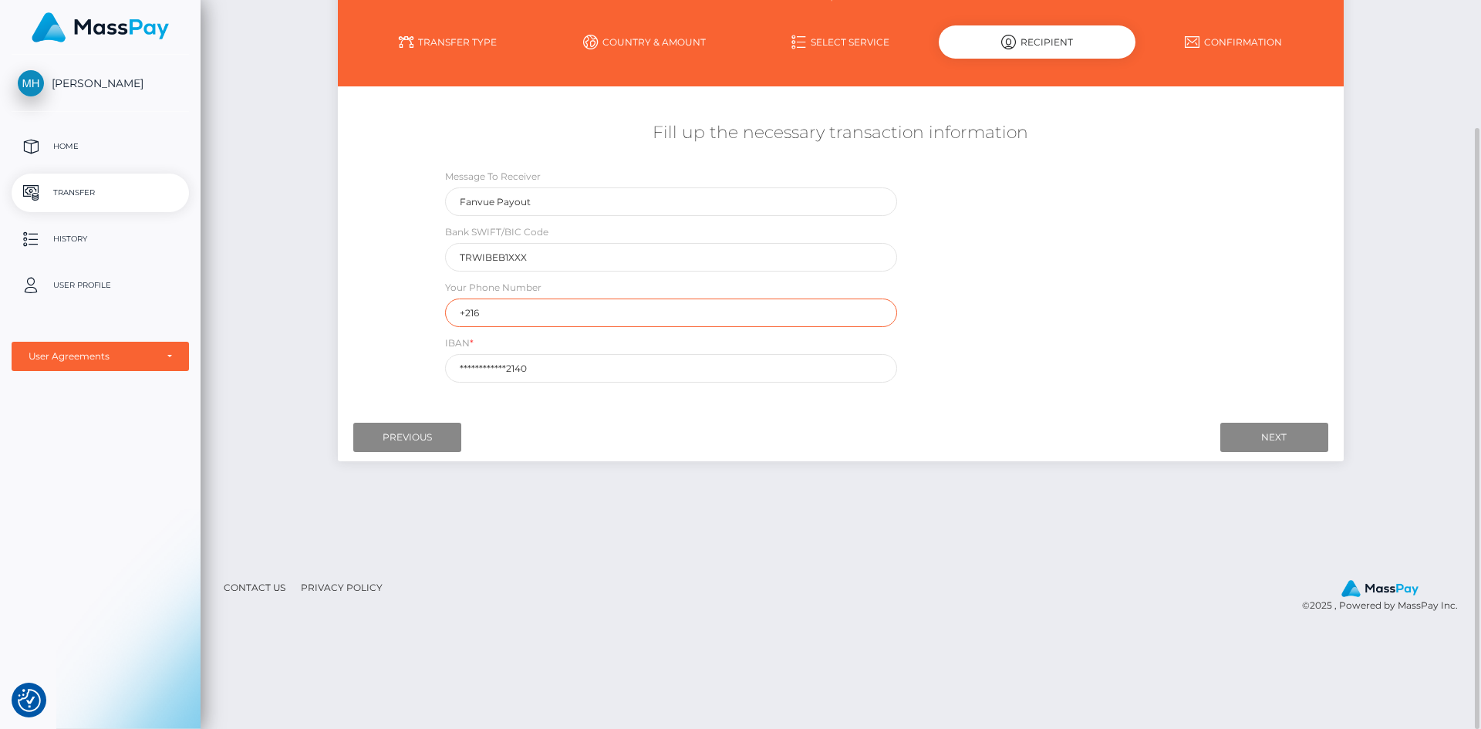
click at [579, 306] on input "+216" at bounding box center [671, 312] width 452 height 29
type input "+"
click at [606, 361] on input "**********" at bounding box center [671, 368] width 452 height 29
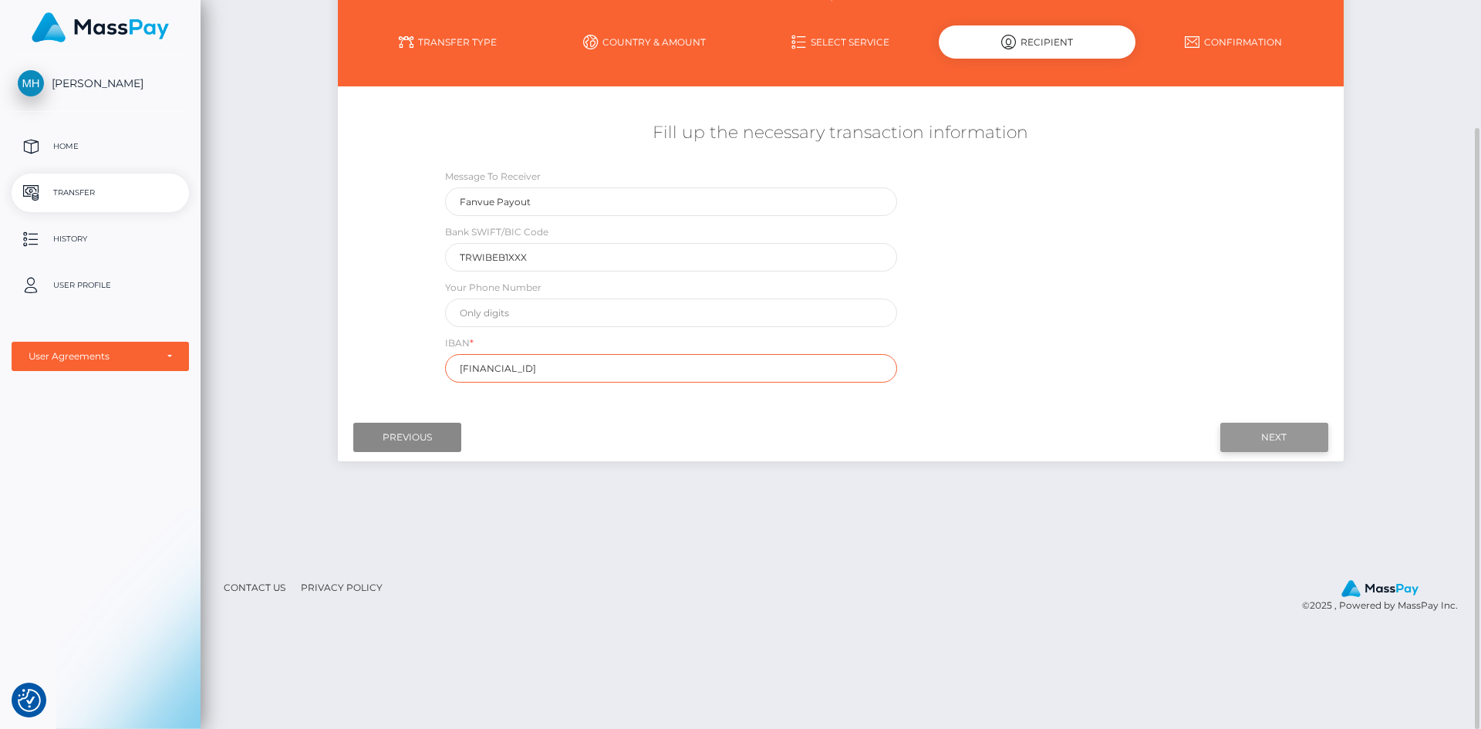
type input "BE02967068402140"
click at [1306, 441] on input "Next" at bounding box center [1274, 437] width 108 height 29
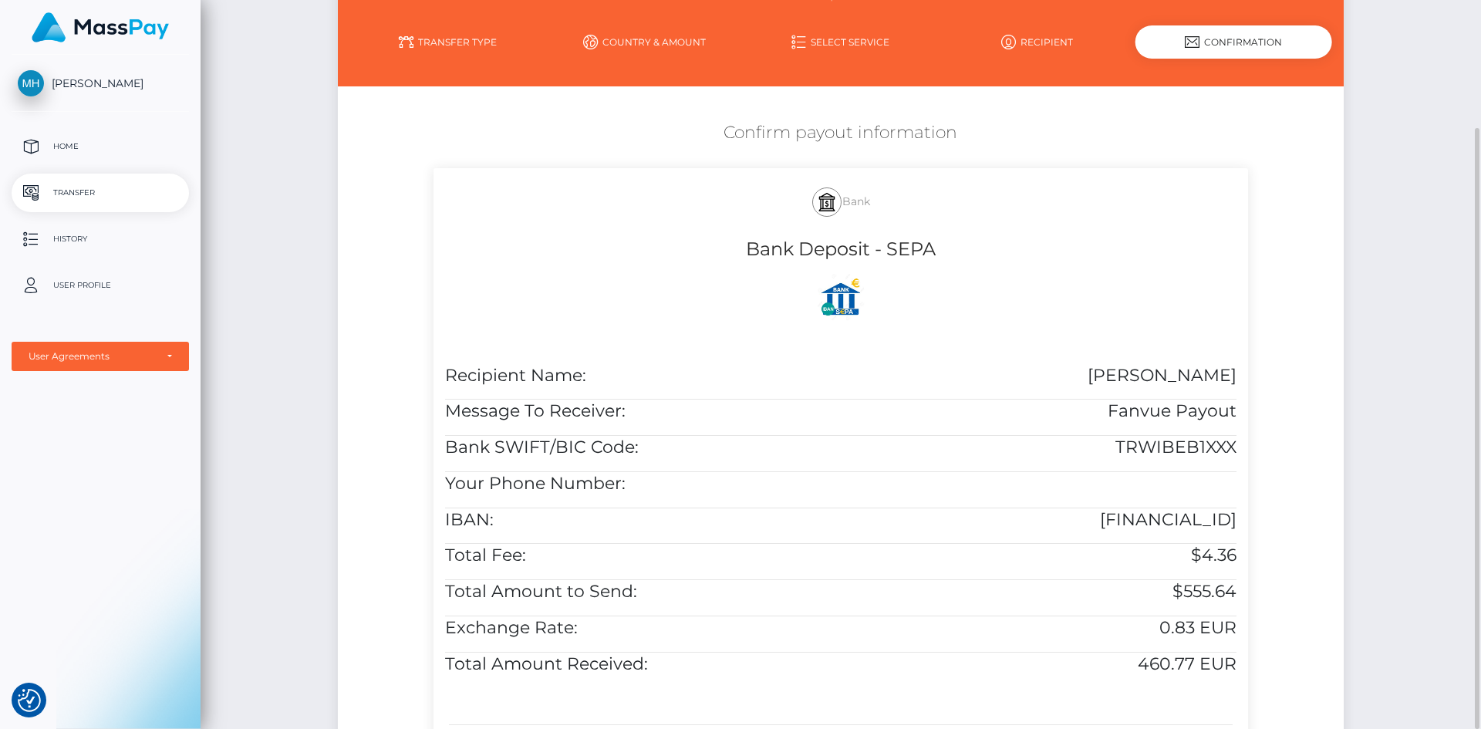
scroll to position [231, 0]
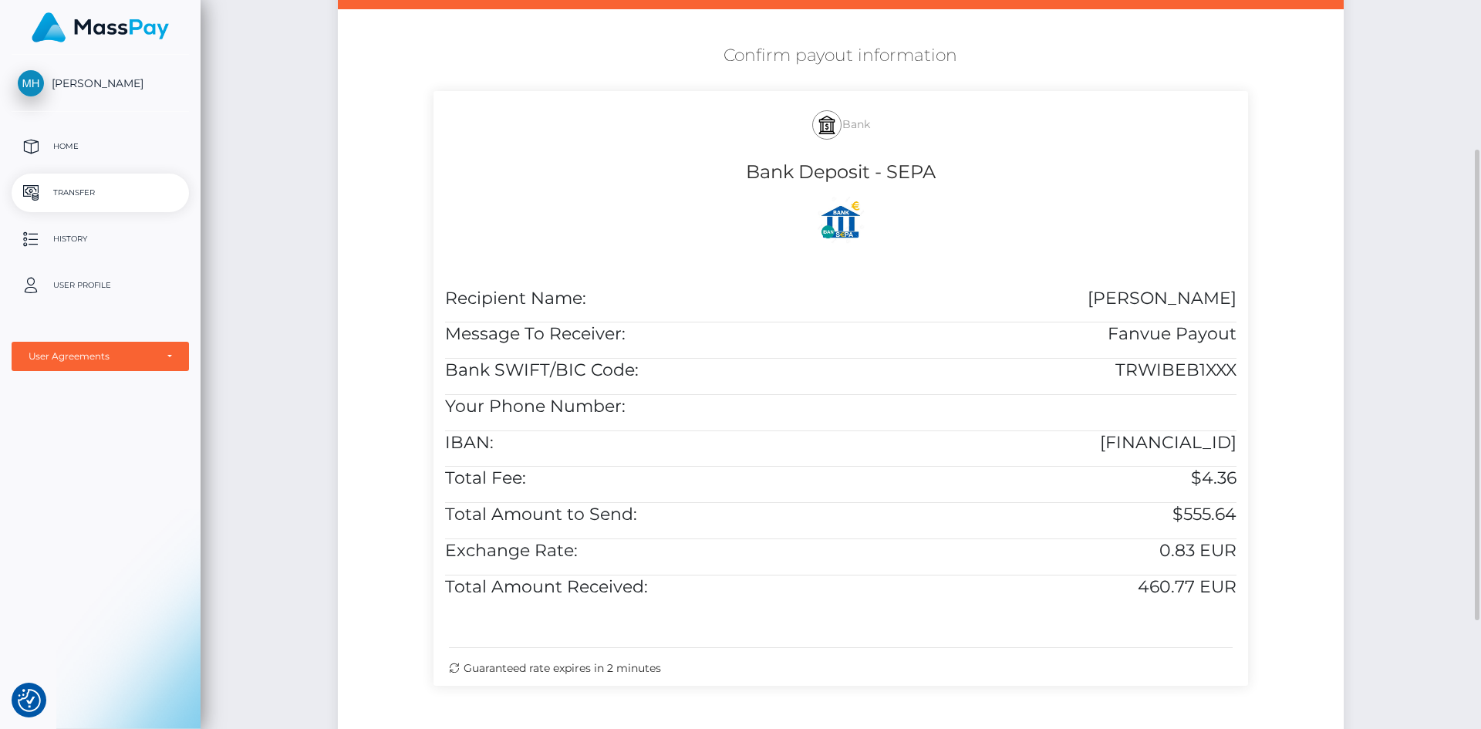
click at [1185, 308] on h5 "[PERSON_NAME]" at bounding box center [1044, 299] width 384 height 24
click at [1185, 300] on h5 "[PERSON_NAME]" at bounding box center [1044, 299] width 384 height 24
click at [1284, 379] on div "Confirm payout information Bank Bank Deposit - SEPA Recipient Name: Mohamed Ben…" at bounding box center [840, 368] width 1005 height 665
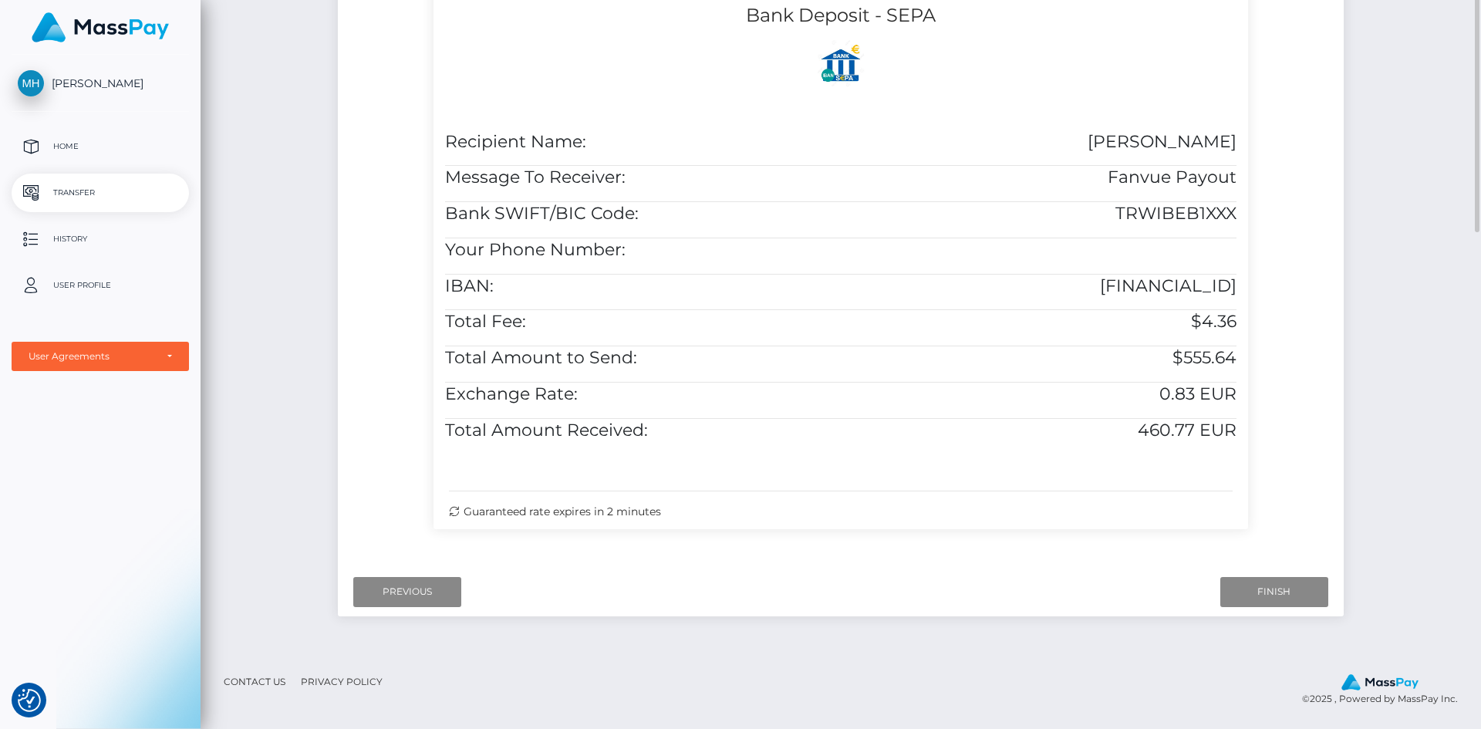
scroll to position [14, 0]
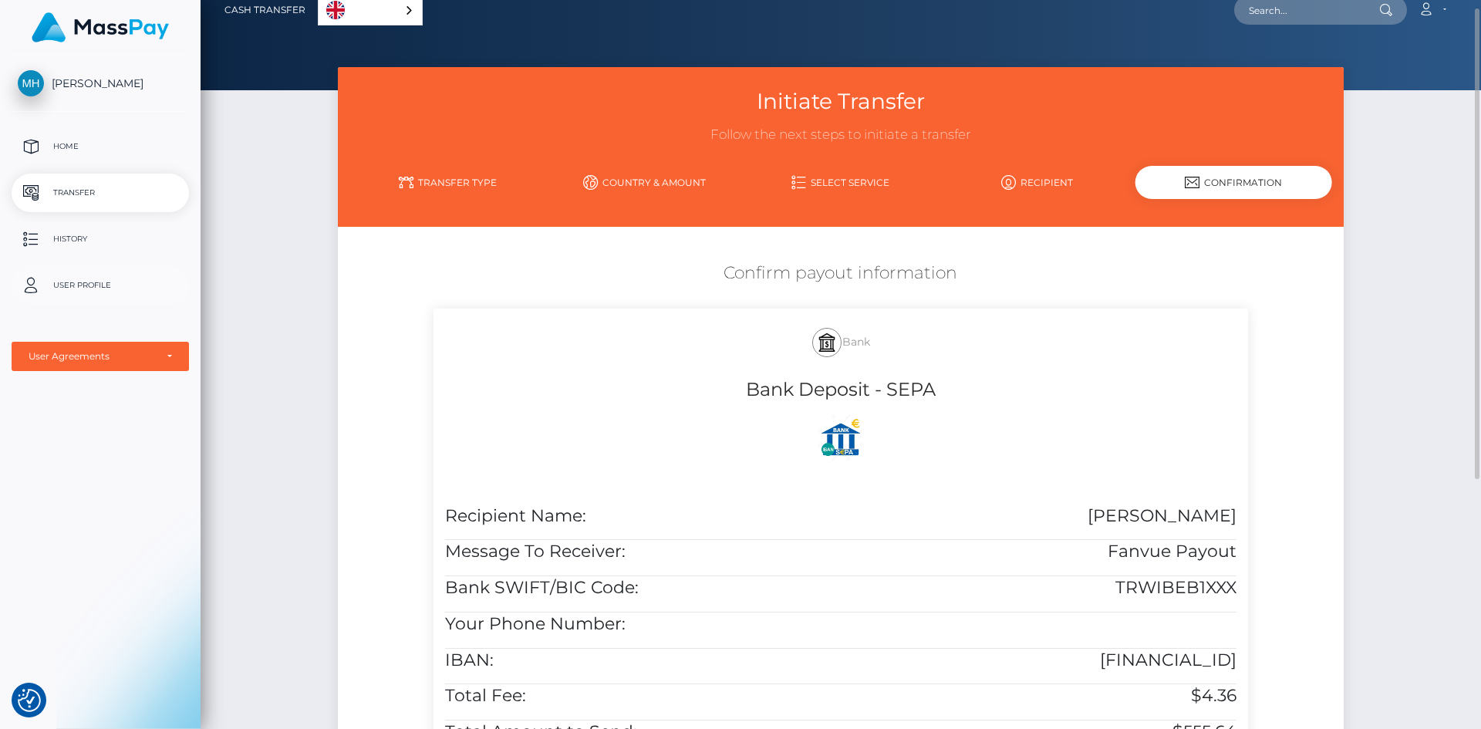
click at [104, 298] on link "User Profile" at bounding box center [100, 285] width 177 height 39
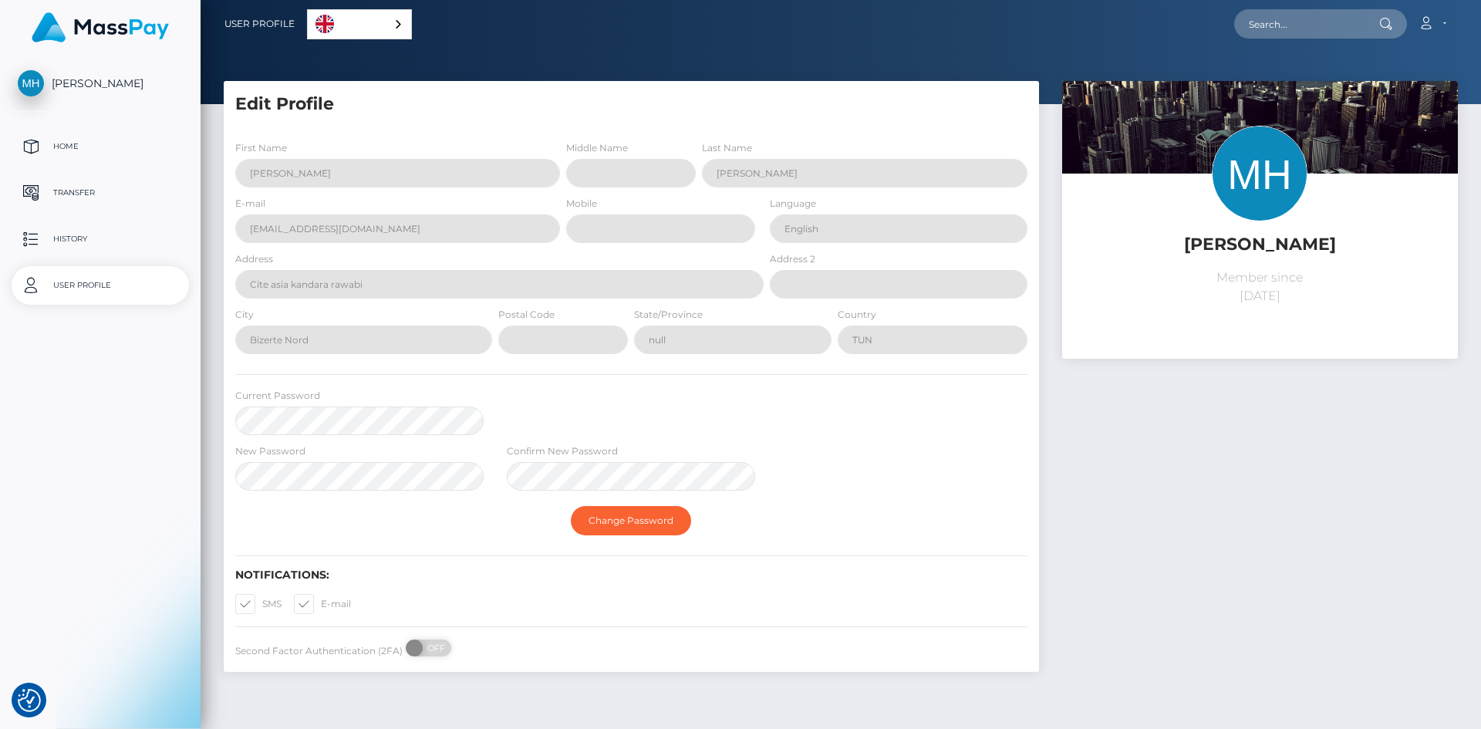
click at [1208, 237] on h5 "[PERSON_NAME]" at bounding box center [1260, 245] width 373 height 24
select select
click at [161, 358] on div "User Agreements" at bounding box center [100, 356] width 143 height 12
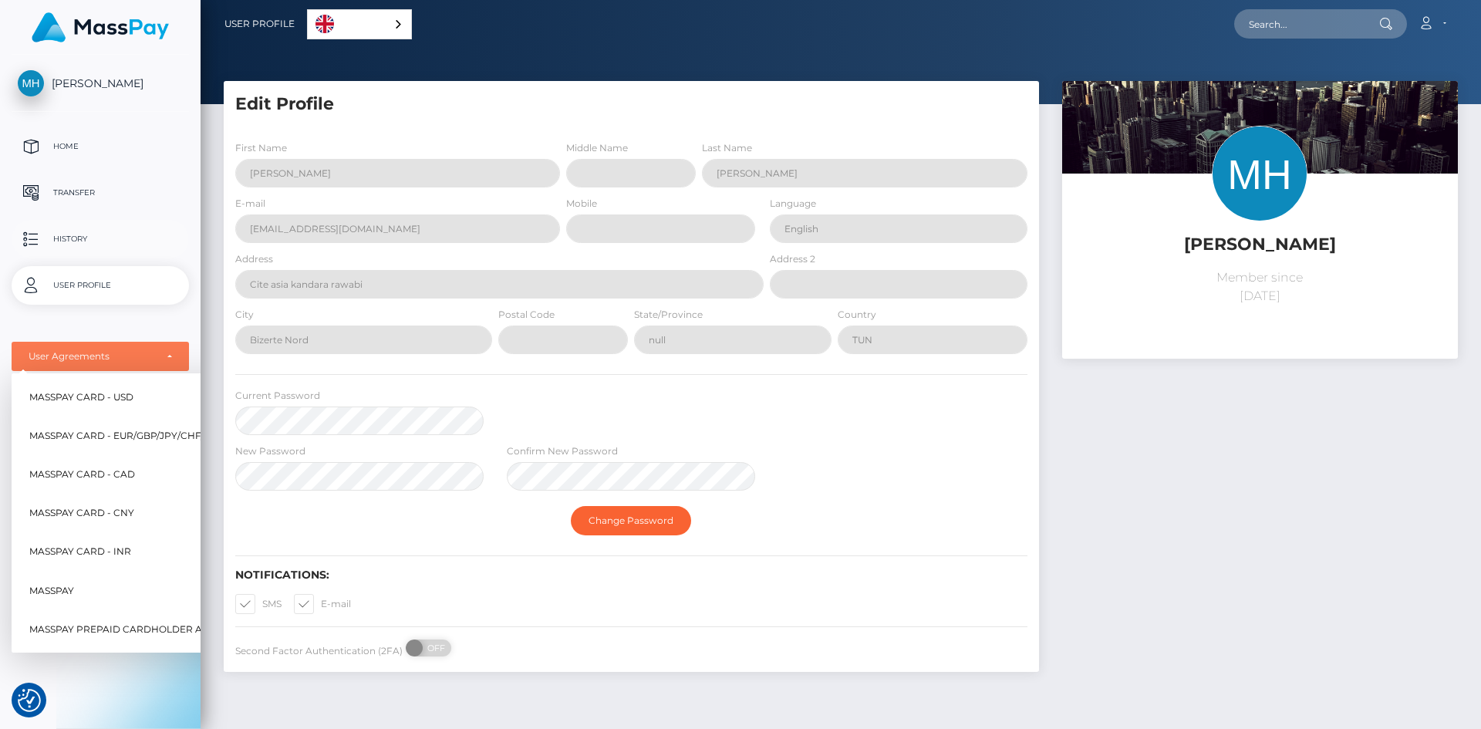
click at [95, 237] on p "History" at bounding box center [100, 239] width 165 height 23
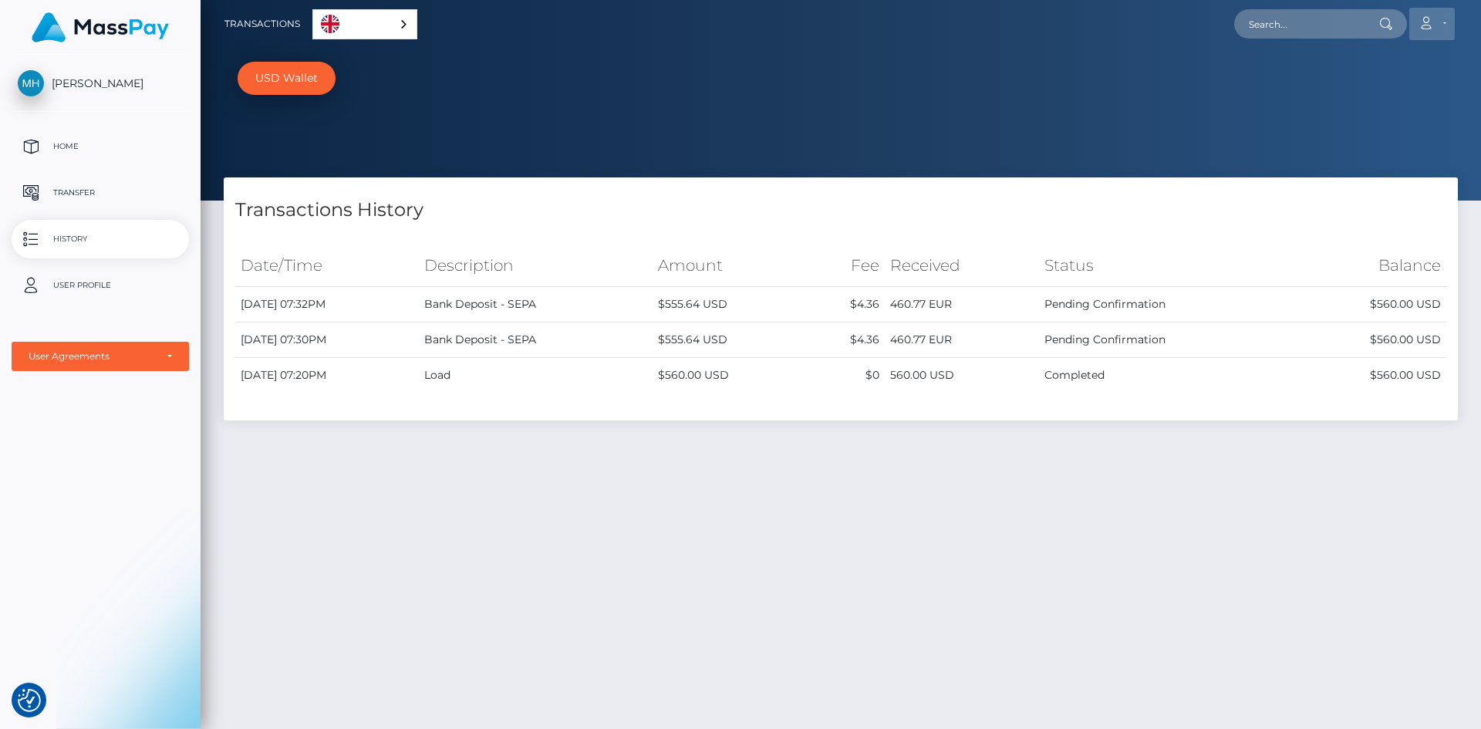
click at [1439, 16] on link "Account" at bounding box center [1432, 24] width 46 height 32
click at [1349, 67] on link "Edit Profile" at bounding box center [1394, 66] width 123 height 29
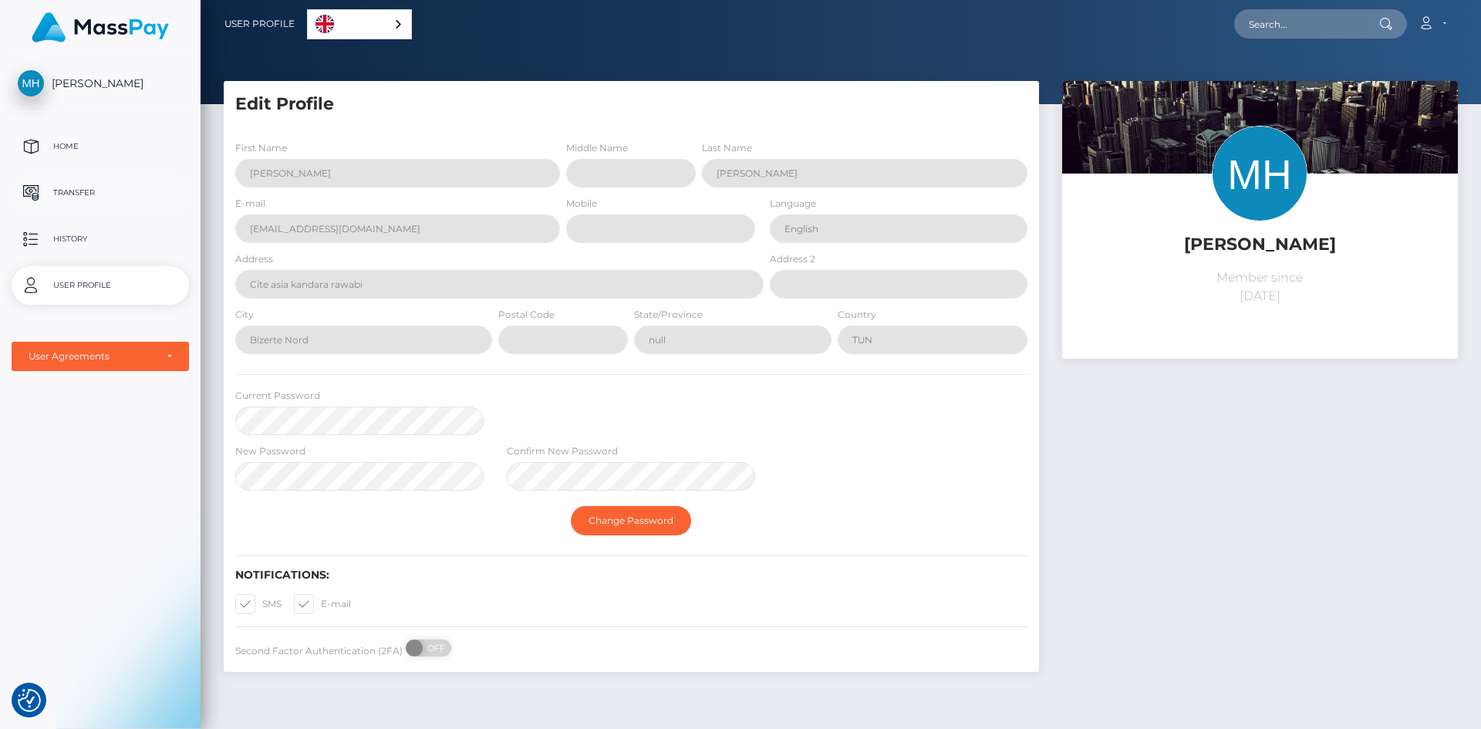
click at [101, 197] on p "Transfer" at bounding box center [100, 192] width 165 height 23
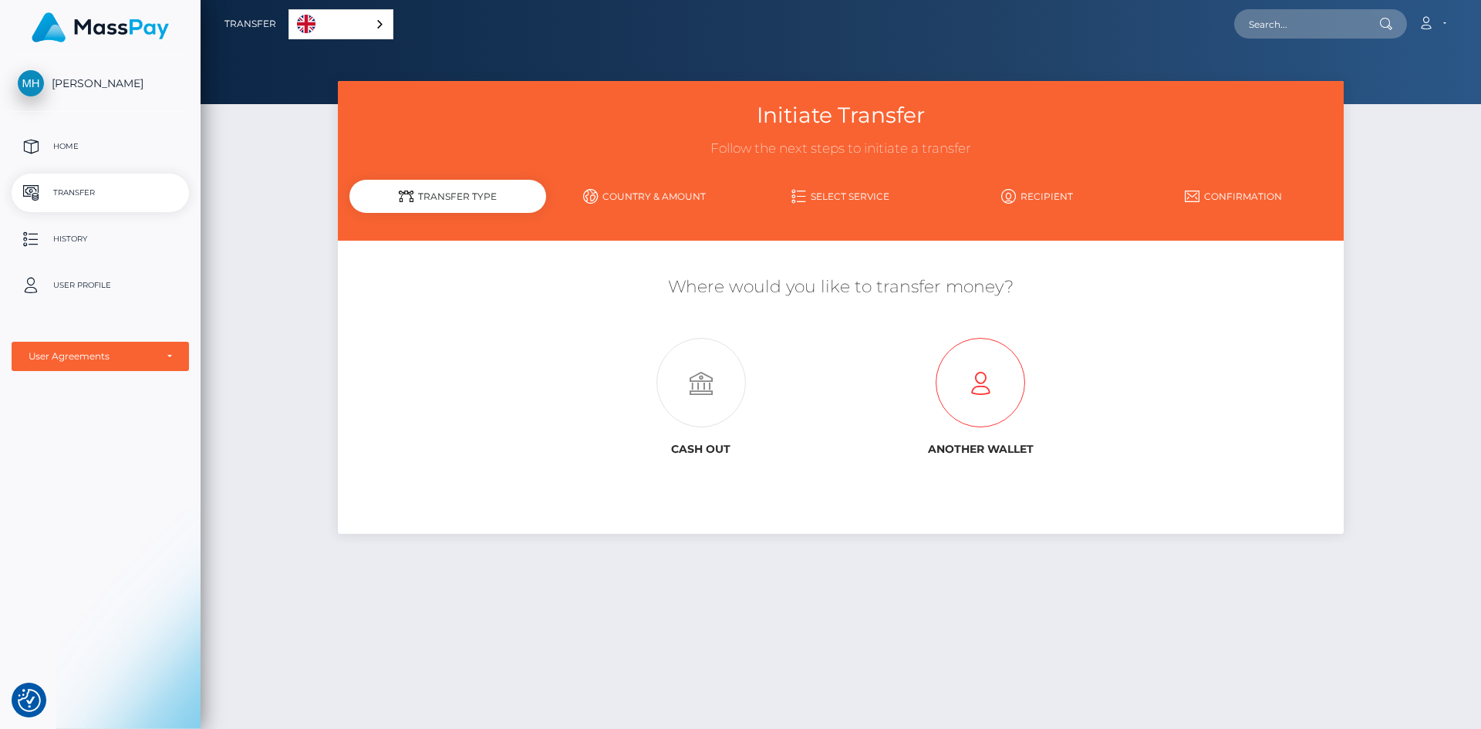
click at [991, 391] on icon at bounding box center [980, 383] width 279 height 89
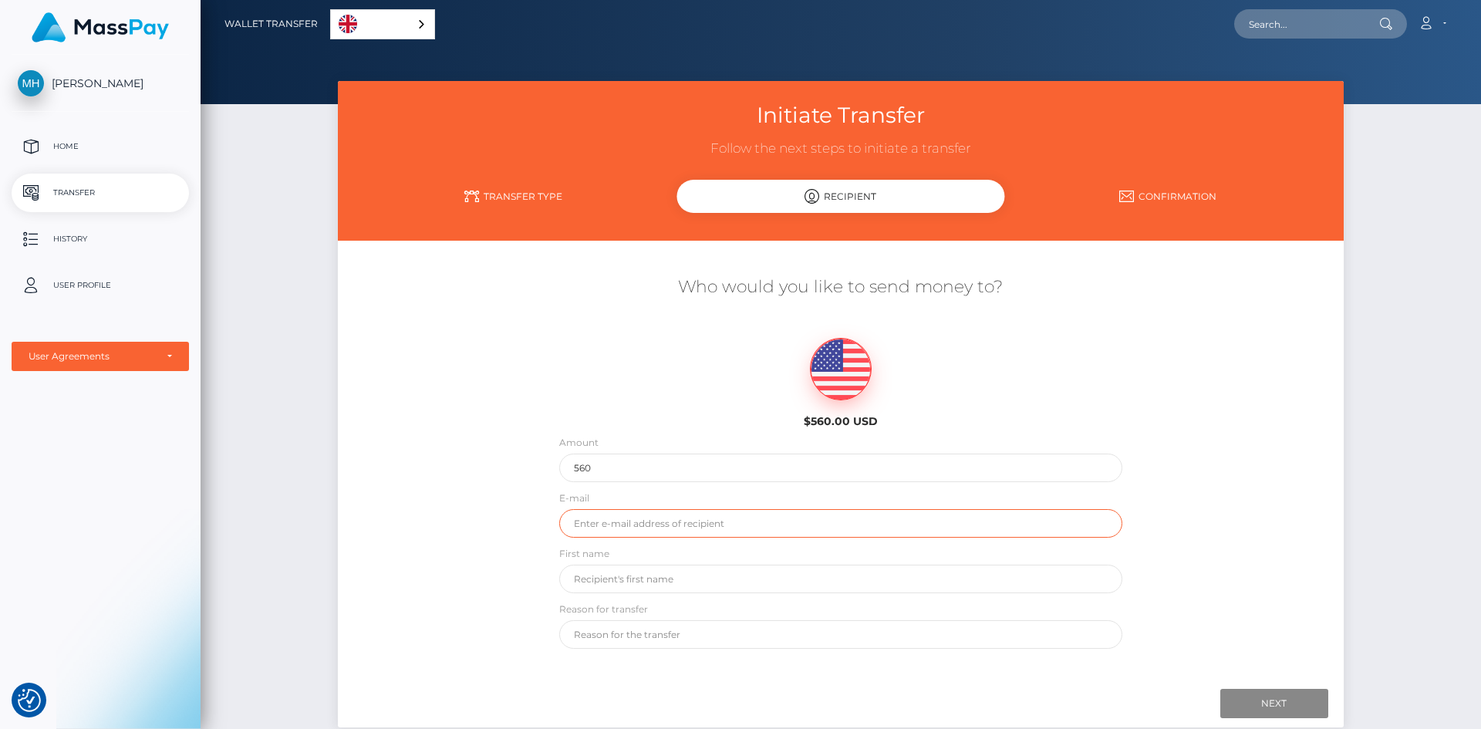
click at [908, 521] on input "email" at bounding box center [840, 523] width 563 height 29
type input "[EMAIL_ADDRESS][DOMAIN_NAME]"
click at [784, 588] on input "[PERSON_NAME]" at bounding box center [840, 579] width 563 height 29
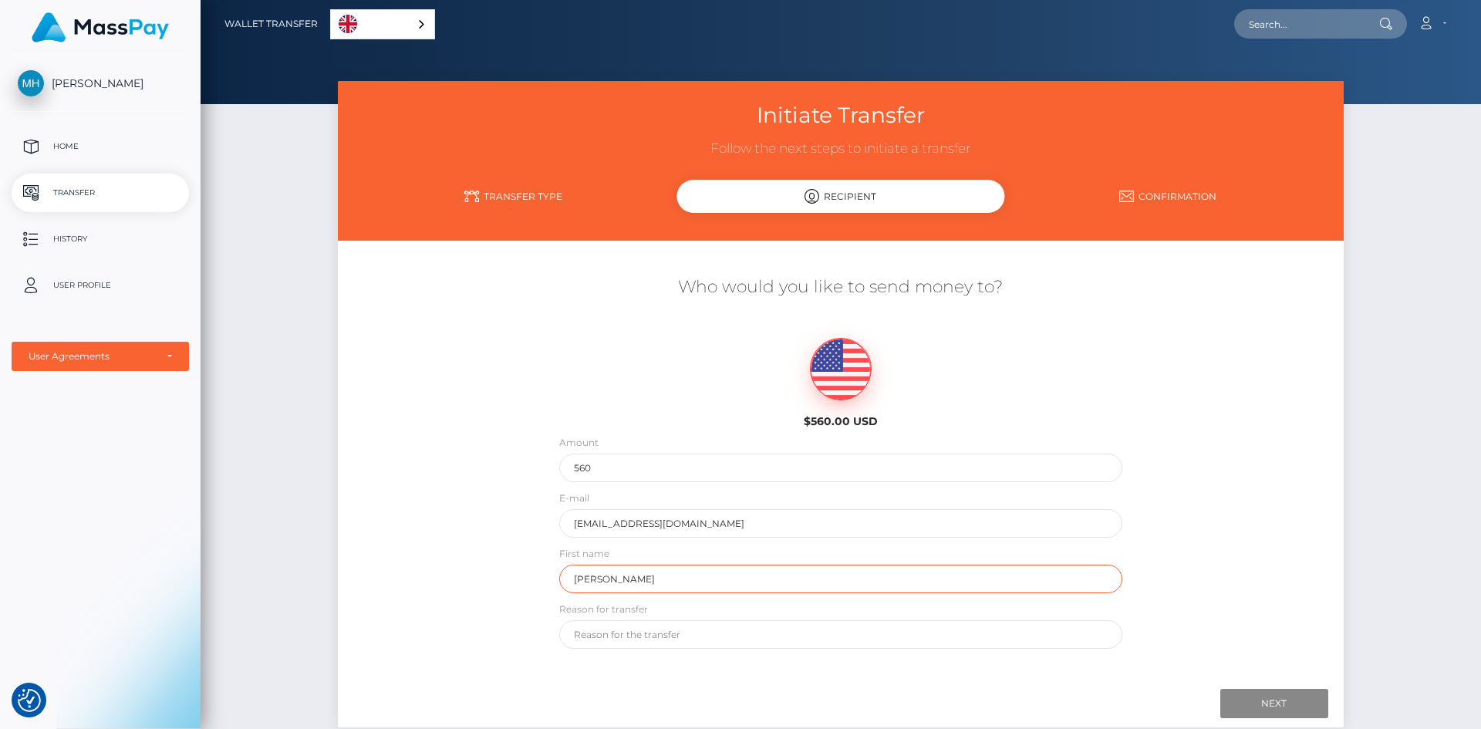
type input "Rustem"
click at [679, 631] on input "text" at bounding box center [840, 634] width 563 height 29
click at [1281, 703] on input "Next" at bounding box center [1274, 703] width 108 height 29
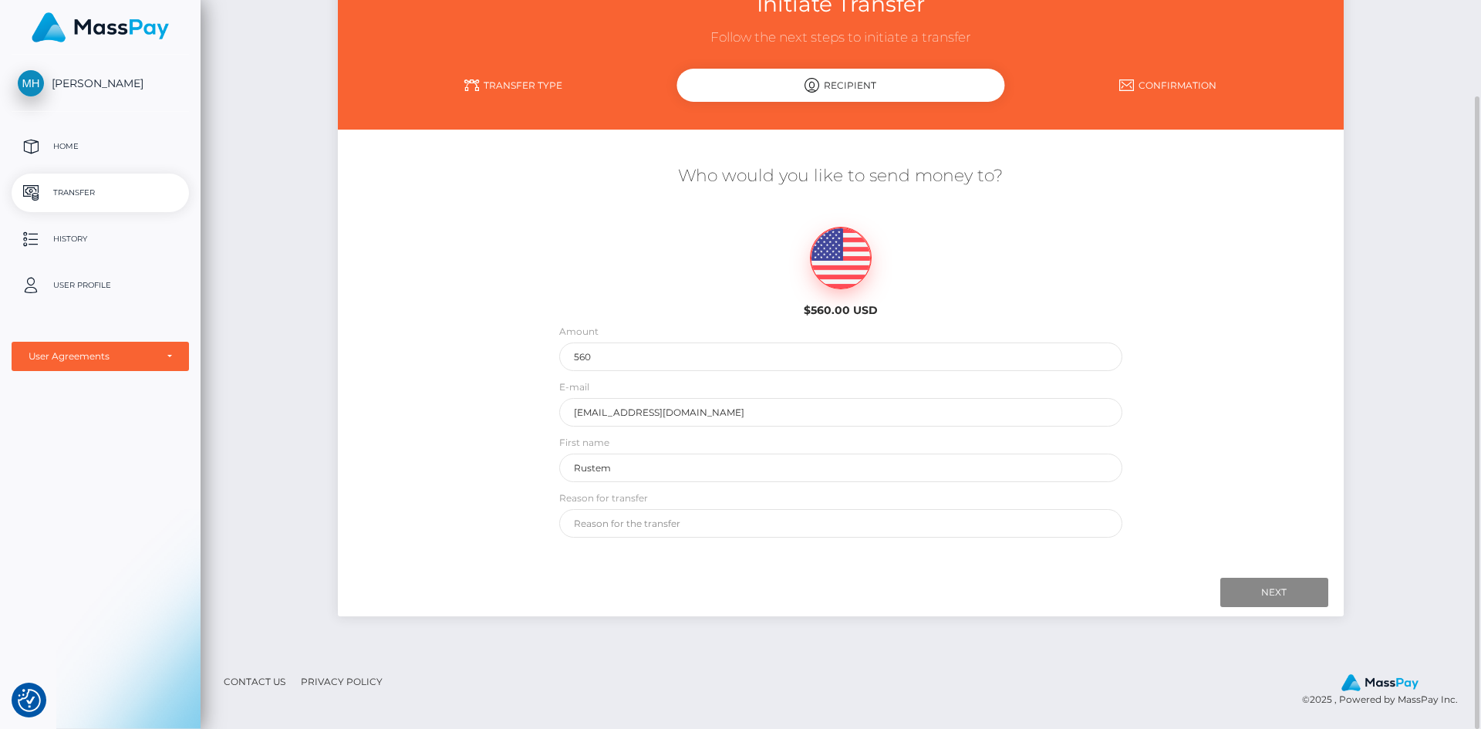
click at [979, 578] on div at bounding box center [840, 592] width 974 height 29
click at [898, 524] on input "text" at bounding box center [840, 523] width 563 height 29
click at [1081, 595] on div at bounding box center [840, 592] width 974 height 29
click at [1233, 591] on input "Next" at bounding box center [1274, 592] width 108 height 29
click at [926, 528] on input "text" at bounding box center [840, 523] width 563 height 29
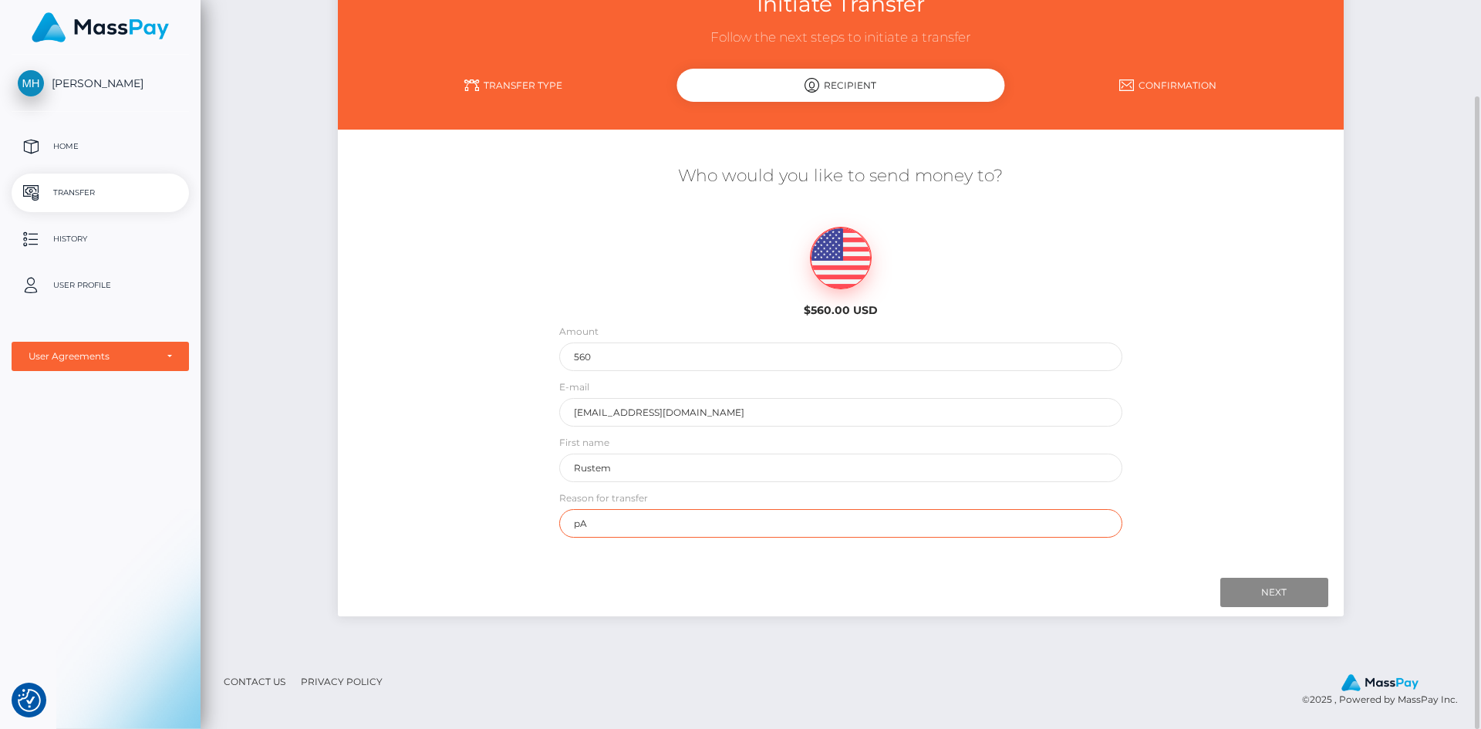
type input "p"
type input "Payout"
click at [1276, 587] on input "Next" at bounding box center [1274, 592] width 108 height 29
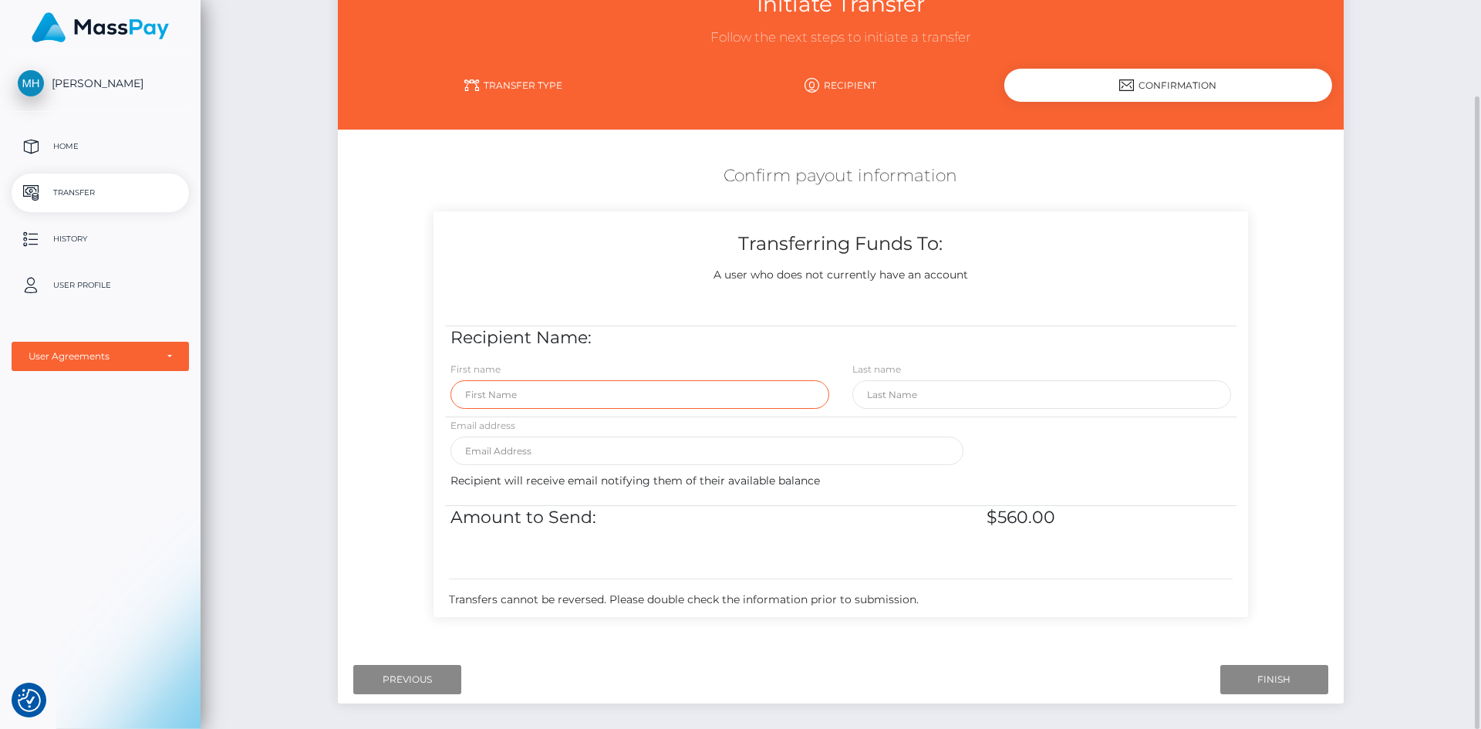
click at [624, 391] on input "text" at bounding box center [639, 394] width 379 height 29
type input "Rustem"
type input "Saidani"
click at [599, 454] on input "email" at bounding box center [706, 451] width 513 height 29
click at [807, 499] on div "Recipient will receive email notifying them of their available balance" at bounding box center [841, 489] width 804 height 32
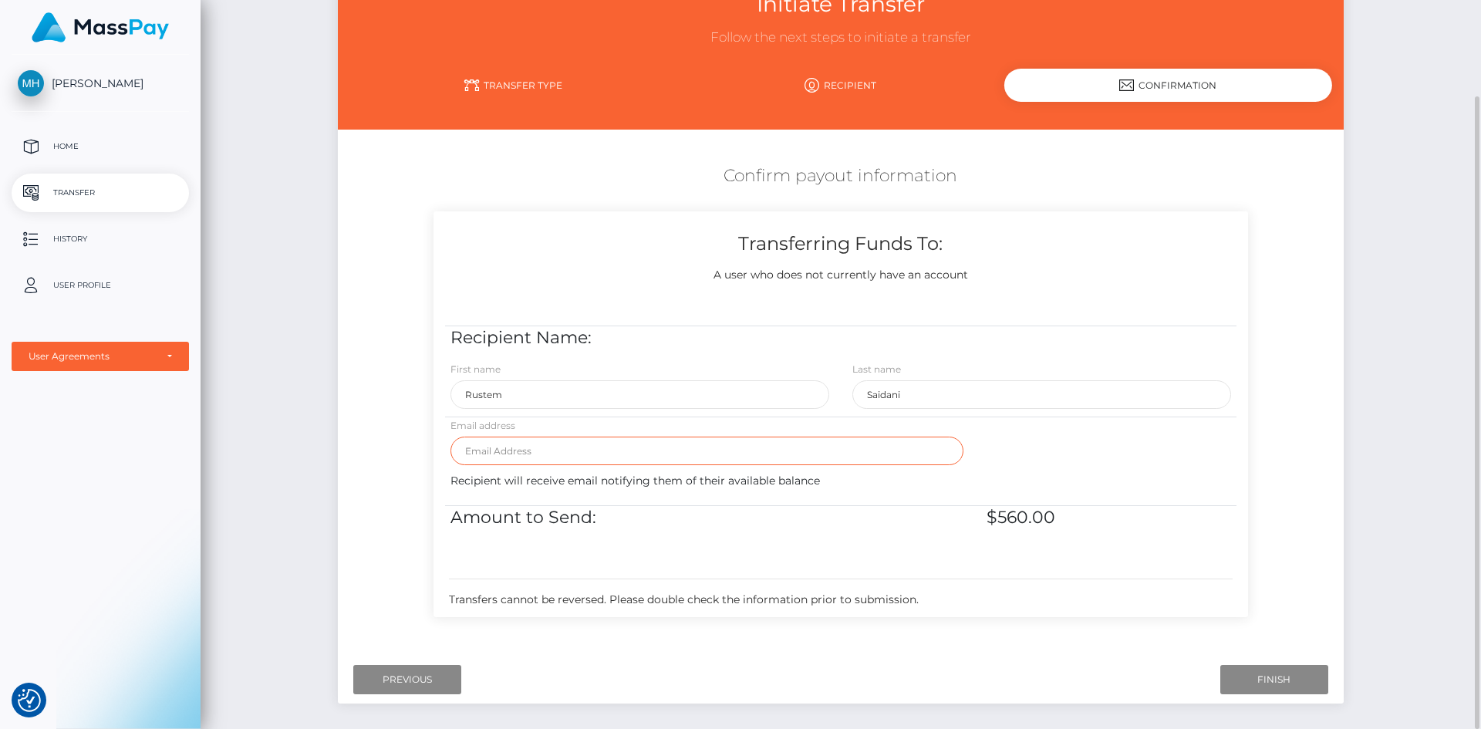
click at [729, 448] on input "email" at bounding box center [706, 451] width 513 height 29
type input "[EMAIL_ADDRESS][DOMAIN_NAME]"
click at [662, 481] on div "Recipient will receive email notifying them of their available balance" at bounding box center [841, 489] width 804 height 32
click at [1247, 677] on input "Finish" at bounding box center [1274, 679] width 108 height 29
click at [157, 151] on p "Home" at bounding box center [100, 146] width 165 height 23
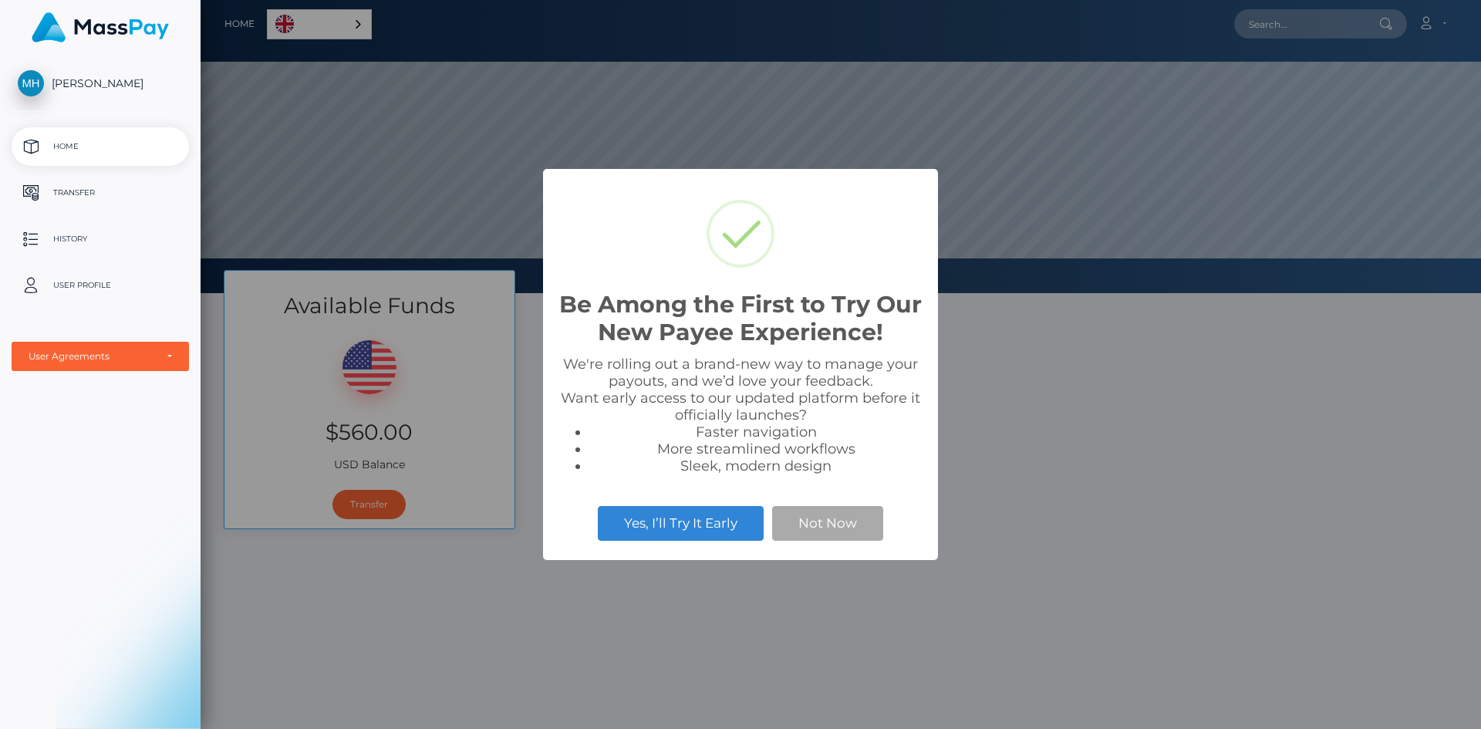
scroll to position [293, 1280]
click at [731, 525] on button "Yes, I’ll Try It Early" at bounding box center [681, 523] width 166 height 34
